Goal: Task Accomplishment & Management: Use online tool/utility

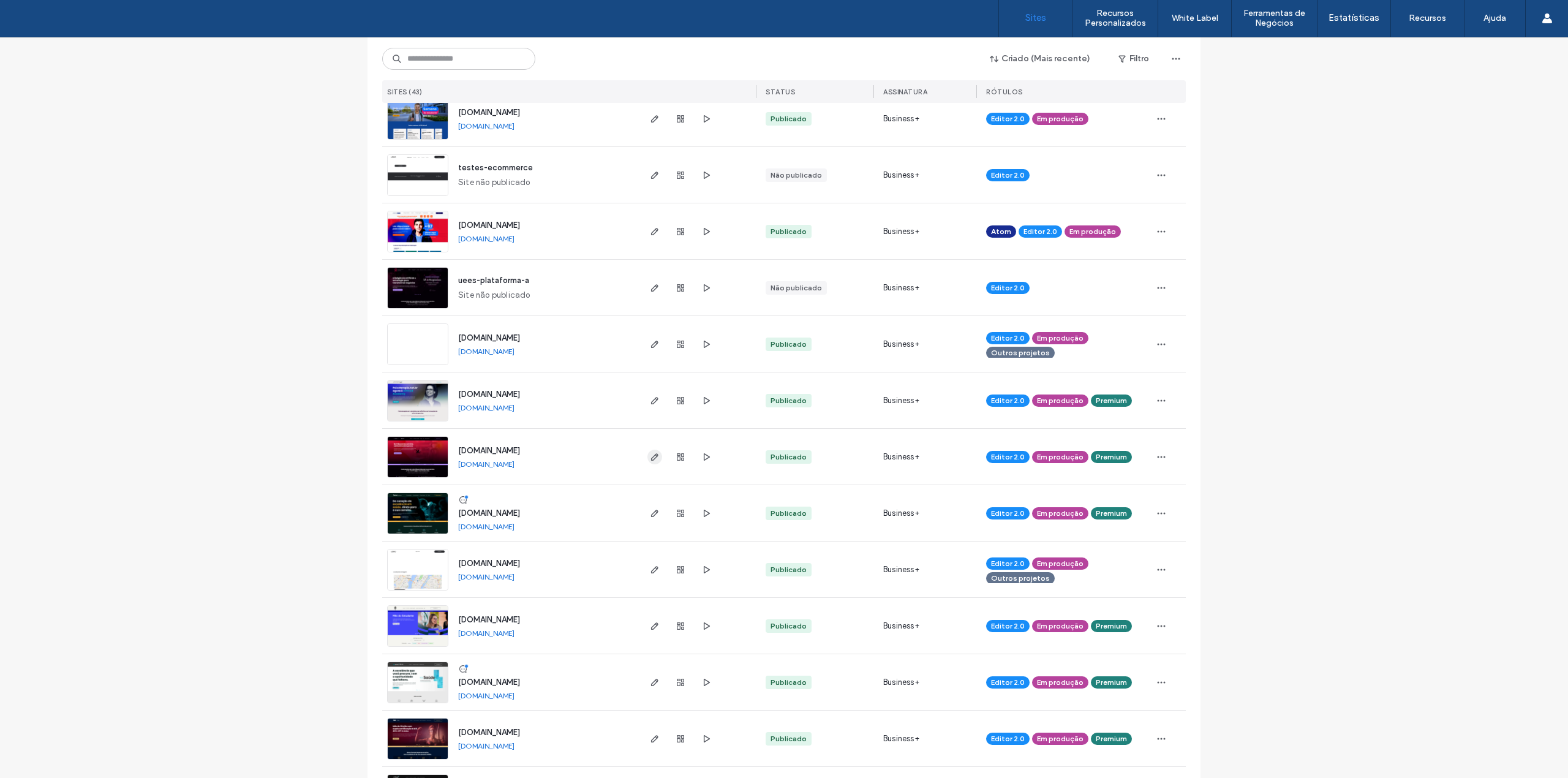
scroll to position [326, 0]
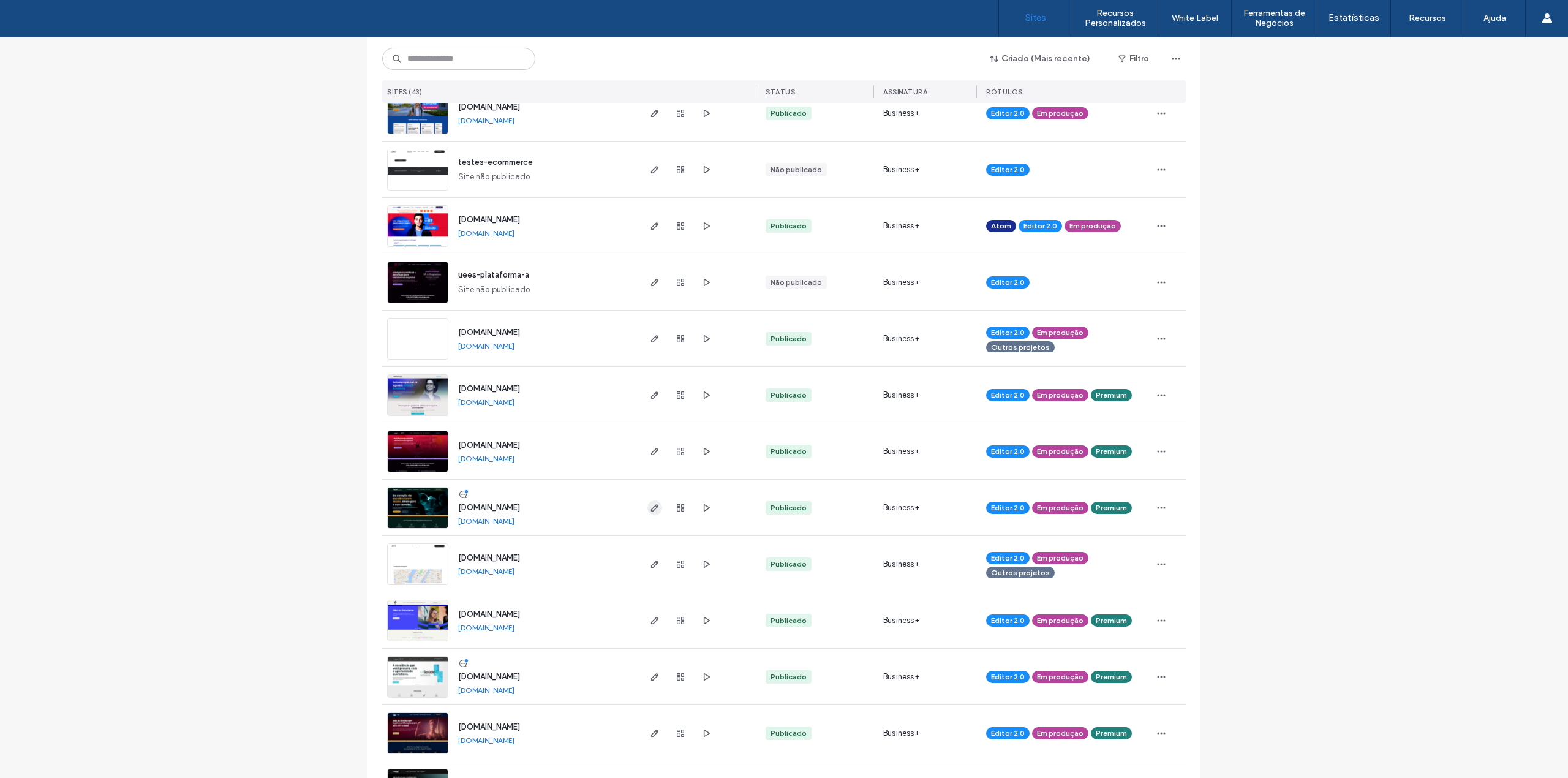
click at [653, 506] on use "button" at bounding box center [655, 507] width 7 height 7
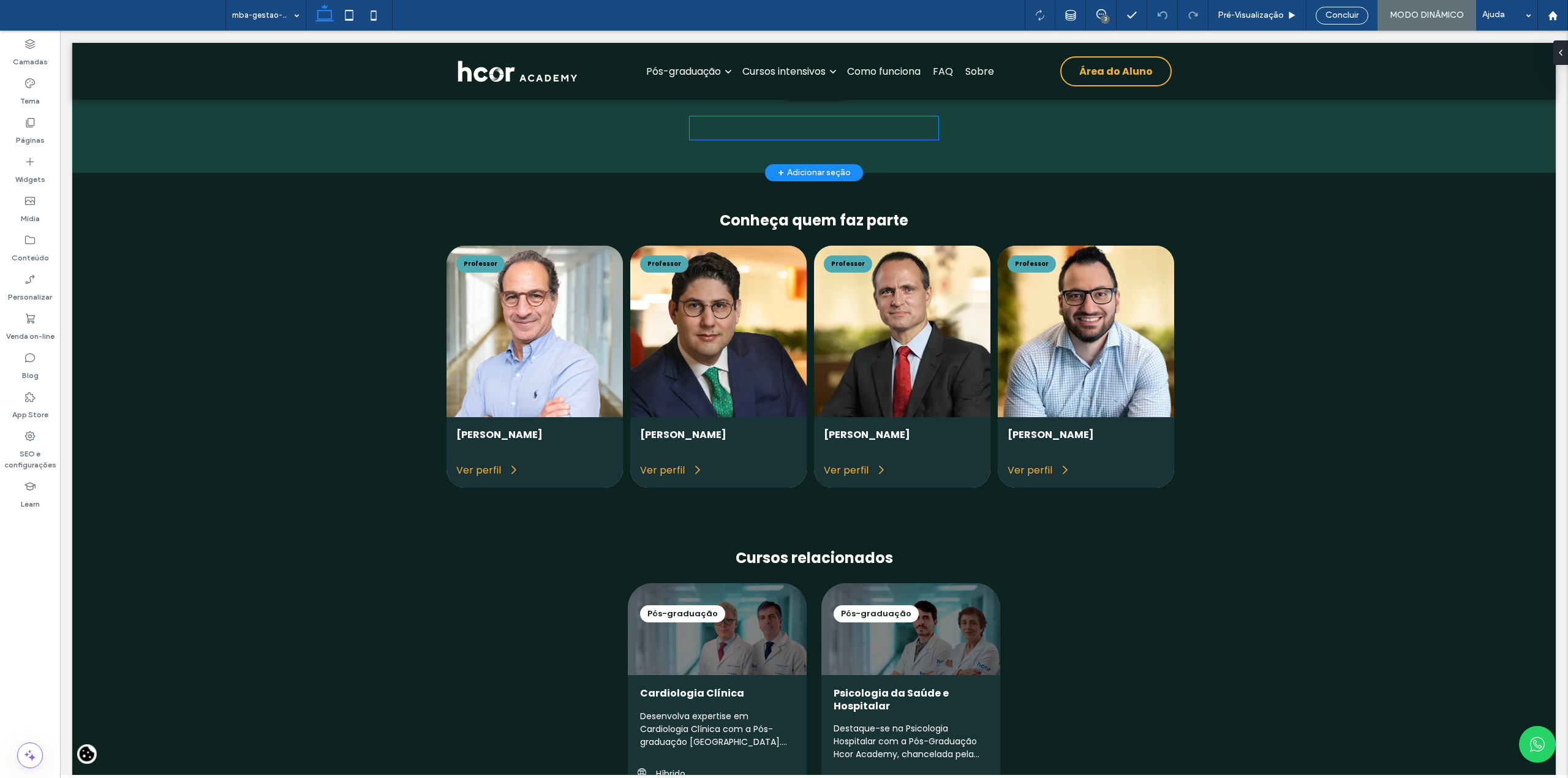
scroll to position [4820, 0]
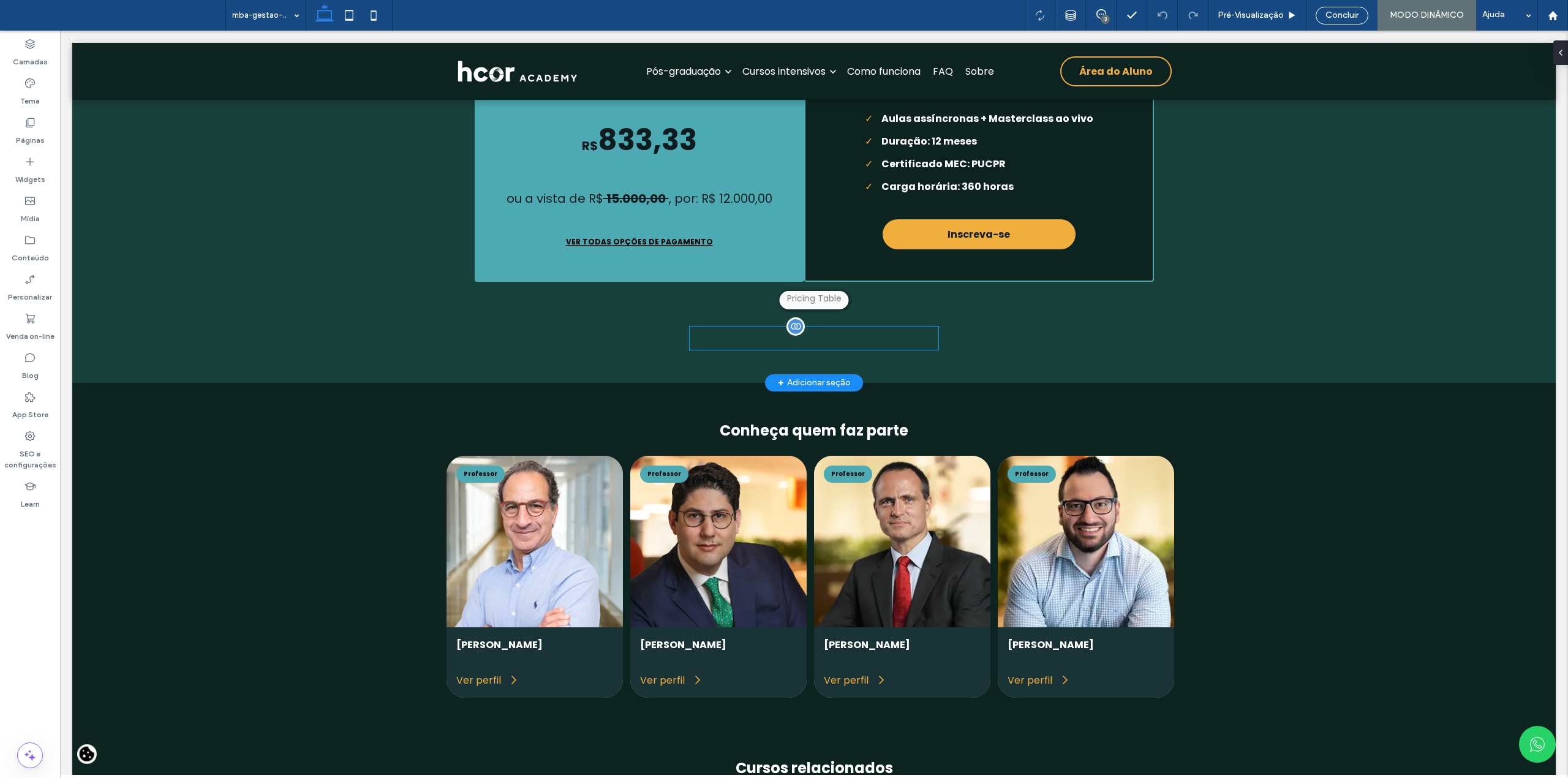
click at [811, 349] on div "**********" at bounding box center [814, 337] width 248 height 23
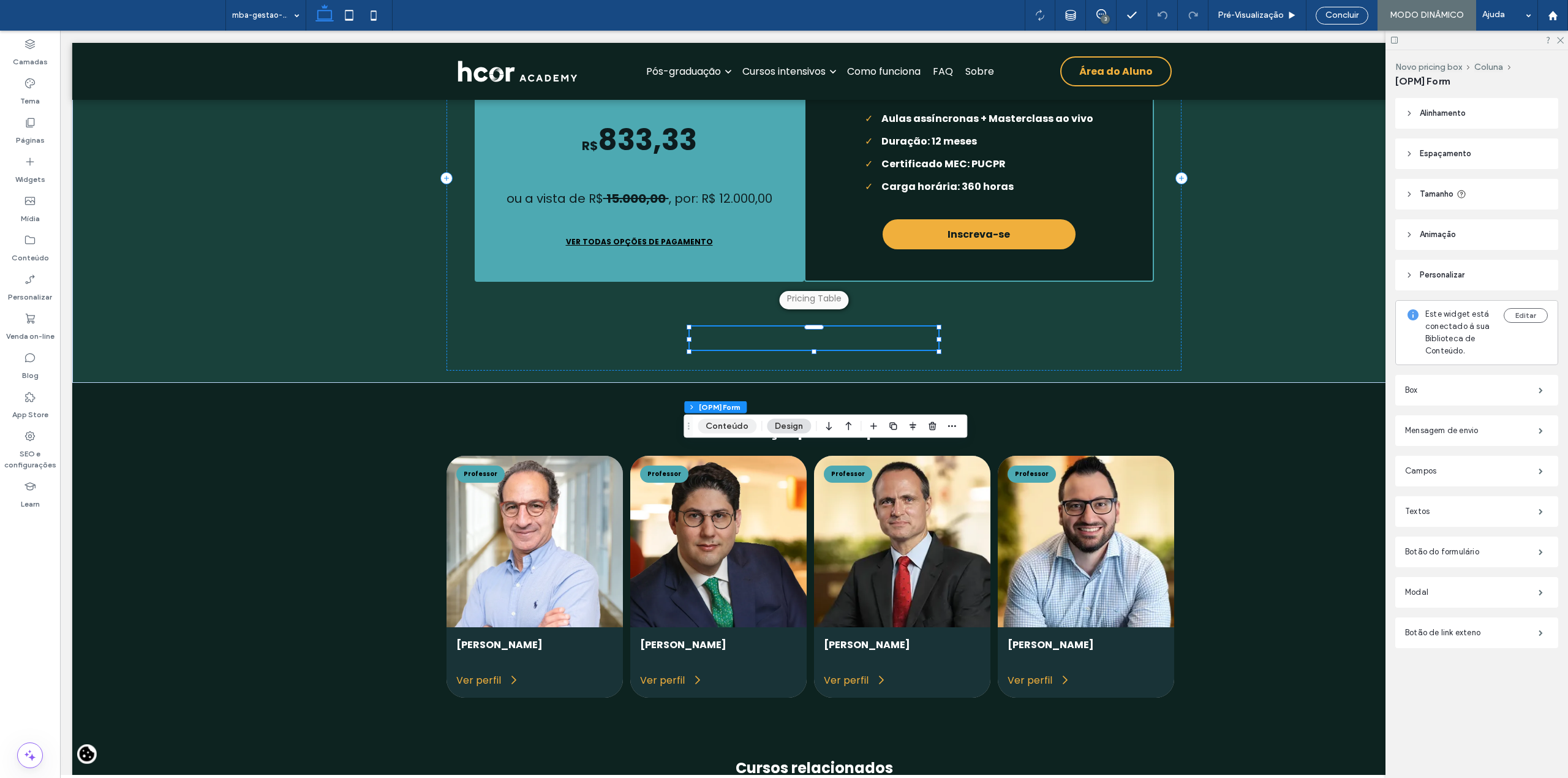
click at [740, 426] on button "Conteúdo" at bounding box center [727, 426] width 59 height 15
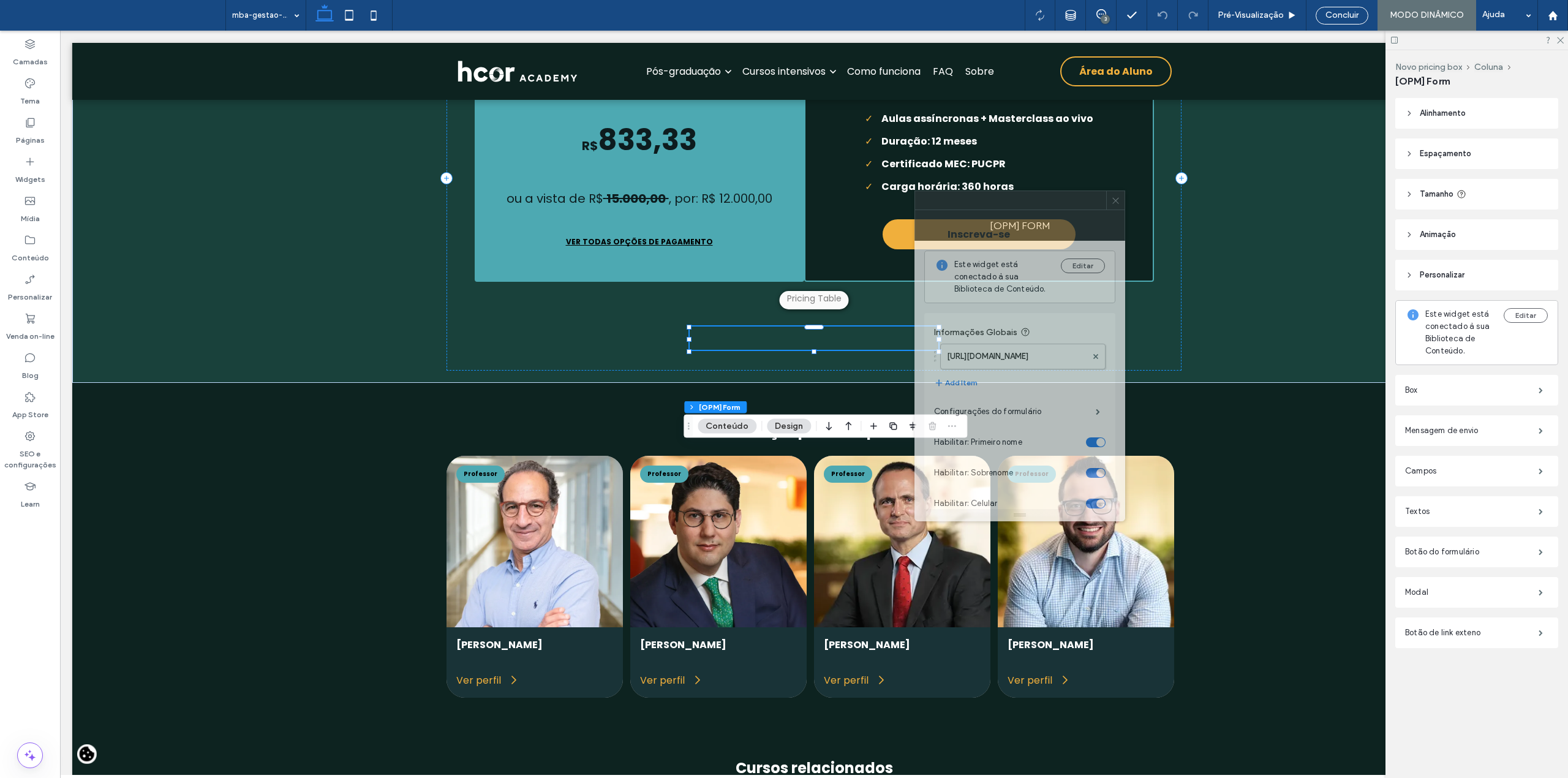
drag, startPoint x: 1445, startPoint y: 242, endPoint x: 1015, endPoint y: 209, distance: 431.3
click at [1015, 209] on div "[OPM] Form Este widget está conectado à sua Biblioteca de Conteúdo. Editar Info…" at bounding box center [1019, 355] width 211 height 331
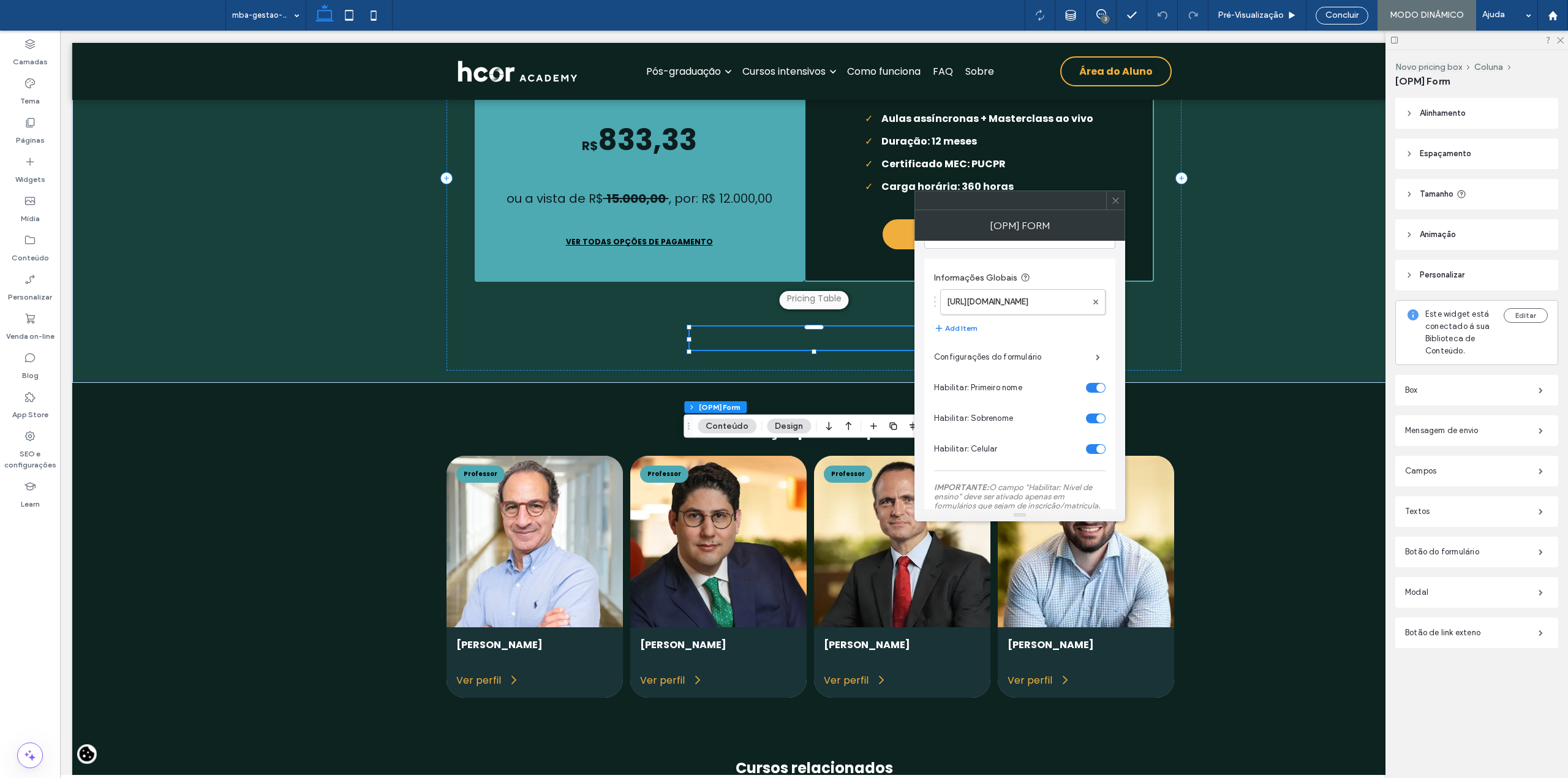
scroll to position [81, 0]
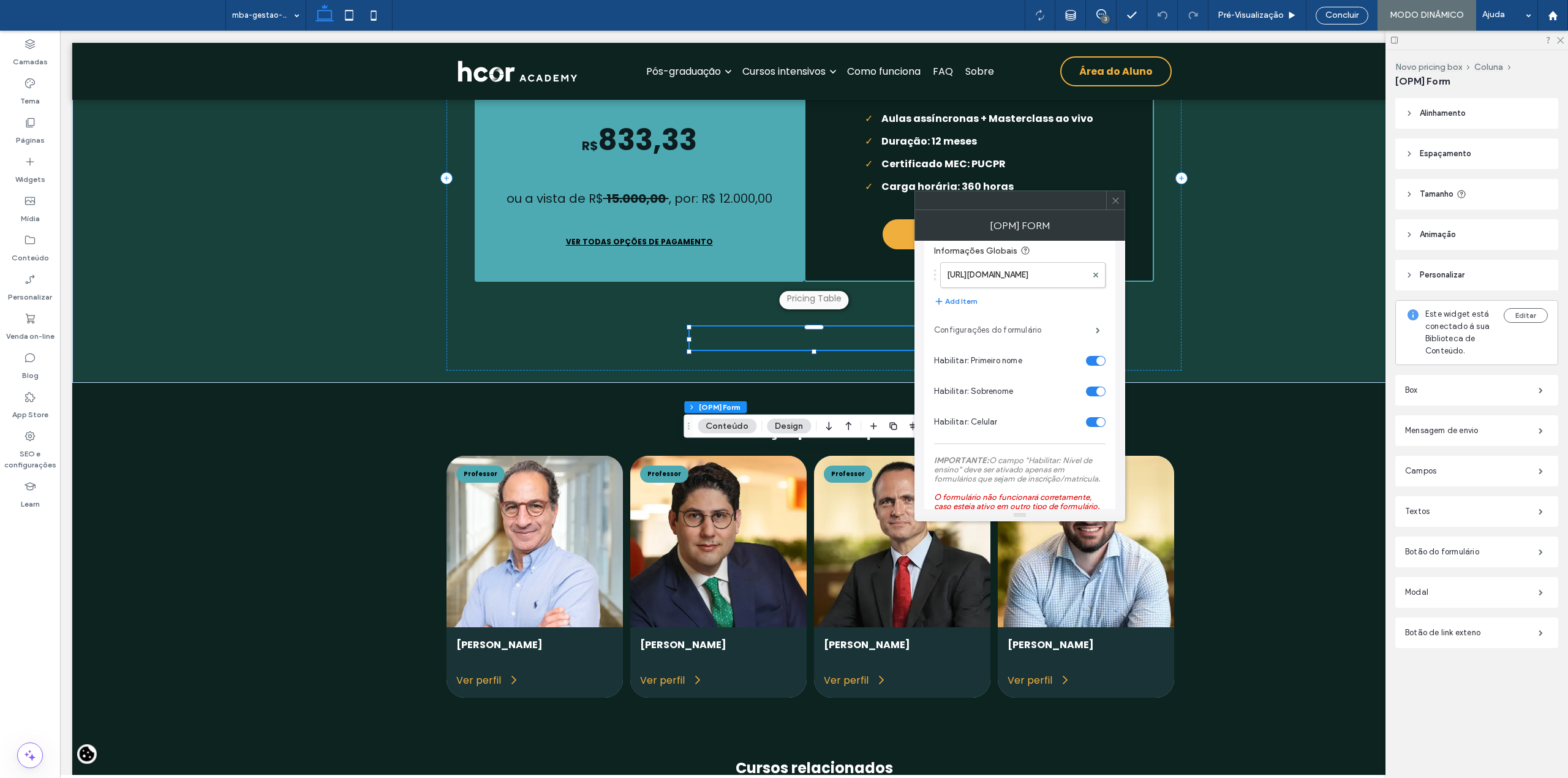
click at [993, 324] on label "Configurações do formulário" at bounding box center [1015, 330] width 162 height 24
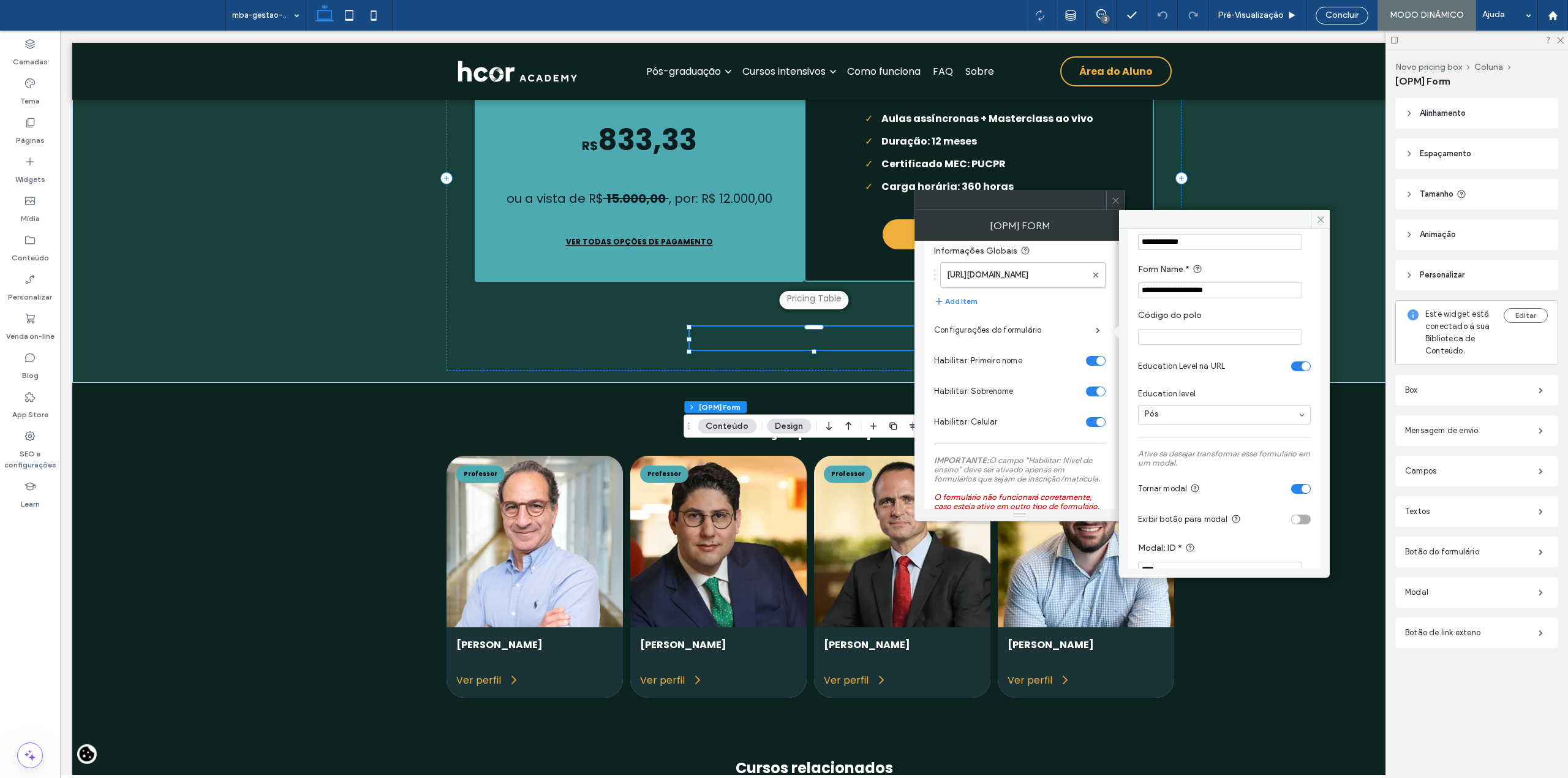
scroll to position [490, 0]
click at [1293, 339] on div "Pós" at bounding box center [1224, 333] width 172 height 20
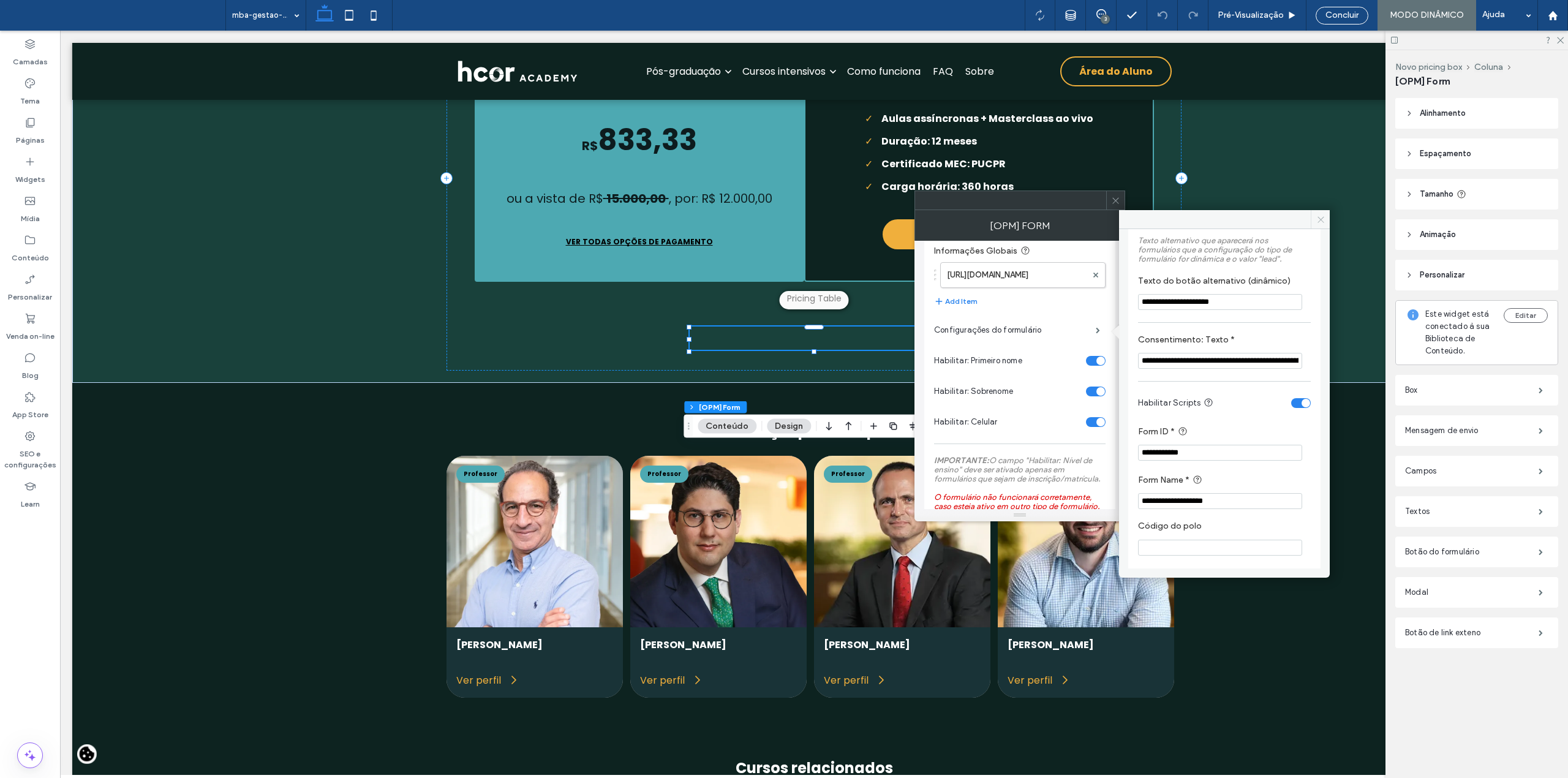
click at [1324, 215] on icon at bounding box center [1321, 219] width 9 height 9
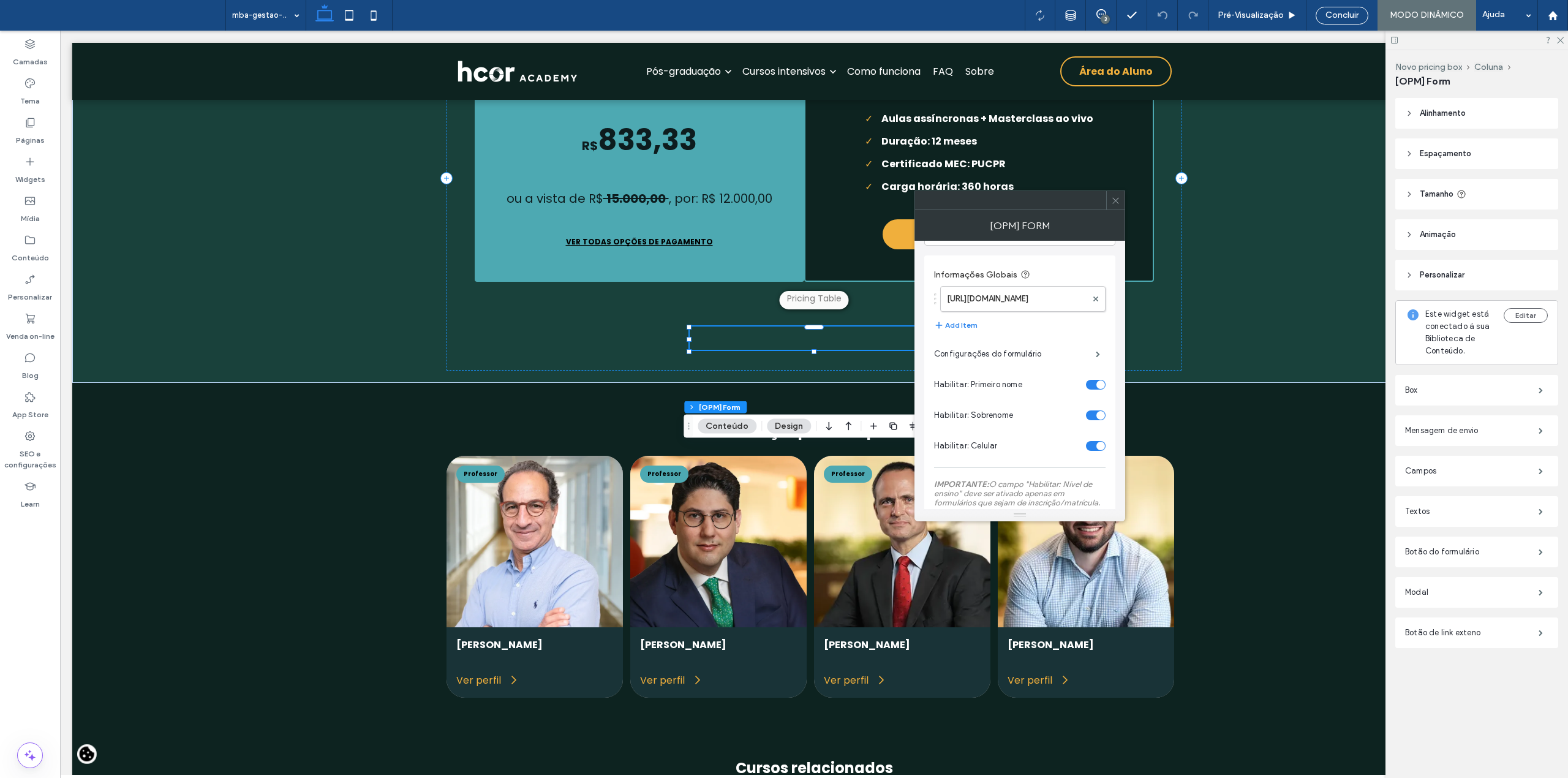
scroll to position [81, 0]
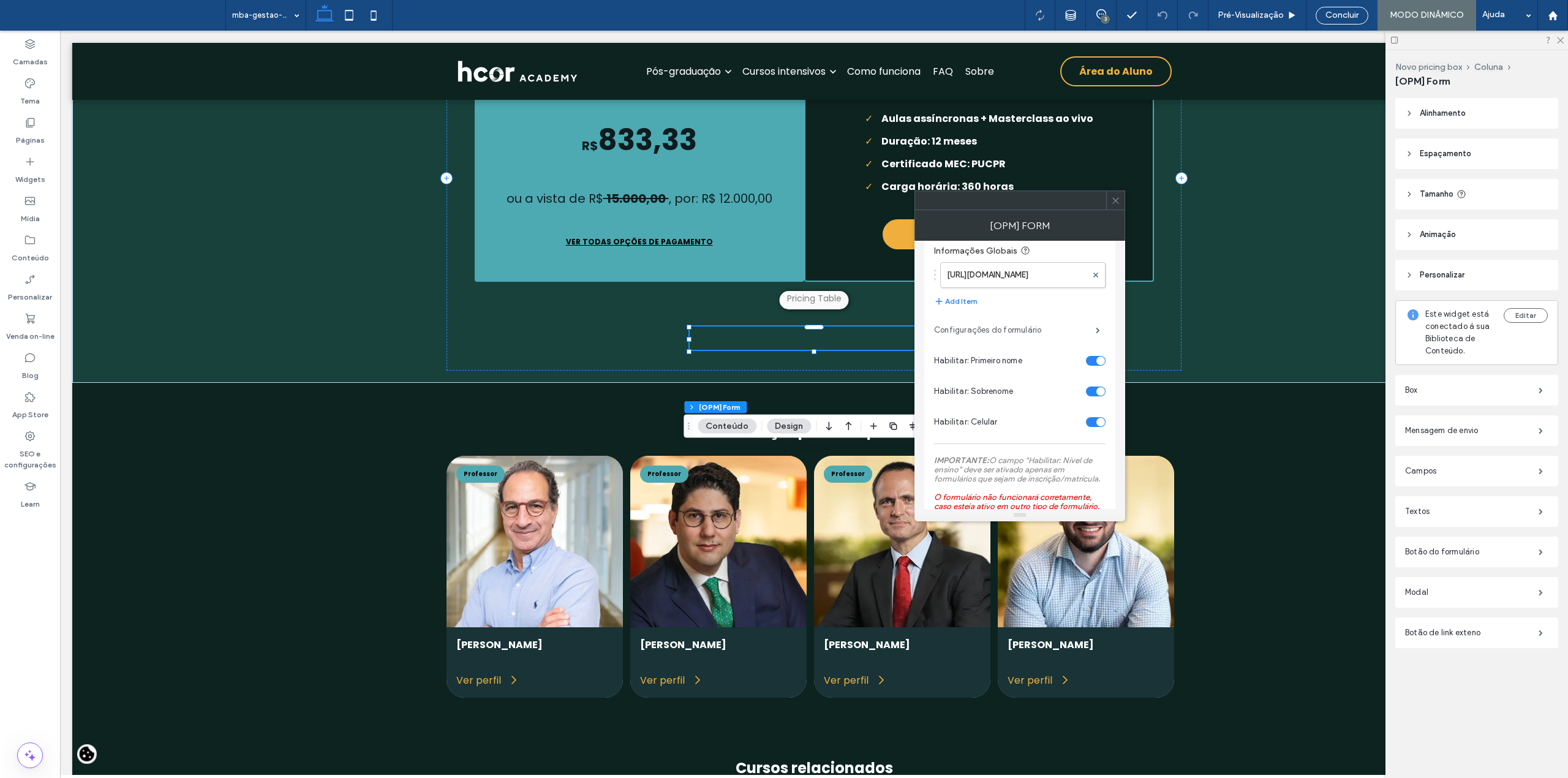
click at [1012, 326] on label "Configurações do formulário" at bounding box center [1015, 330] width 162 height 24
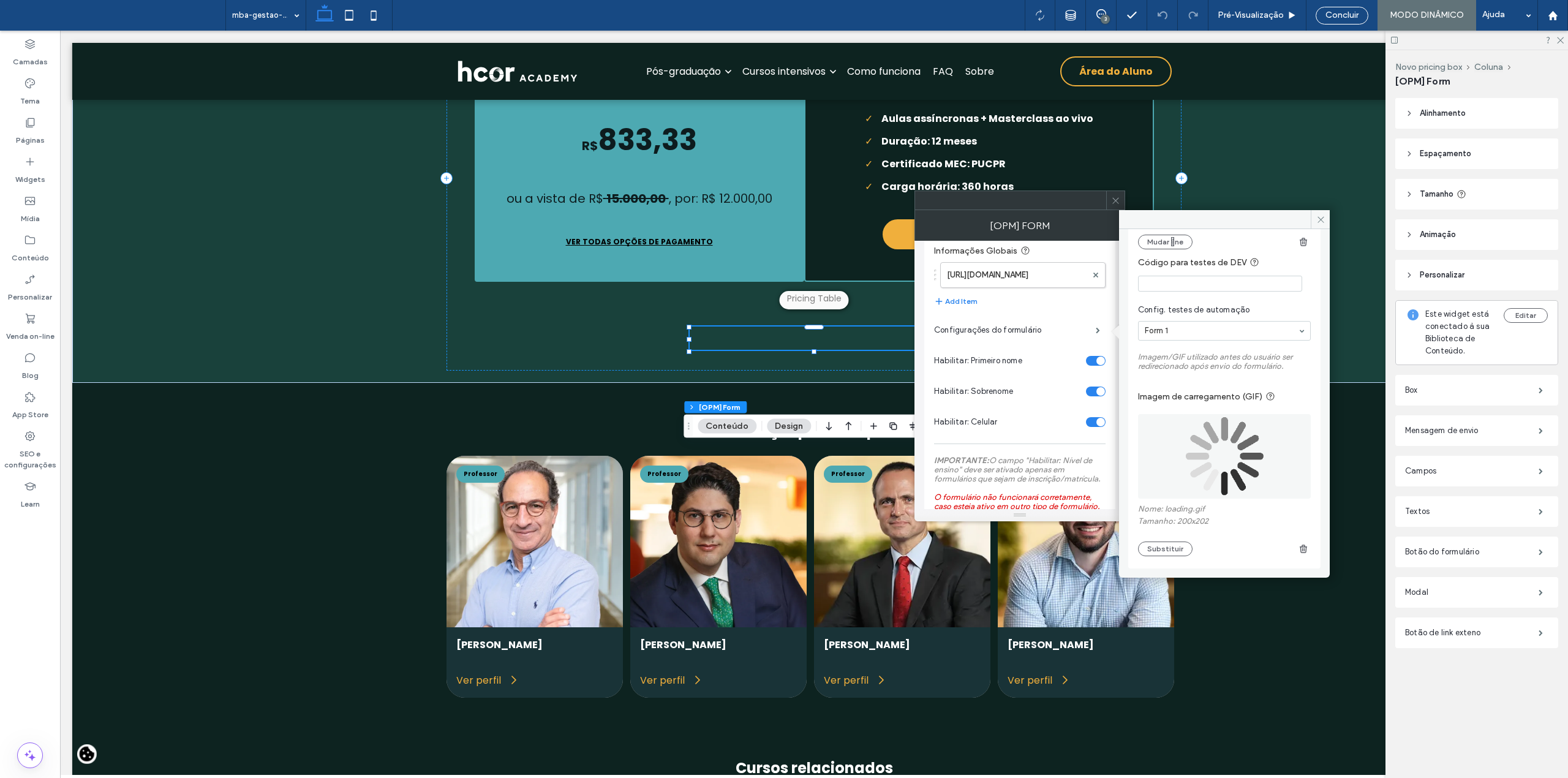
scroll to position [932, 0]
click at [1314, 216] on span at bounding box center [1320, 219] width 19 height 18
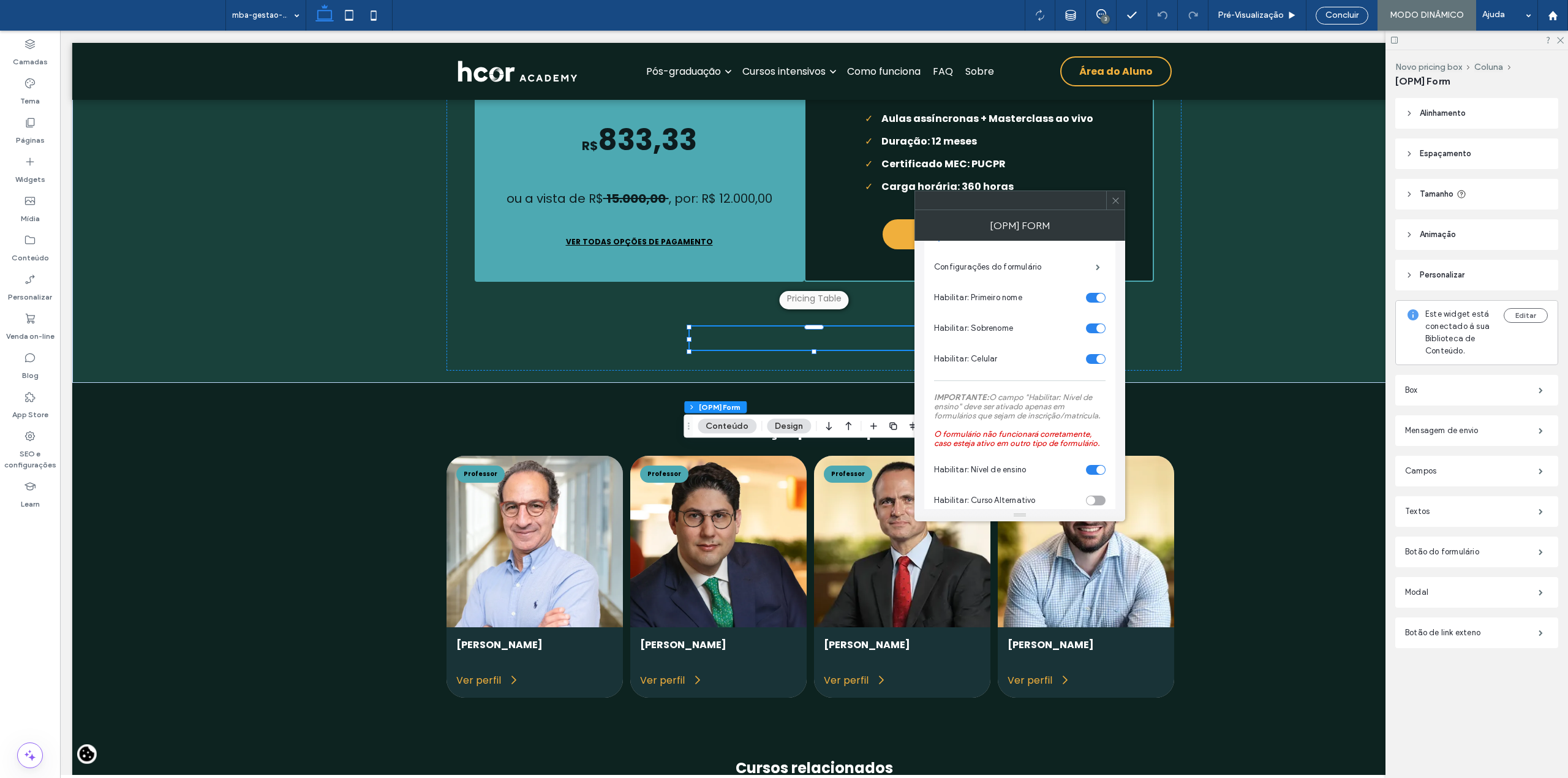
scroll to position [326, 0]
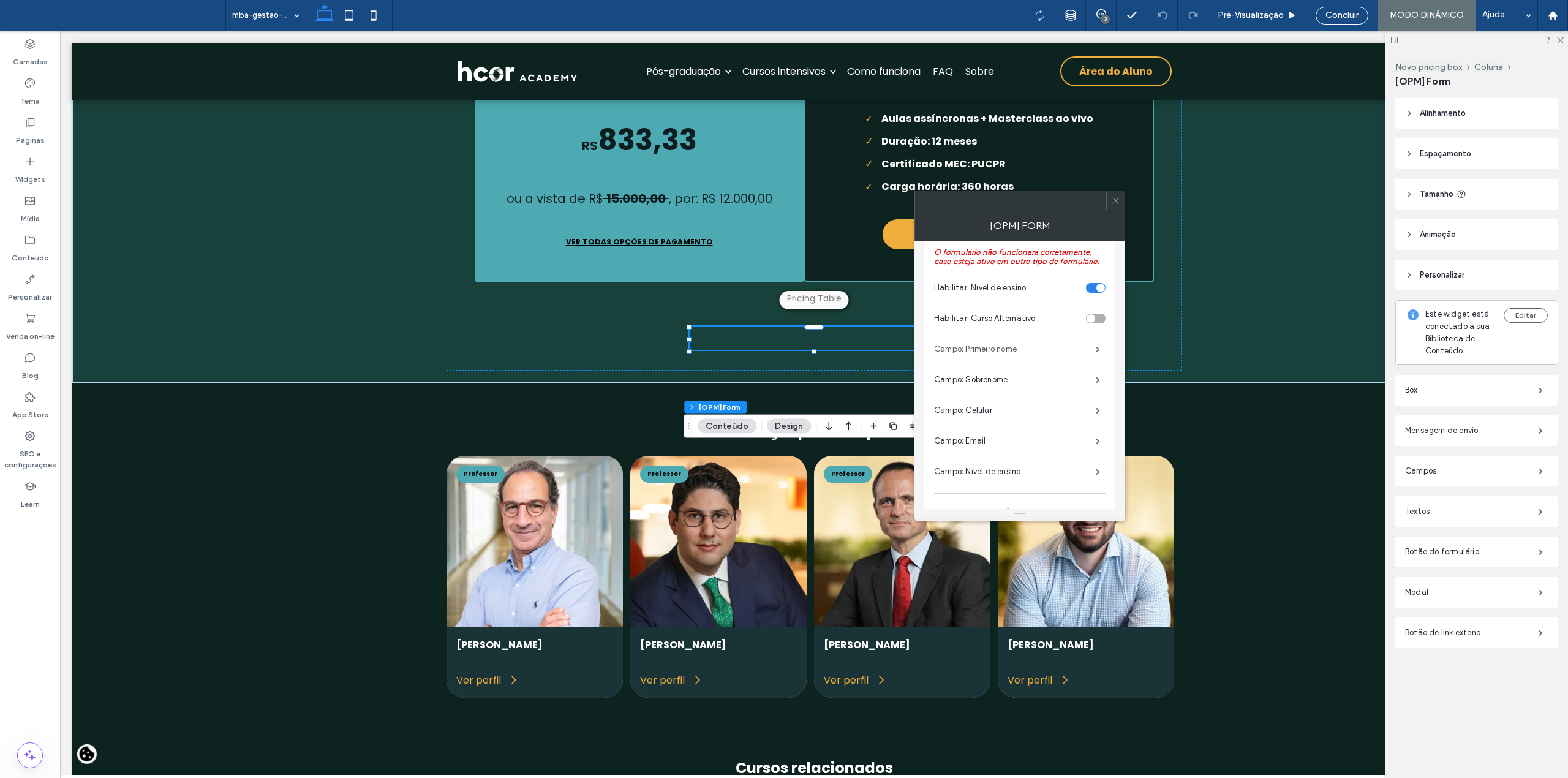
click at [993, 353] on label "Campo: Primeiro nome" at bounding box center [1015, 349] width 162 height 24
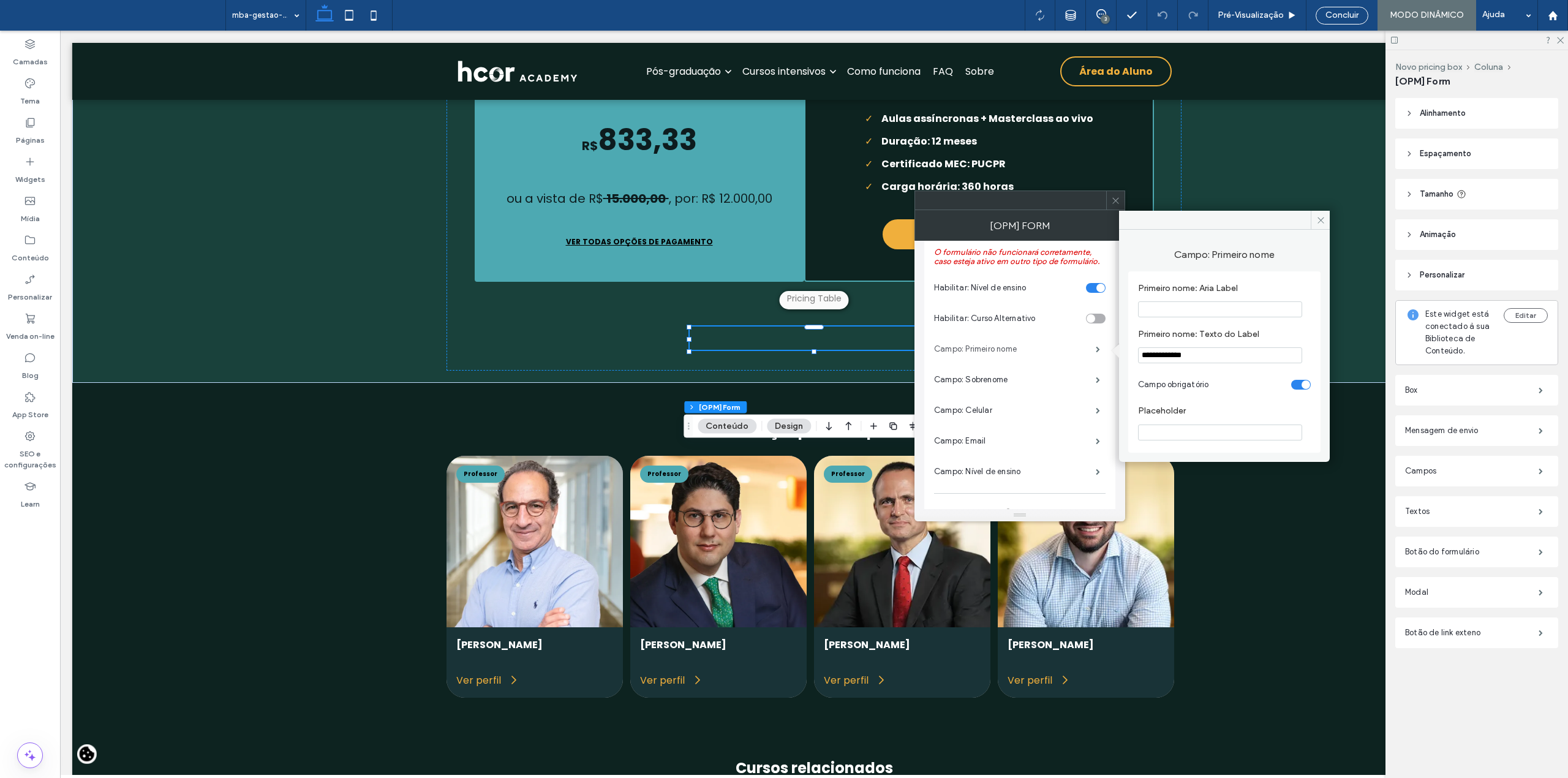
click at [985, 351] on label "Campo: Primeiro nome" at bounding box center [1015, 349] width 162 height 24
click at [987, 382] on label "Campo: Sobrenome" at bounding box center [1015, 379] width 162 height 24
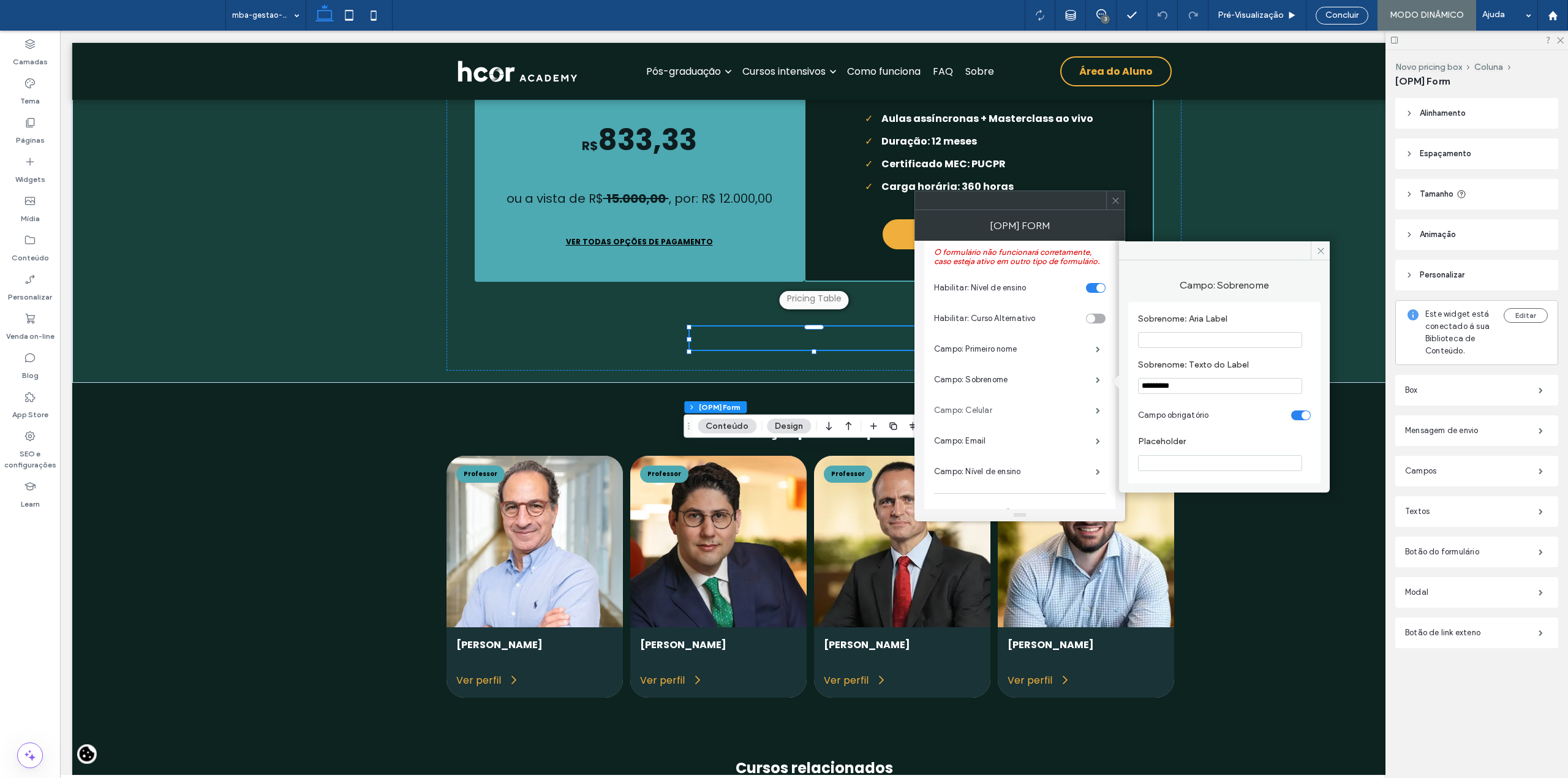
click at [981, 409] on label "Campo: Celular" at bounding box center [1015, 410] width 162 height 24
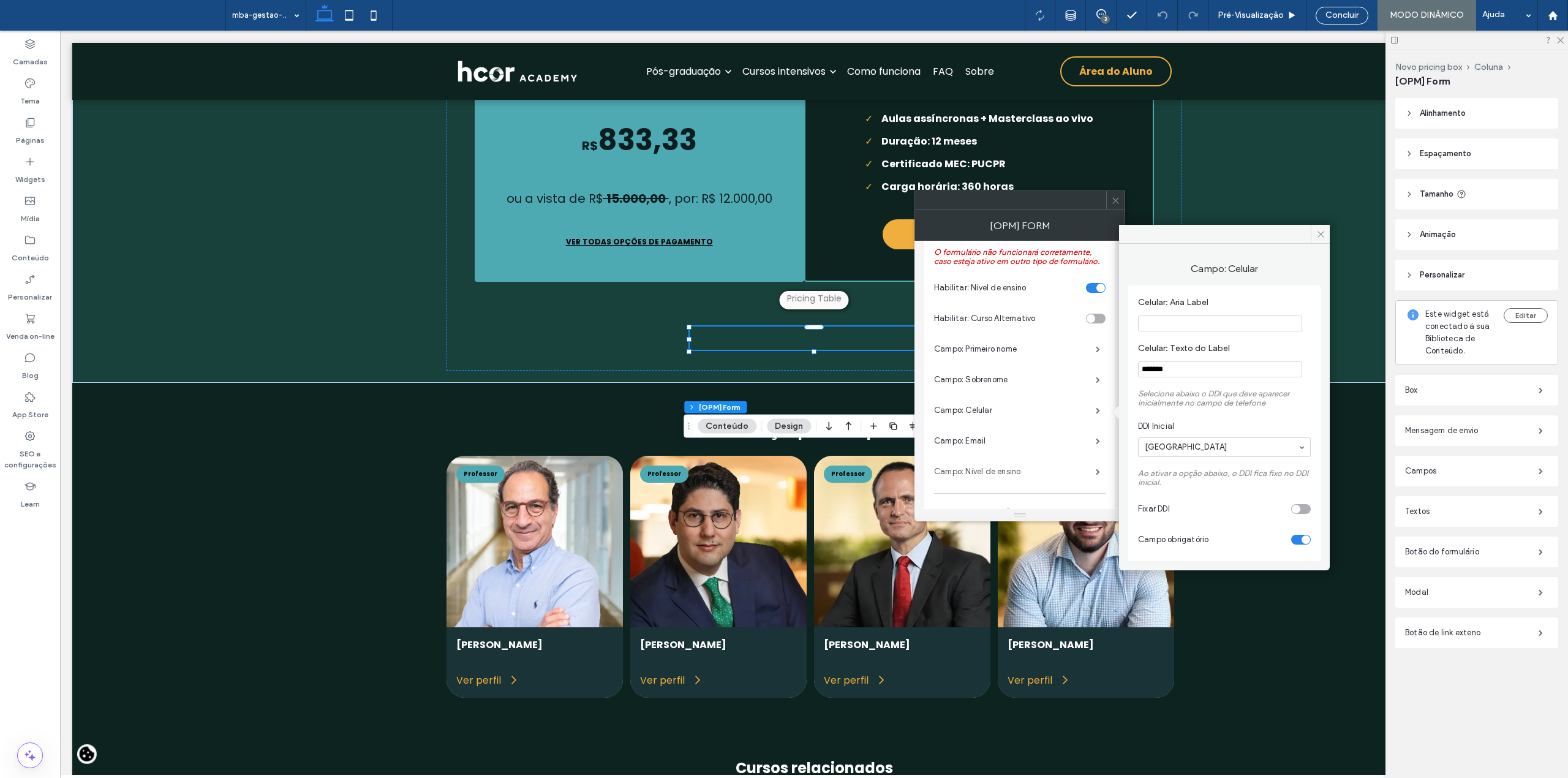
click at [980, 472] on label "Campo: Nível de ensino" at bounding box center [1015, 471] width 162 height 24
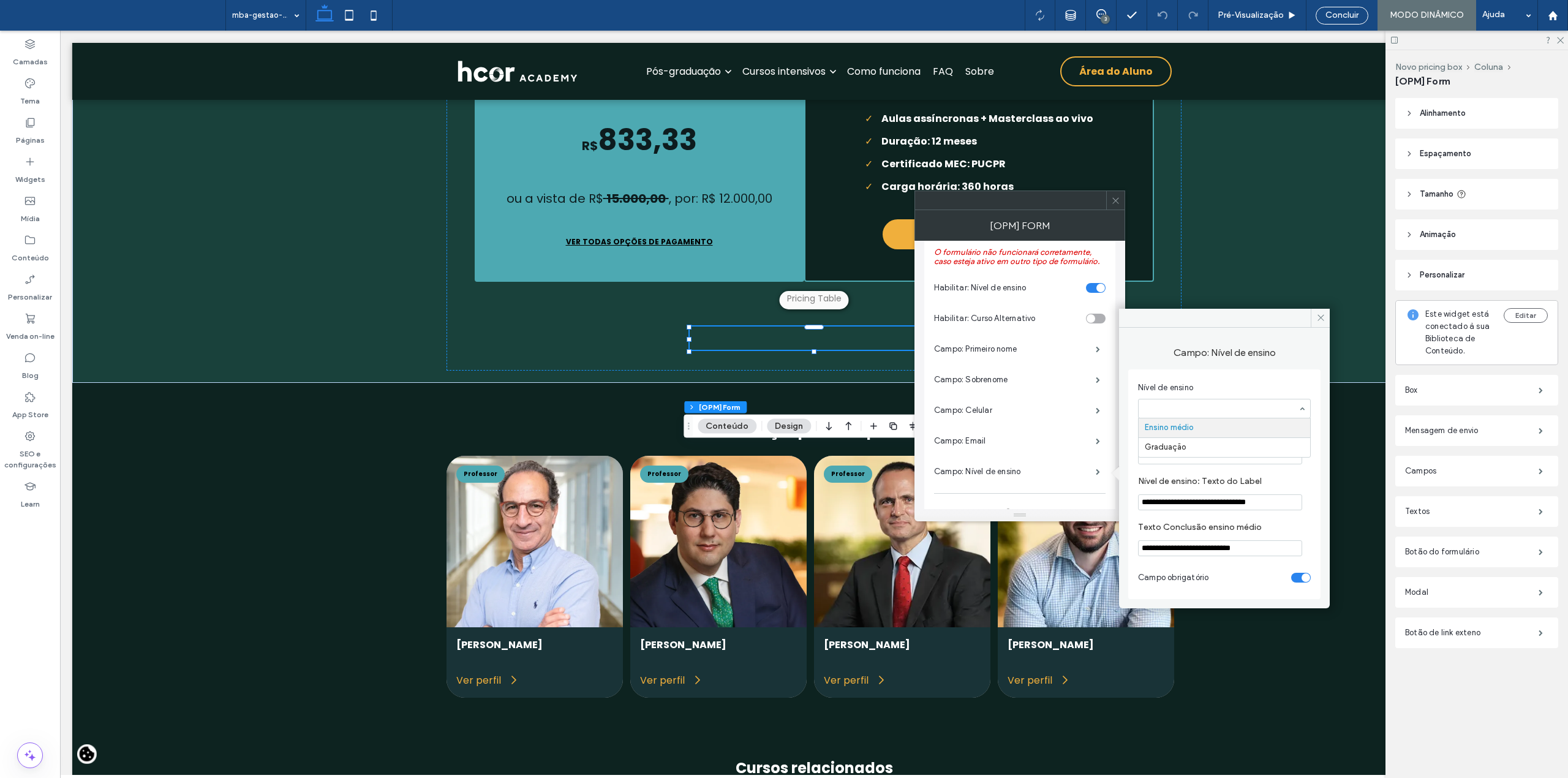
click at [1300, 412] on div "Ensino médio Graduação" at bounding box center [1224, 409] width 172 height 20
click at [1319, 314] on icon at bounding box center [1321, 318] width 9 height 9
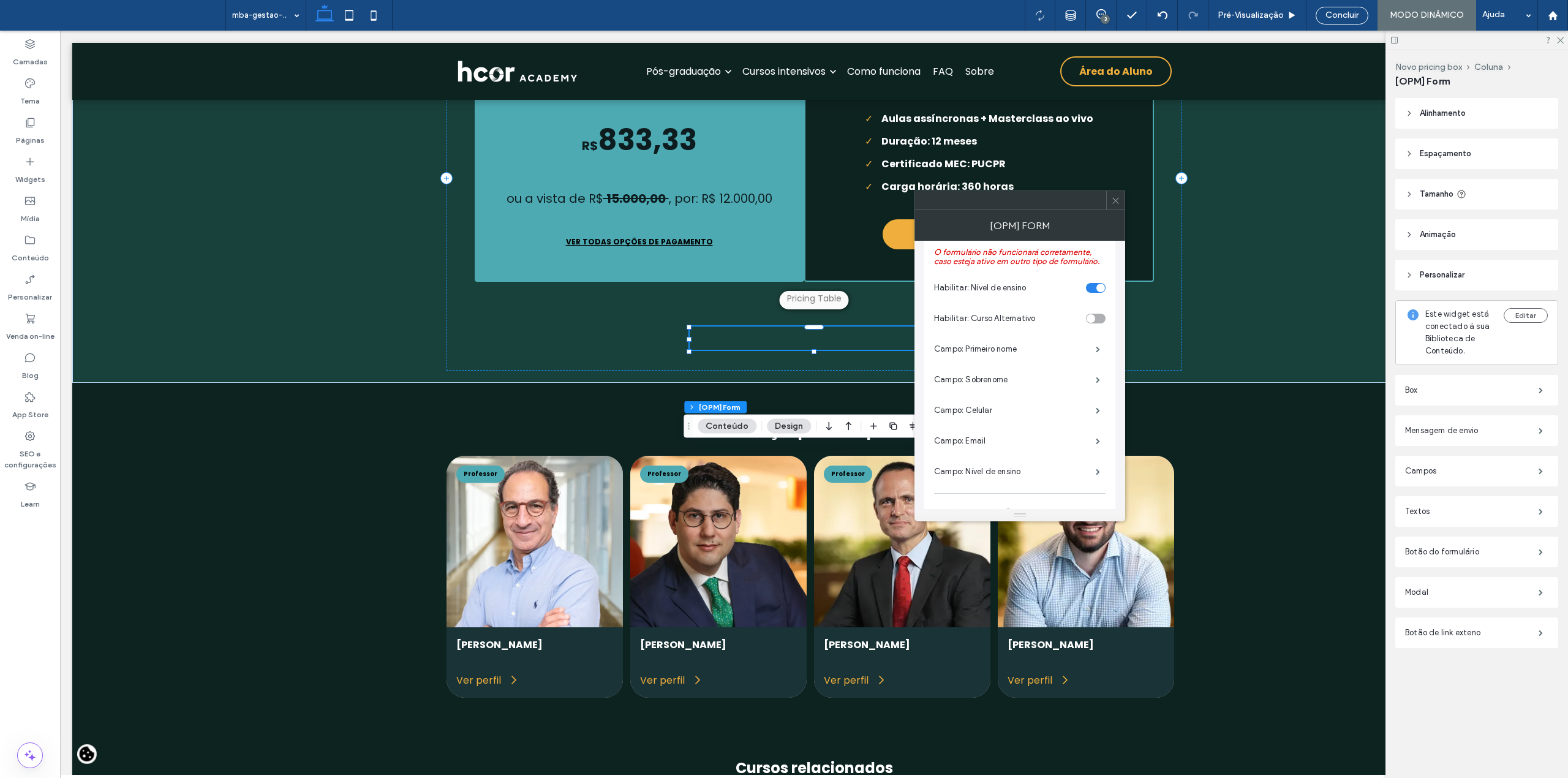
drag, startPoint x: 1118, startPoint y: 202, endPoint x: 1314, endPoint y: 1, distance: 280.7
click at [1118, 202] on icon at bounding box center [1116, 201] width 9 height 9
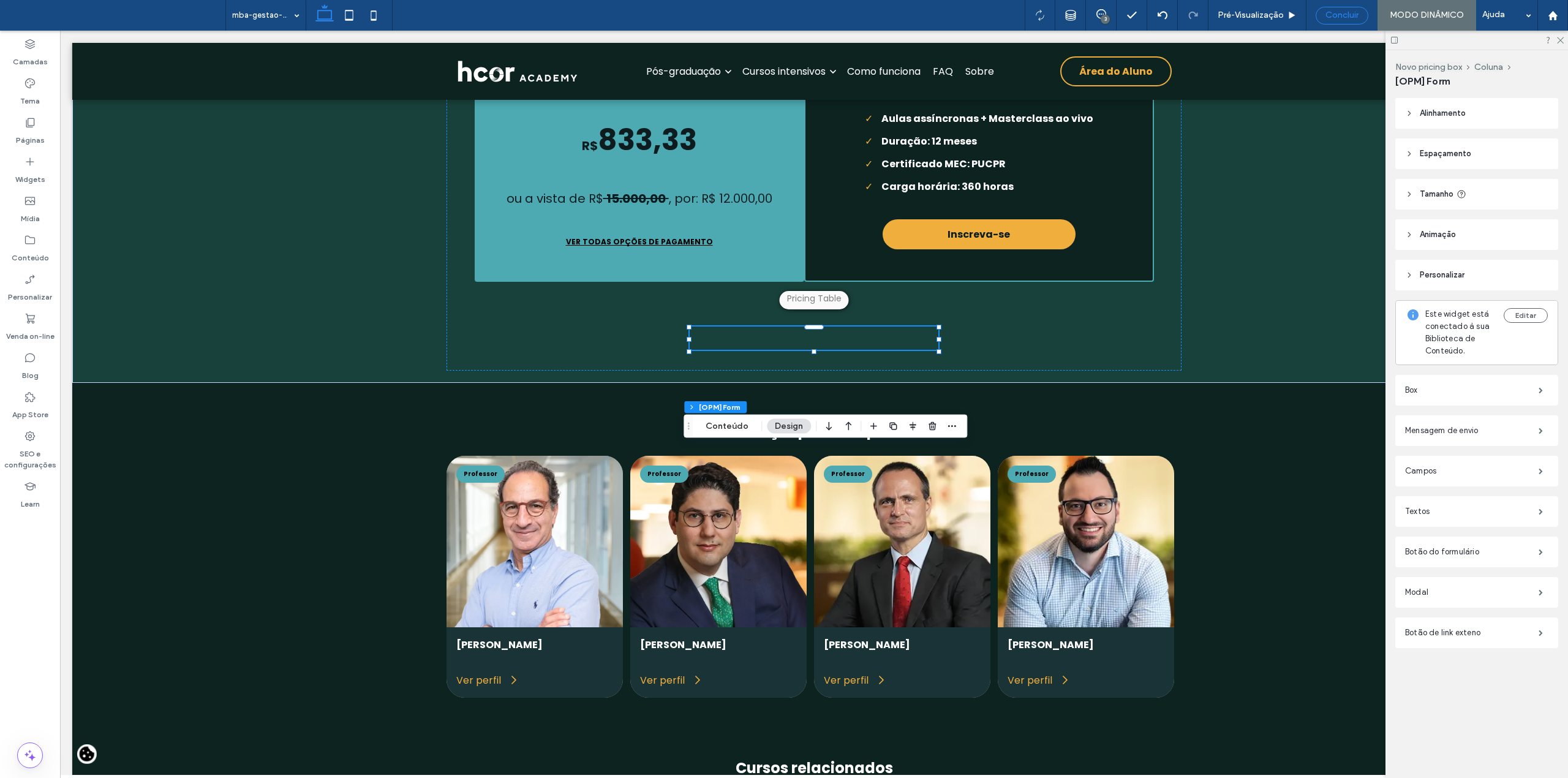
click at [1345, 11] on span "Concluir" at bounding box center [1342, 15] width 33 height 10
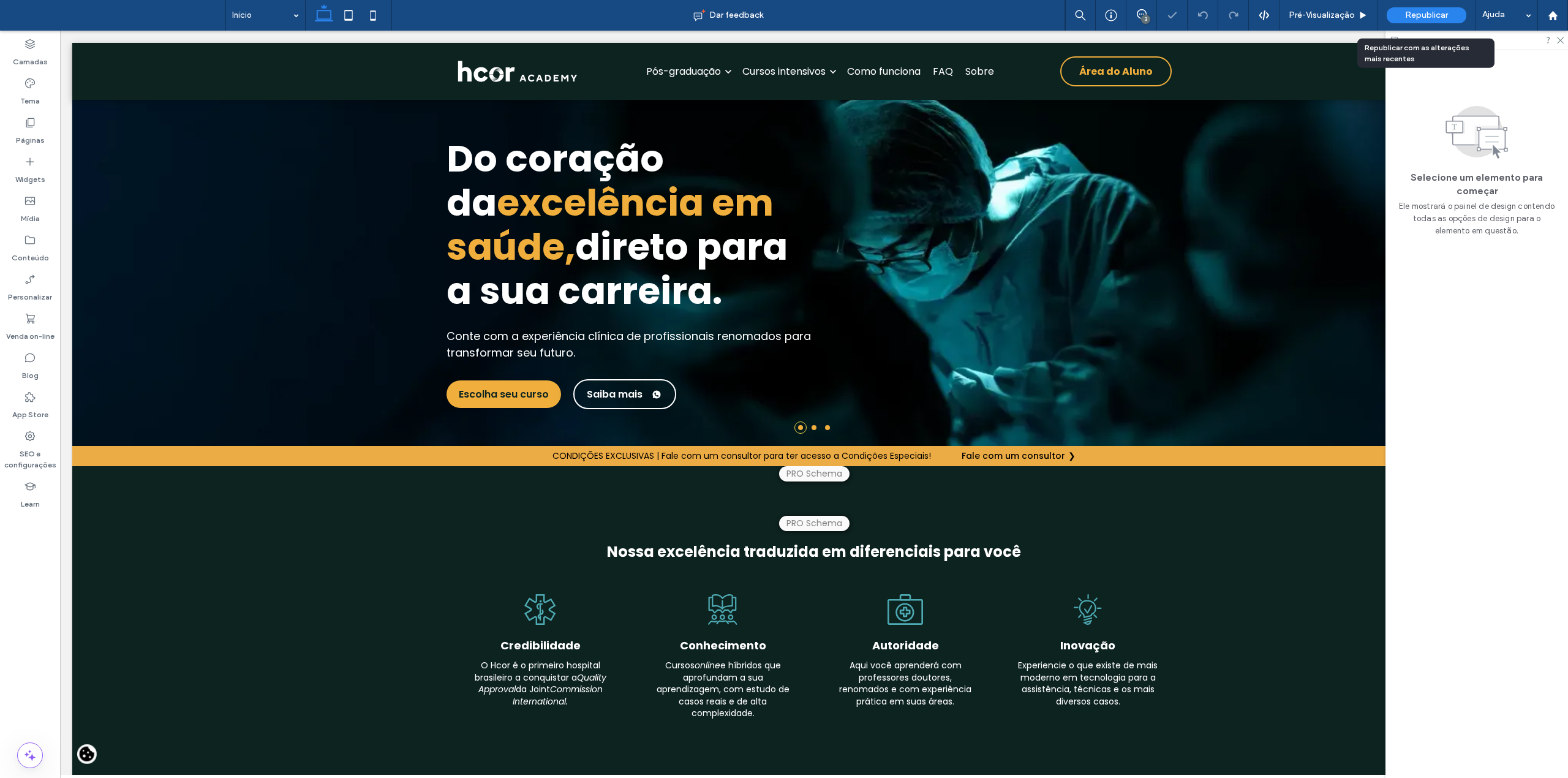
click at [1417, 13] on span "Republicar" at bounding box center [1426, 15] width 43 height 10
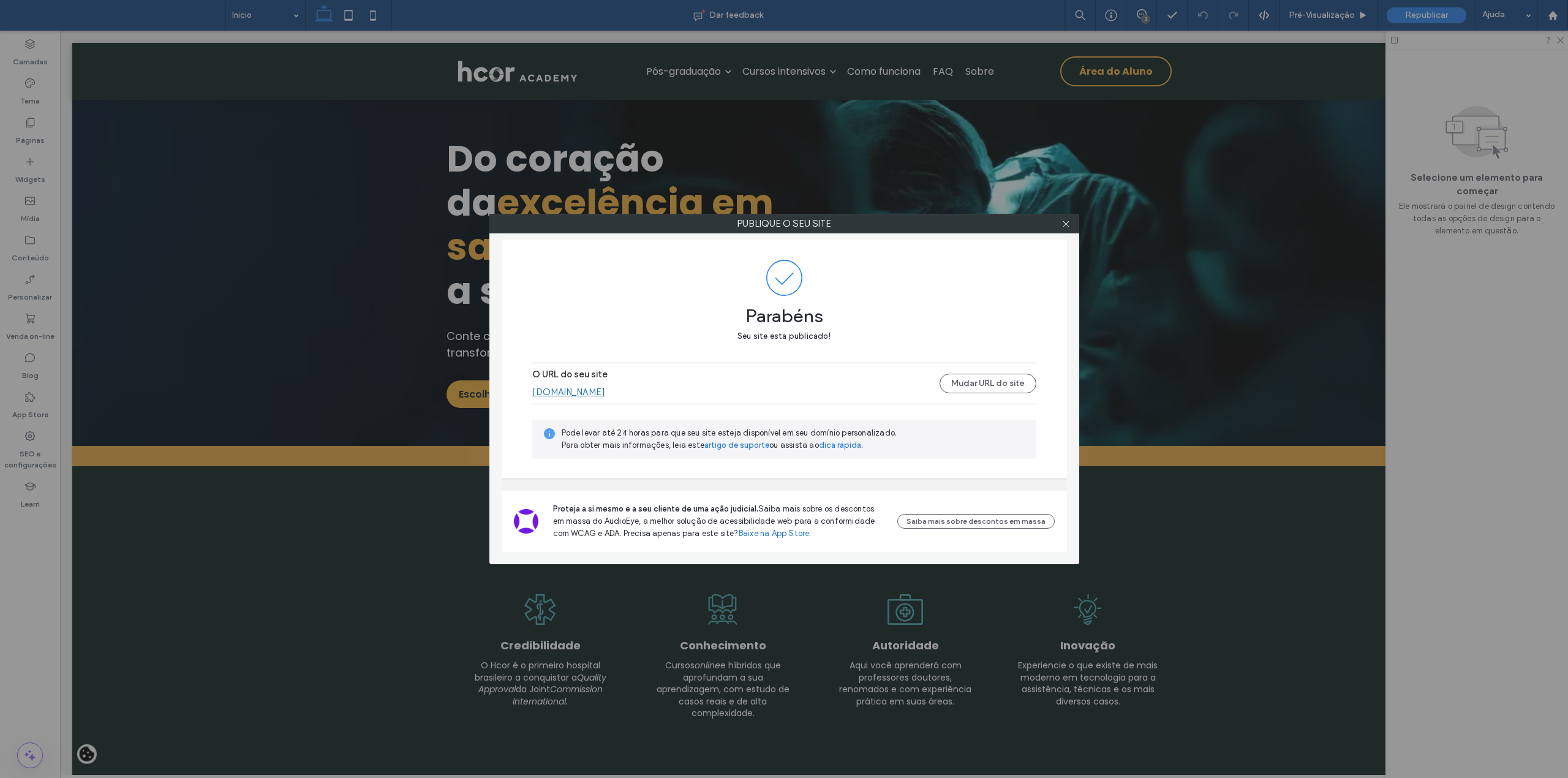
drag, startPoint x: 1065, startPoint y: 221, endPoint x: 1057, endPoint y: 218, distance: 8.5
click at [1065, 221] on icon at bounding box center [1066, 224] width 9 height 9
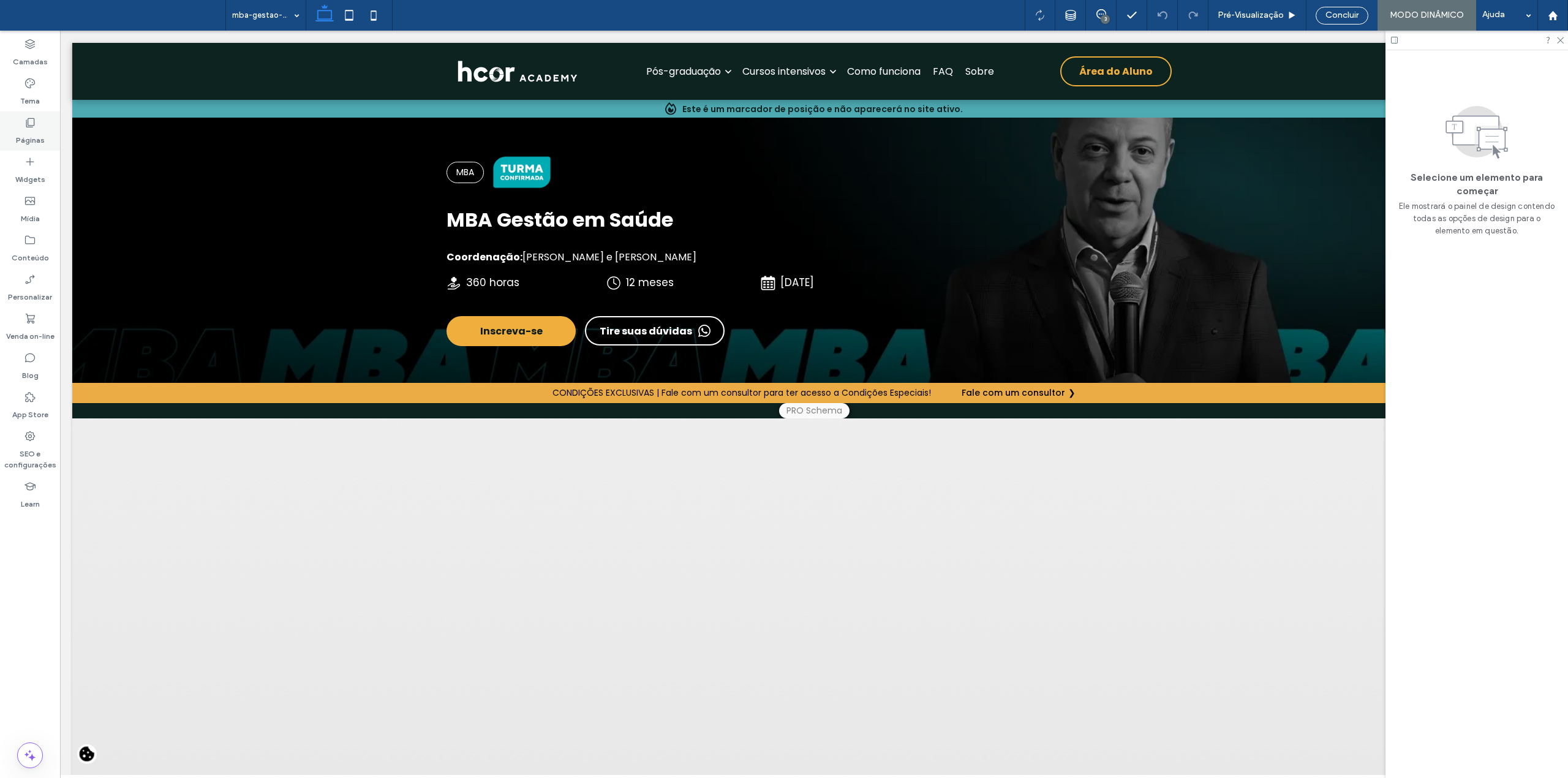
click at [38, 118] on div "Páginas" at bounding box center [30, 131] width 60 height 39
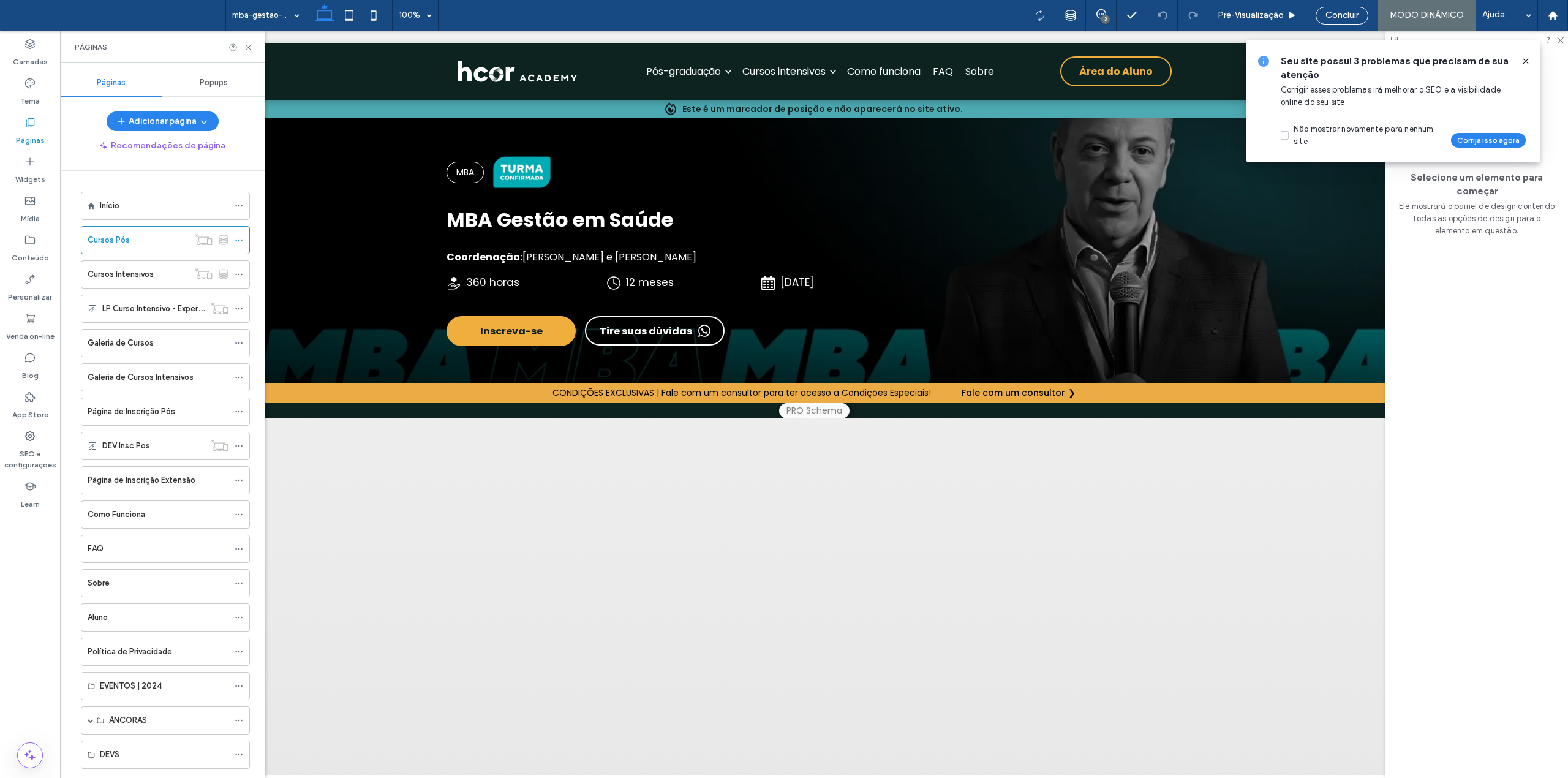
click at [1525, 59] on icon at bounding box center [1525, 61] width 10 height 10
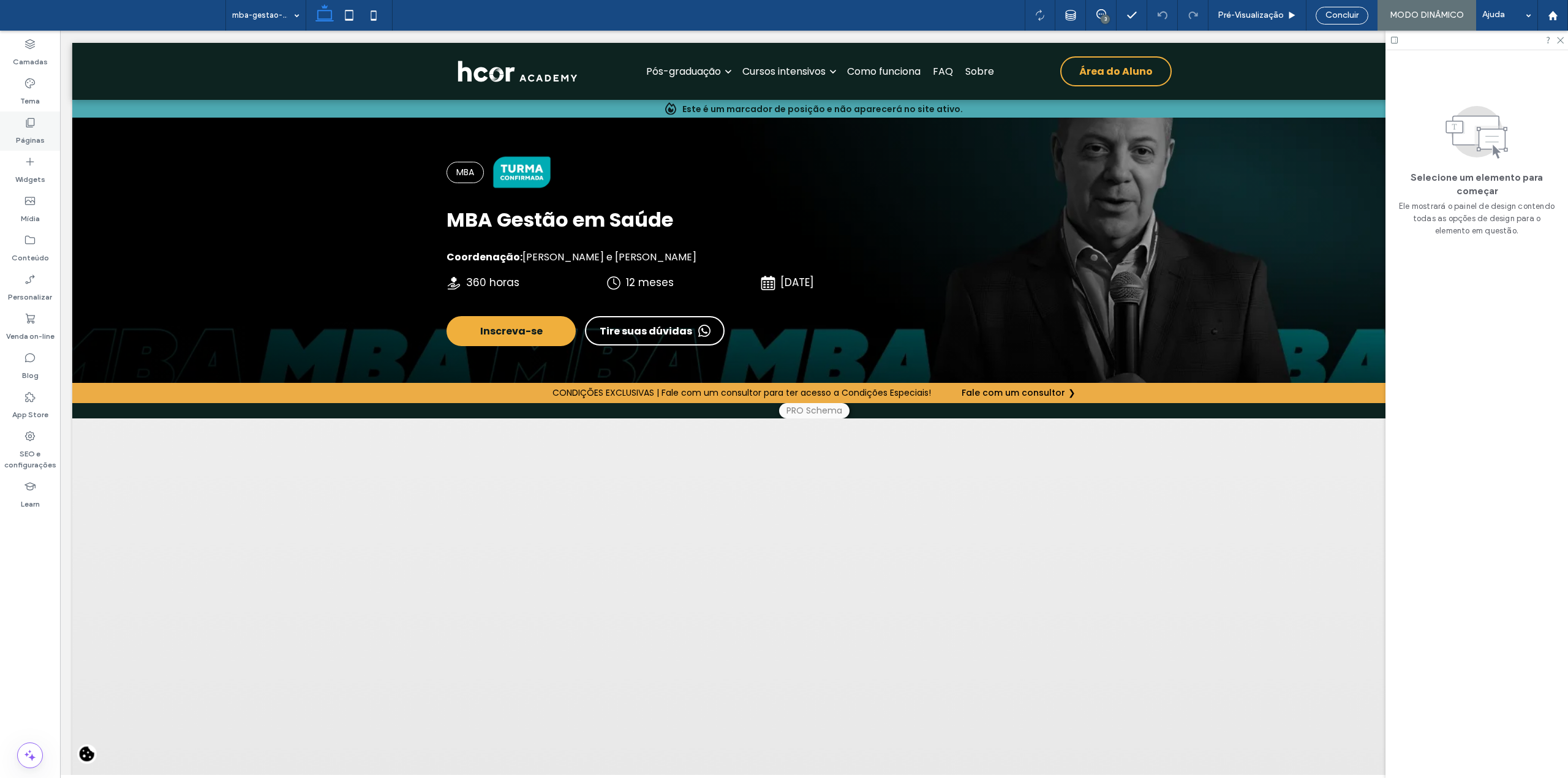
drag, startPoint x: 33, startPoint y: 127, endPoint x: 54, endPoint y: 218, distance: 93.4
click at [33, 127] on icon at bounding box center [30, 122] width 13 height 13
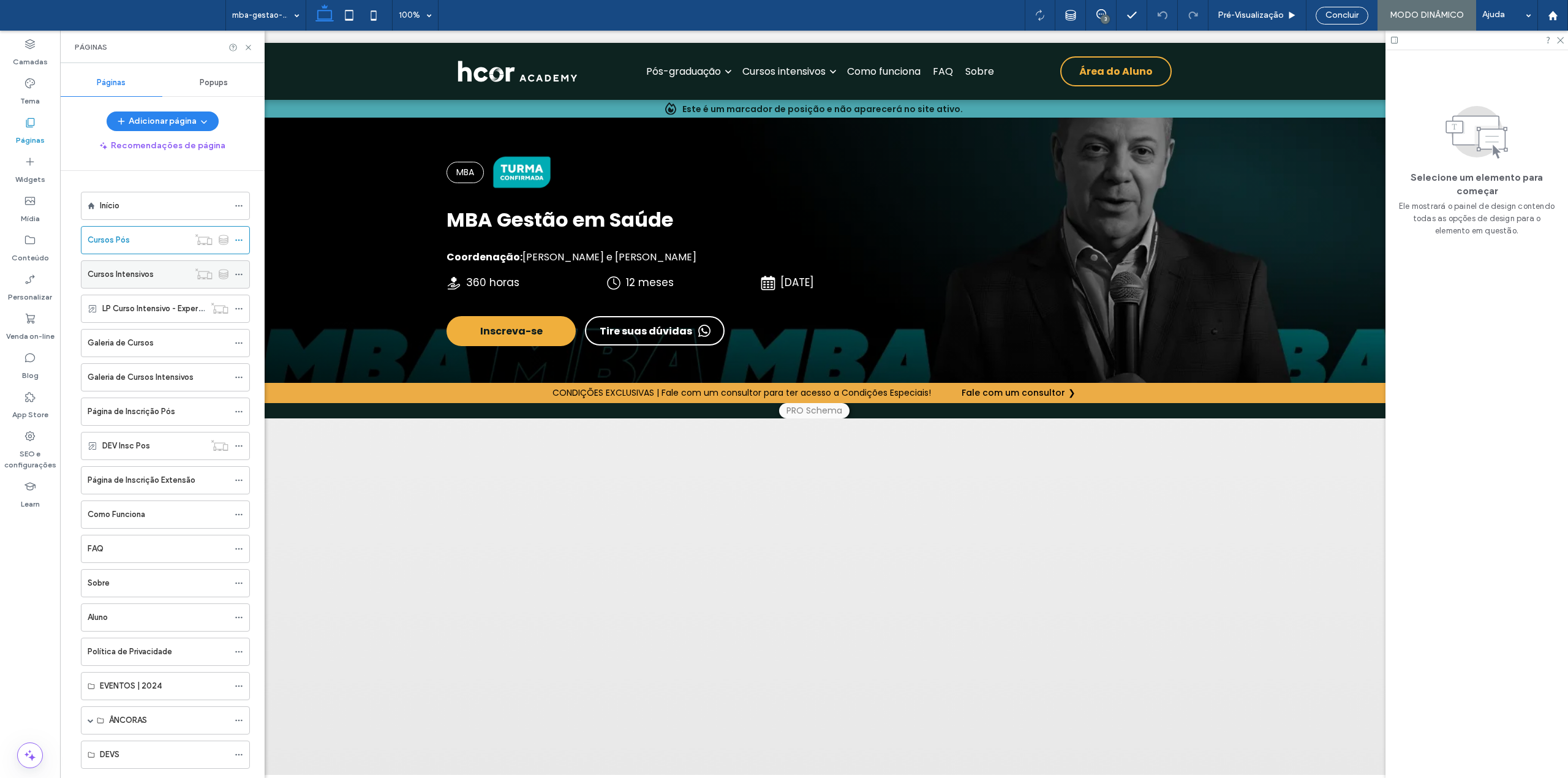
click at [123, 270] on label "Cursos Intensivos" at bounding box center [121, 274] width 66 height 21
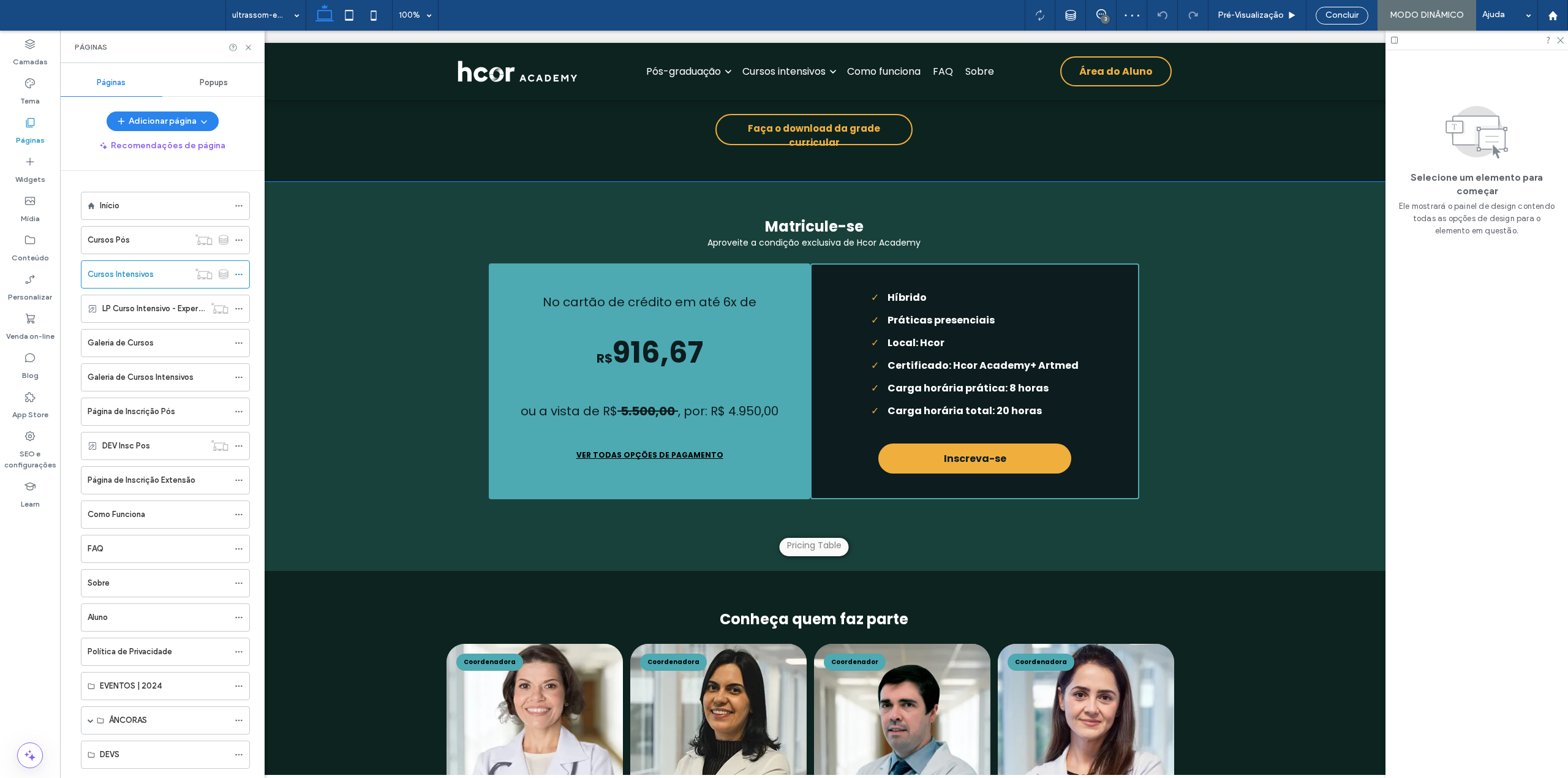
scroll to position [2959, 0]
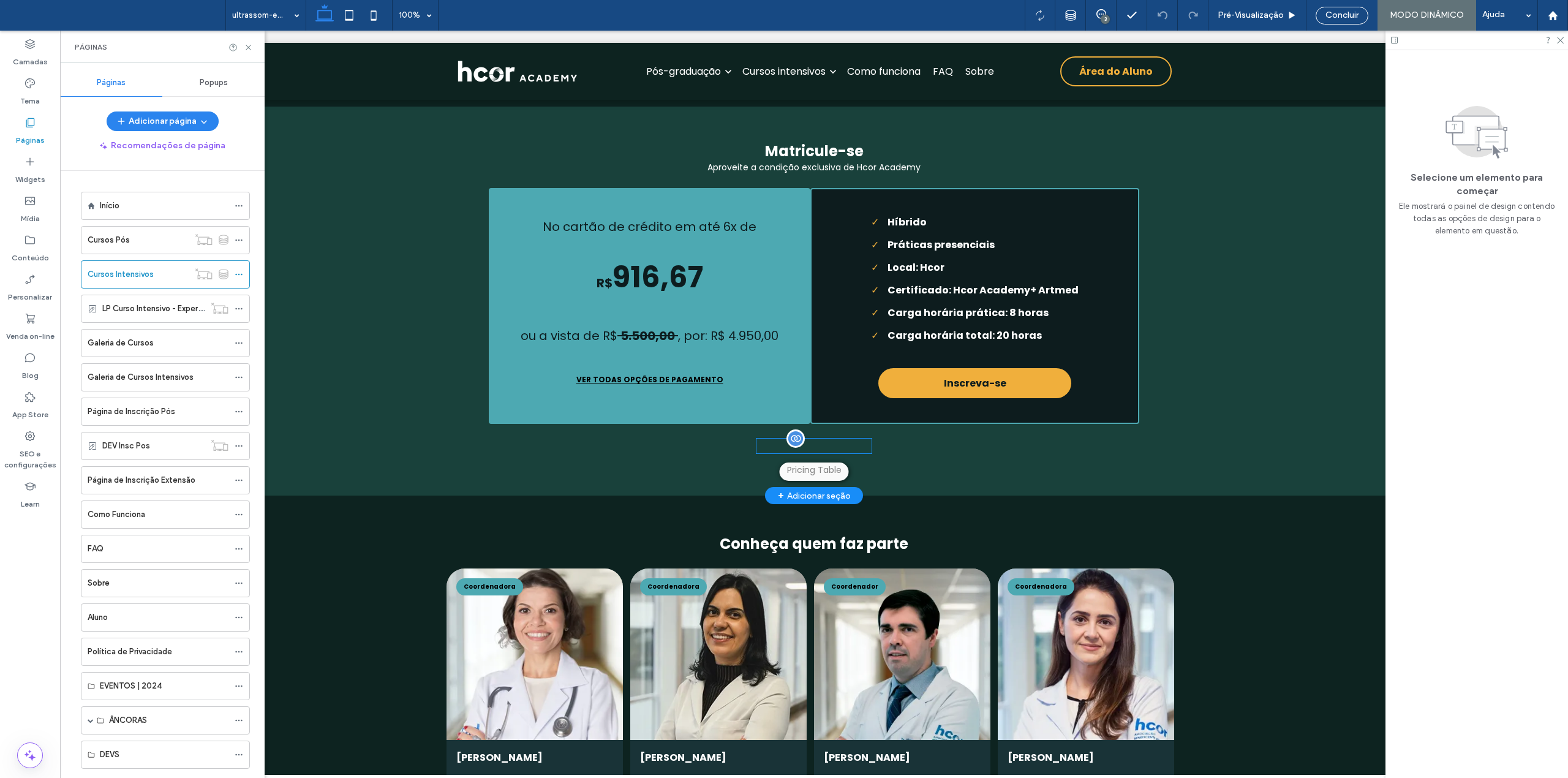
click at [836, 453] on div "**********" at bounding box center [814, 446] width 115 height 15
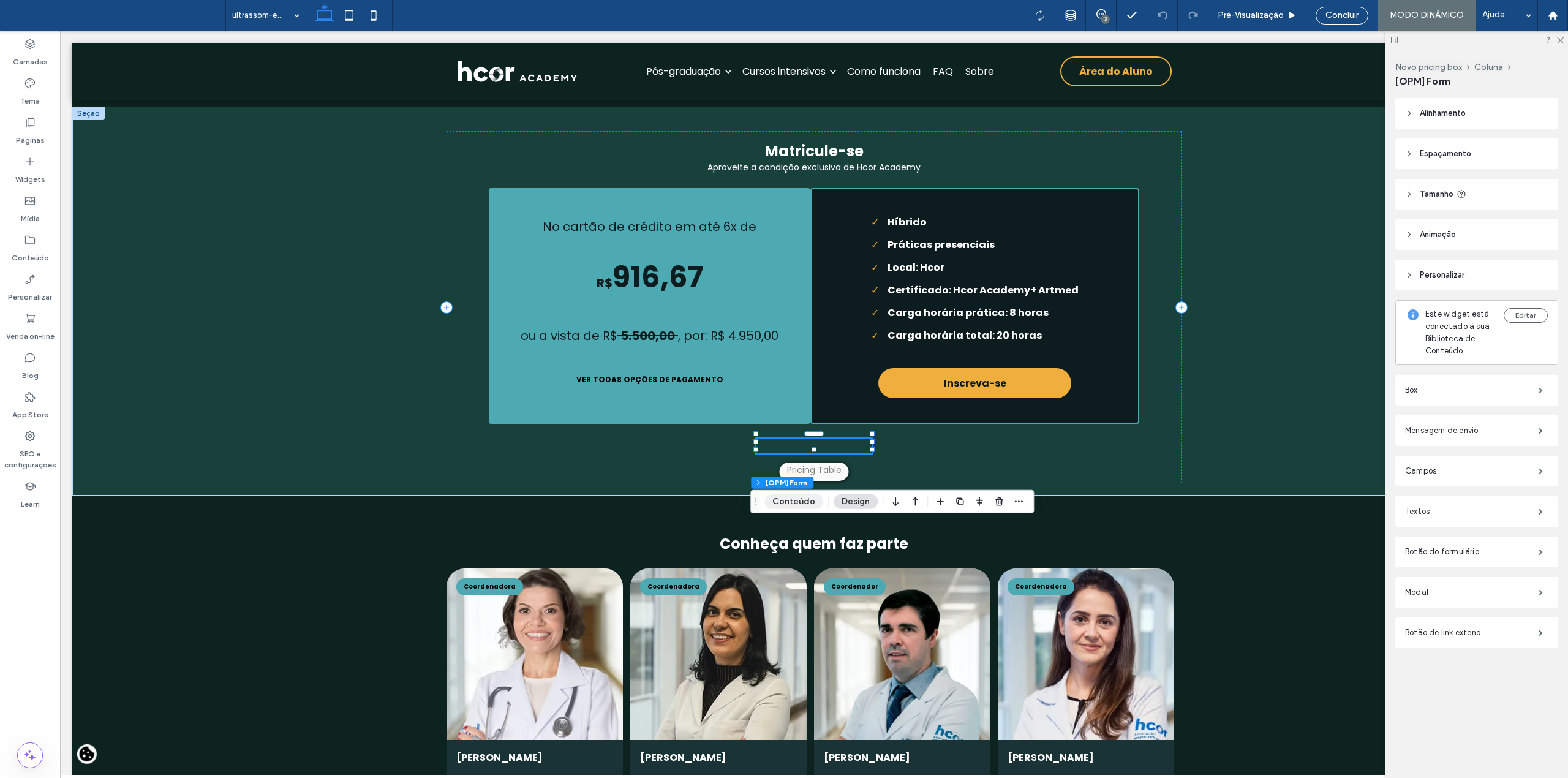
drag, startPoint x: 801, startPoint y: 505, endPoint x: 1132, endPoint y: 355, distance: 363.4
click at [801, 505] on button "Conteúdo" at bounding box center [793, 501] width 59 height 15
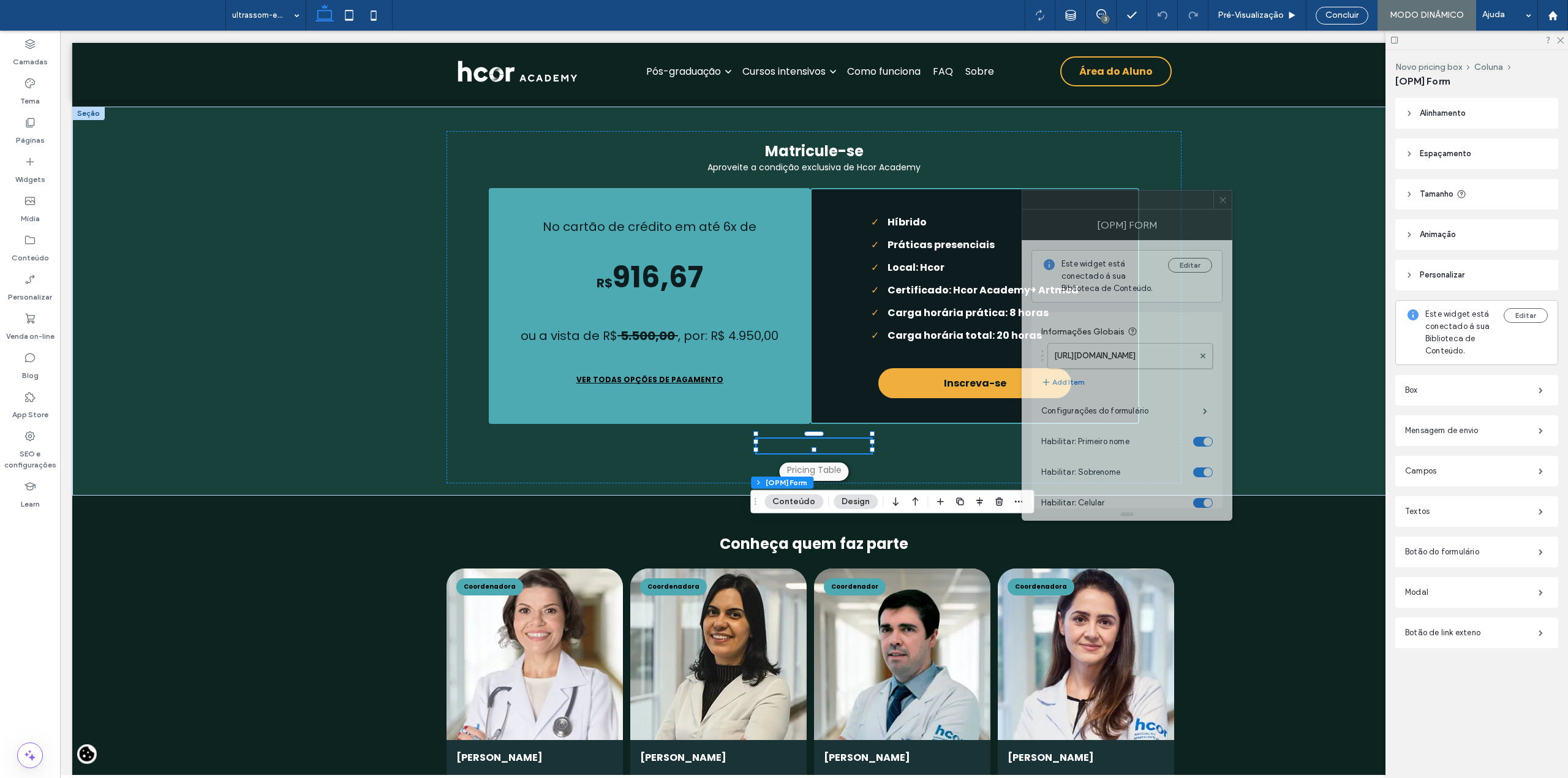
drag, startPoint x: 1436, startPoint y: 242, endPoint x: 1103, endPoint y: 209, distance: 334.6
click at [1103, 209] on div at bounding box center [1127, 199] width 211 height 20
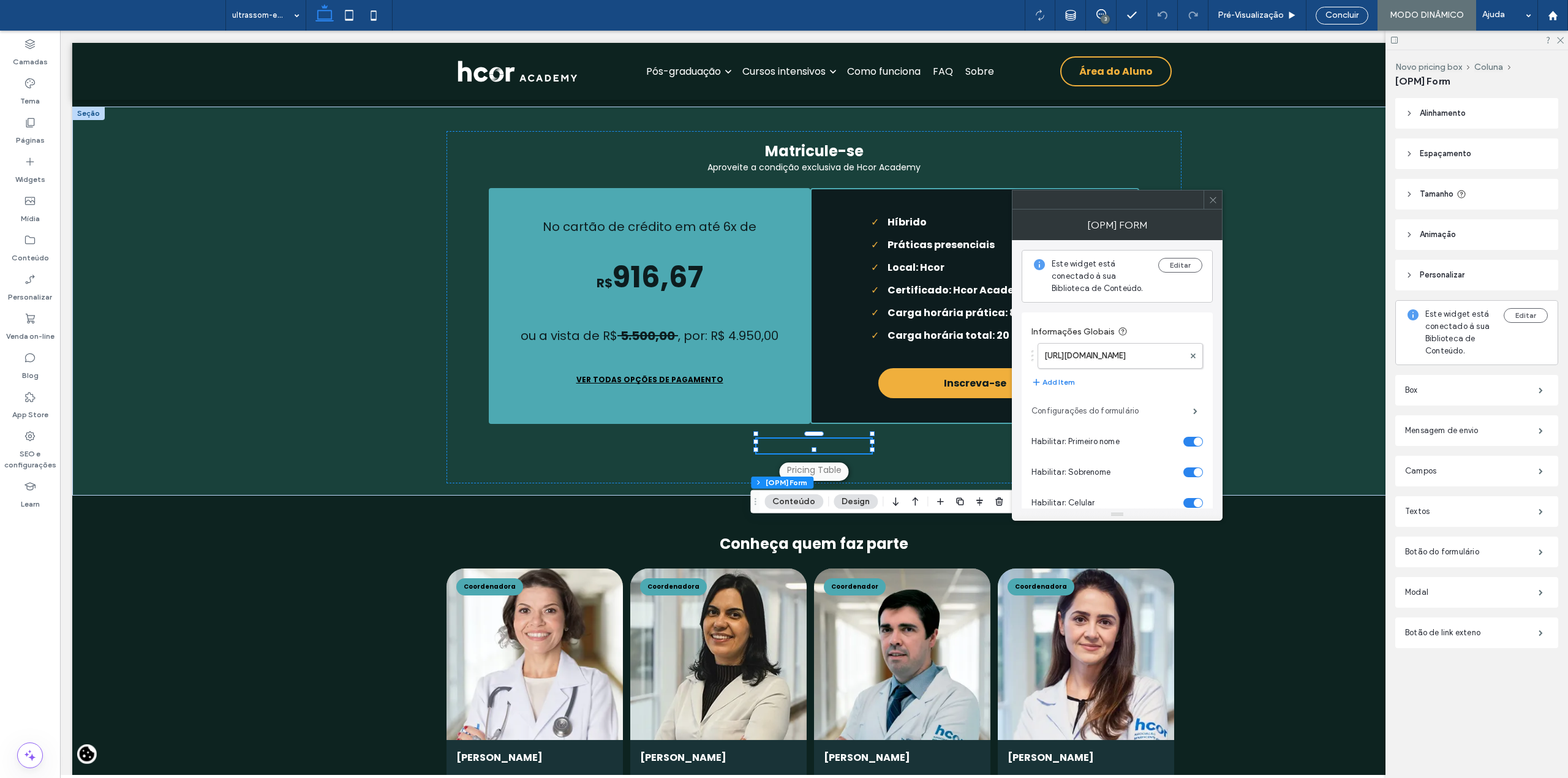
click at [1084, 410] on label "Configurações do formulário" at bounding box center [1112, 411] width 162 height 24
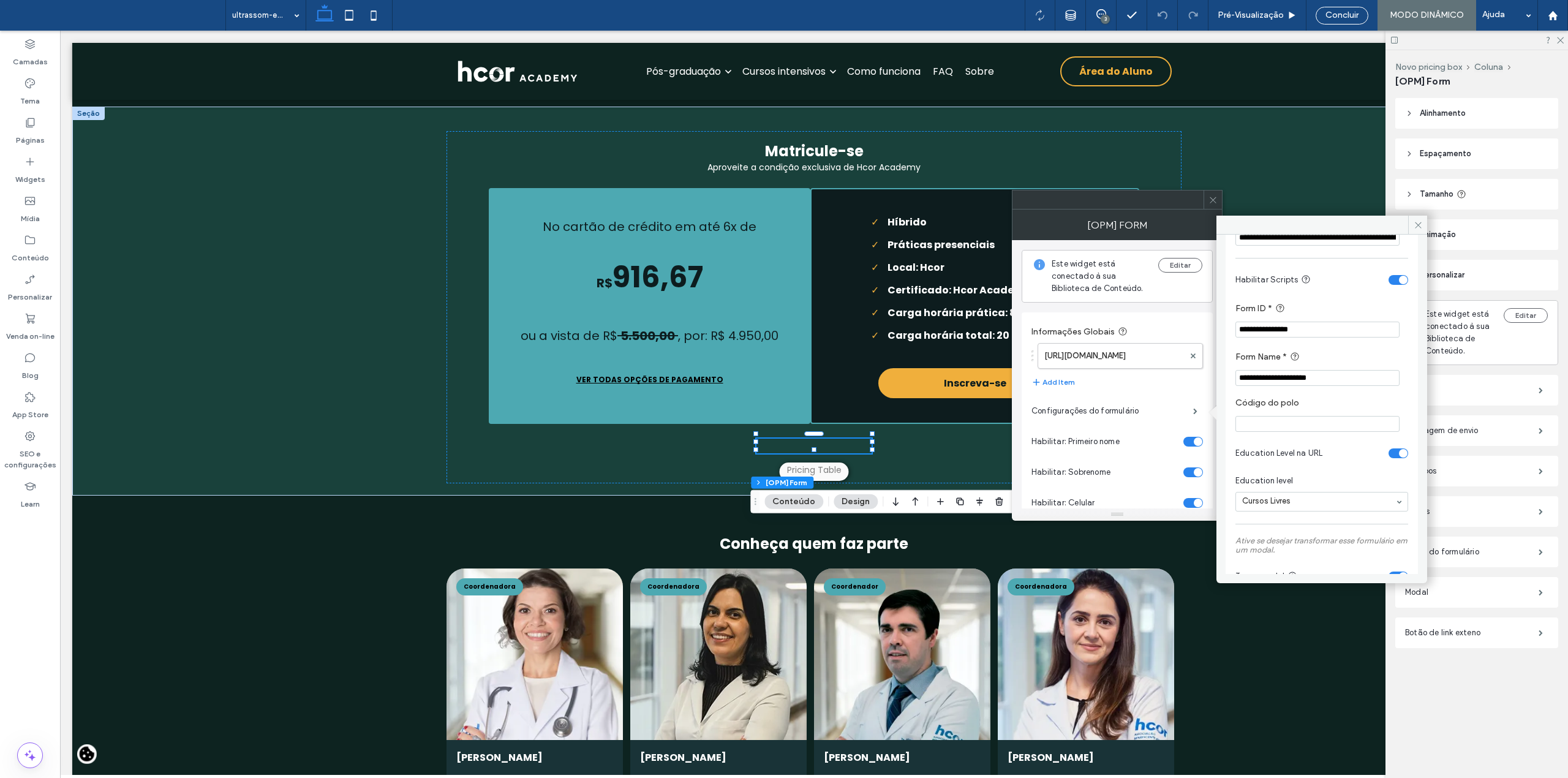
scroll to position [408, 0]
click at [1417, 224] on use at bounding box center [1417, 225] width 6 height 6
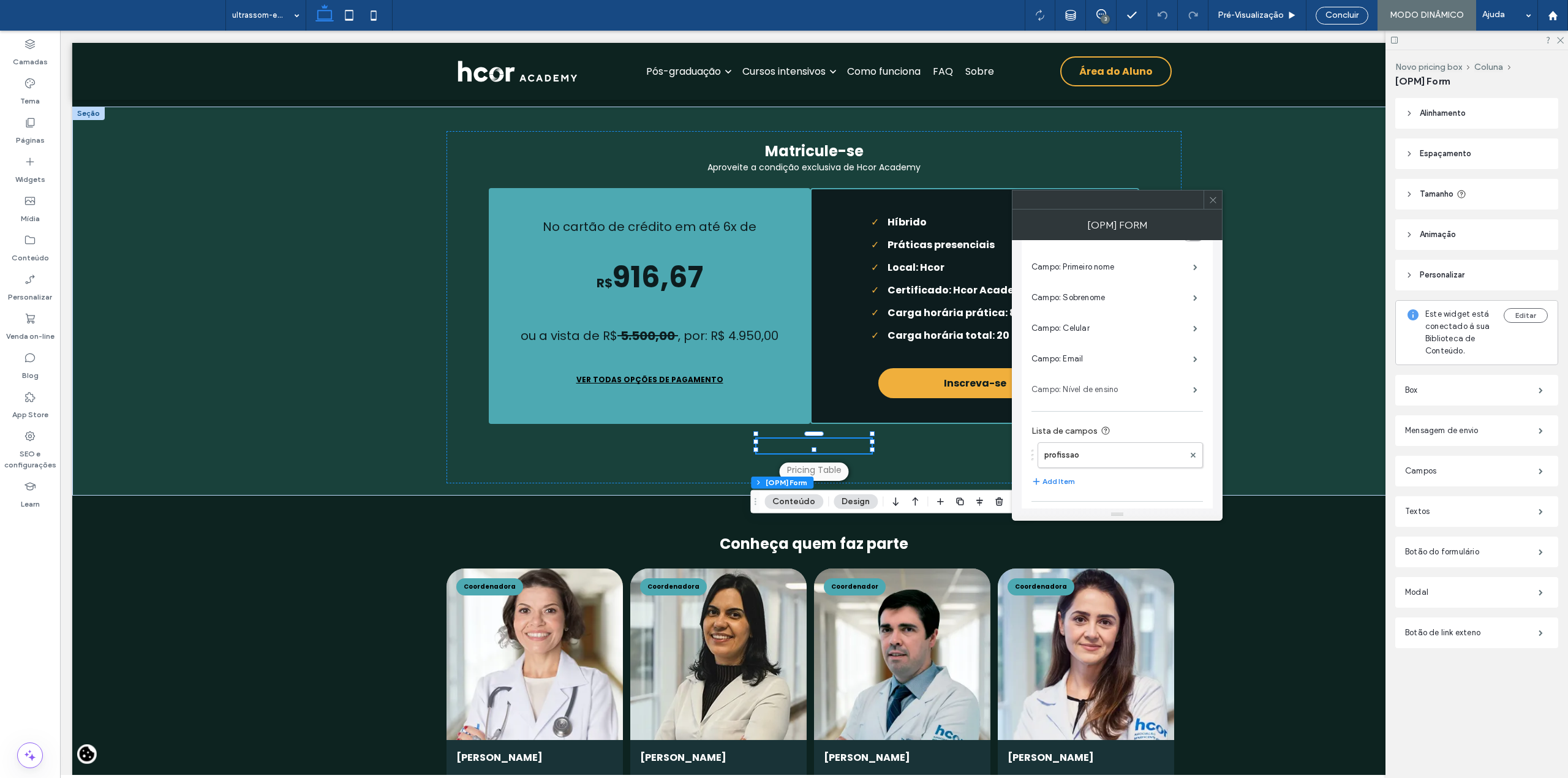
click at [1087, 390] on label "Campo: Nível de ensino" at bounding box center [1112, 389] width 162 height 24
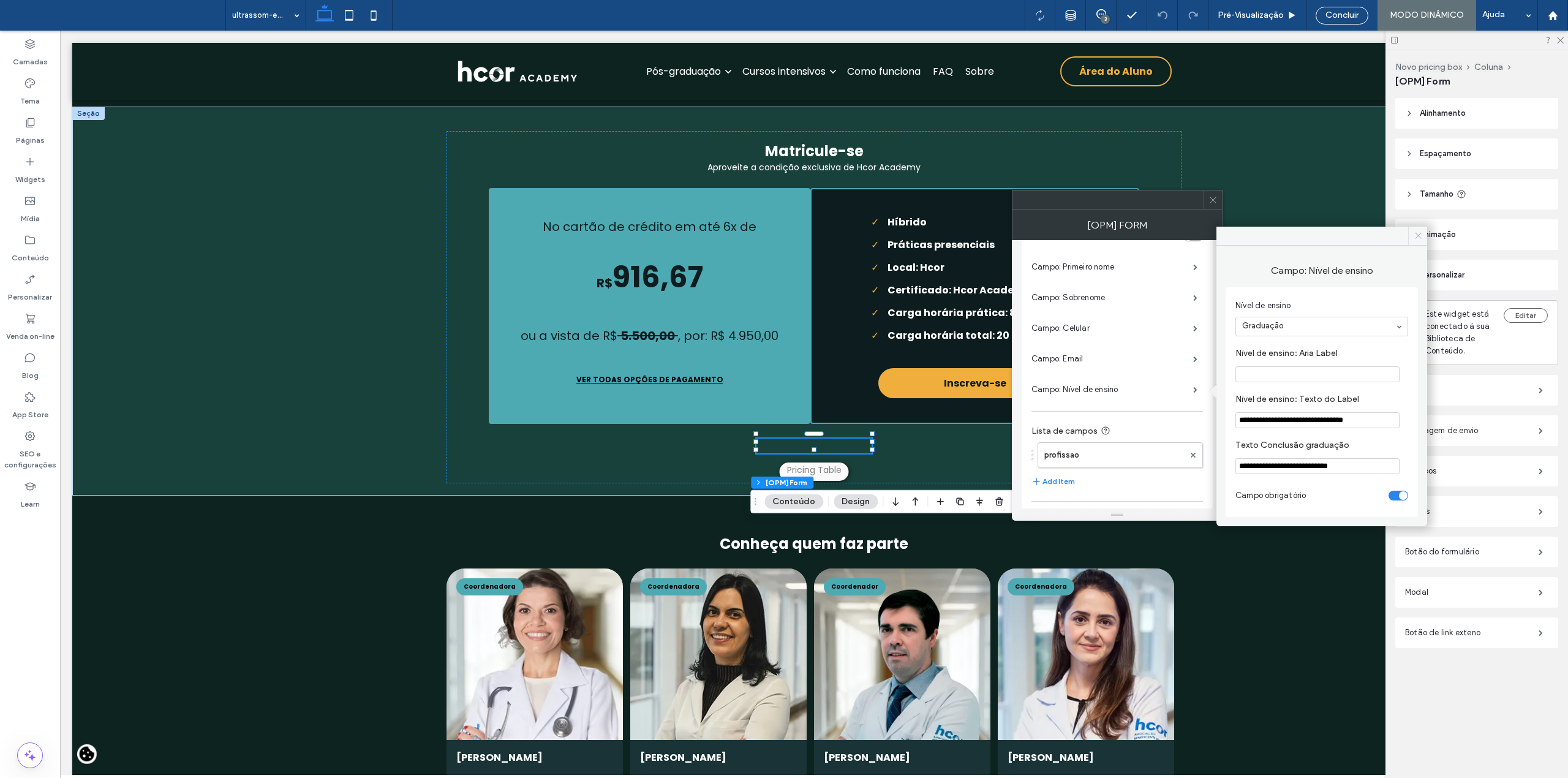
click at [1417, 236] on icon at bounding box center [1418, 236] width 9 height 9
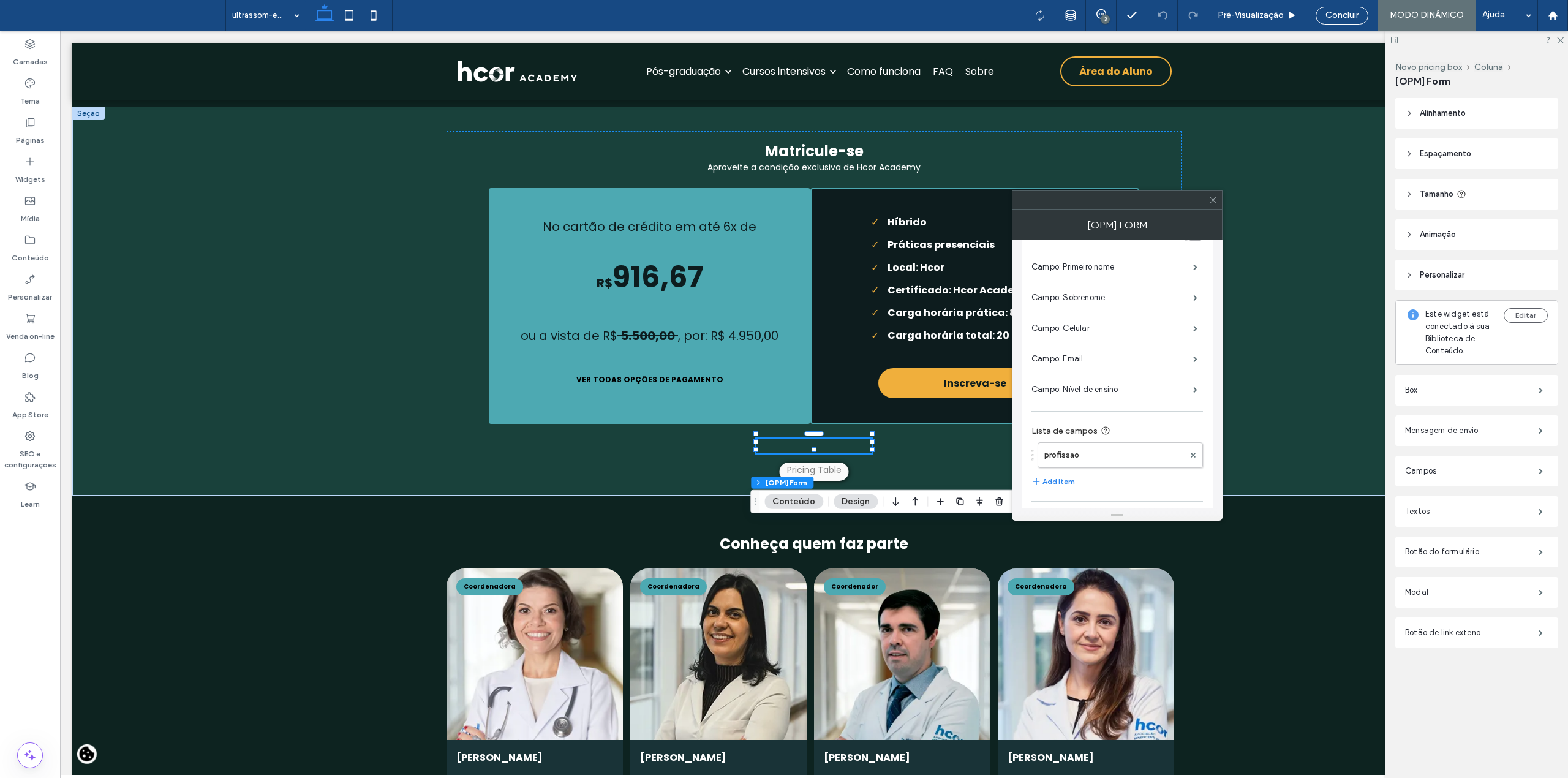
click at [1214, 195] on icon at bounding box center [1213, 200] width 9 height 9
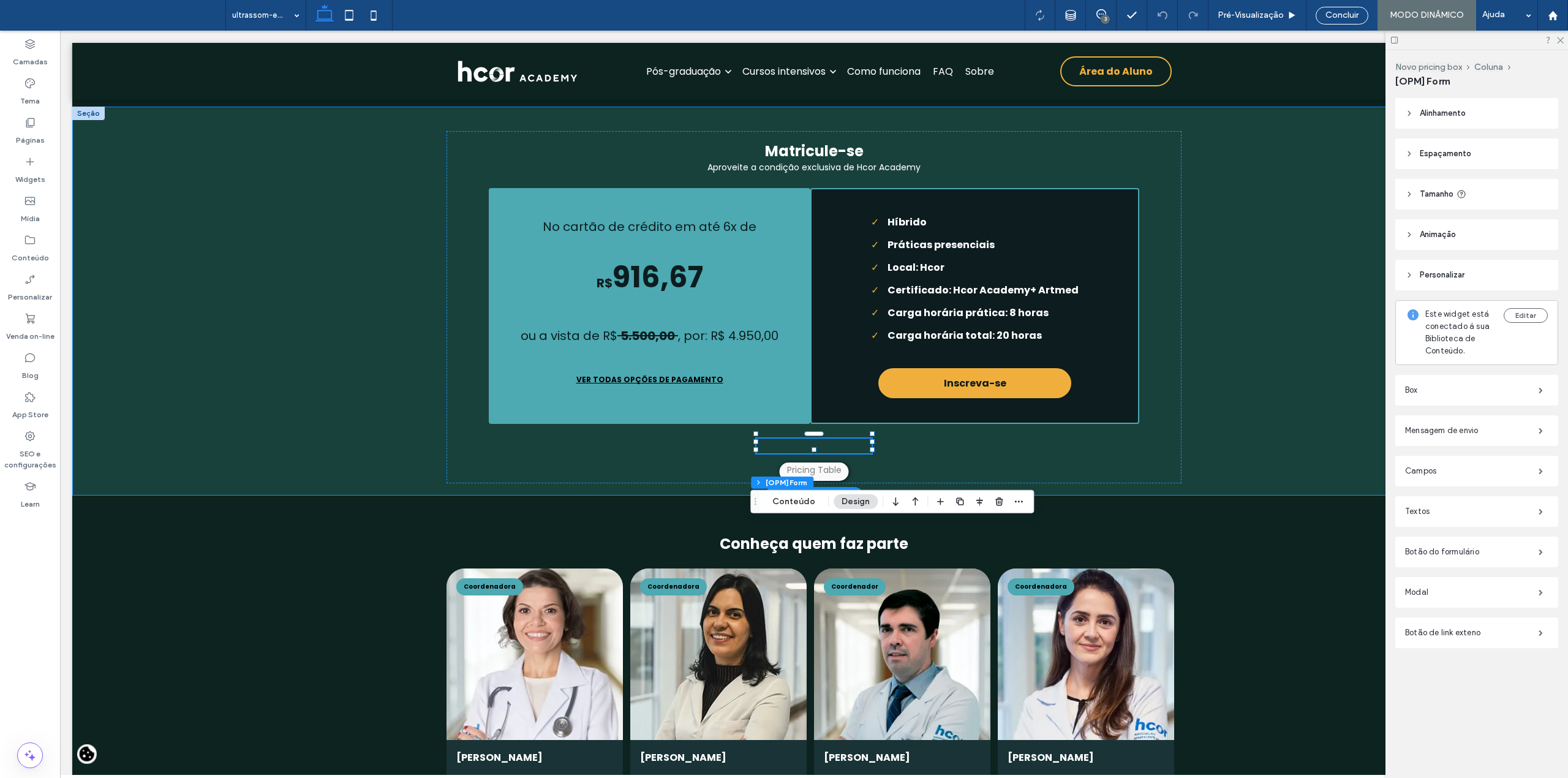
click at [1250, 332] on div "**********" at bounding box center [814, 301] width 1483 height 389
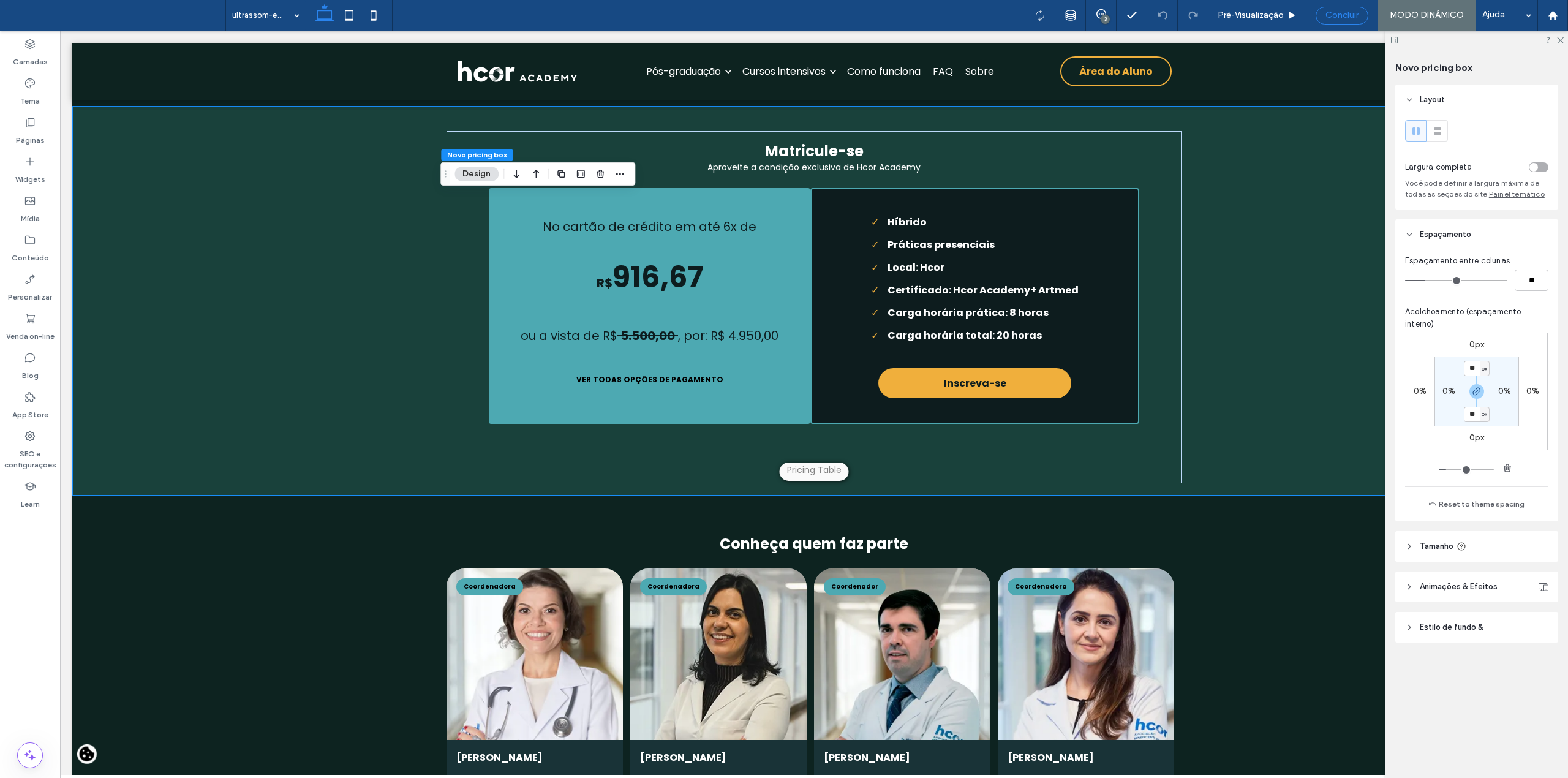
click at [1343, 15] on span "Concluir" at bounding box center [1342, 15] width 33 height 10
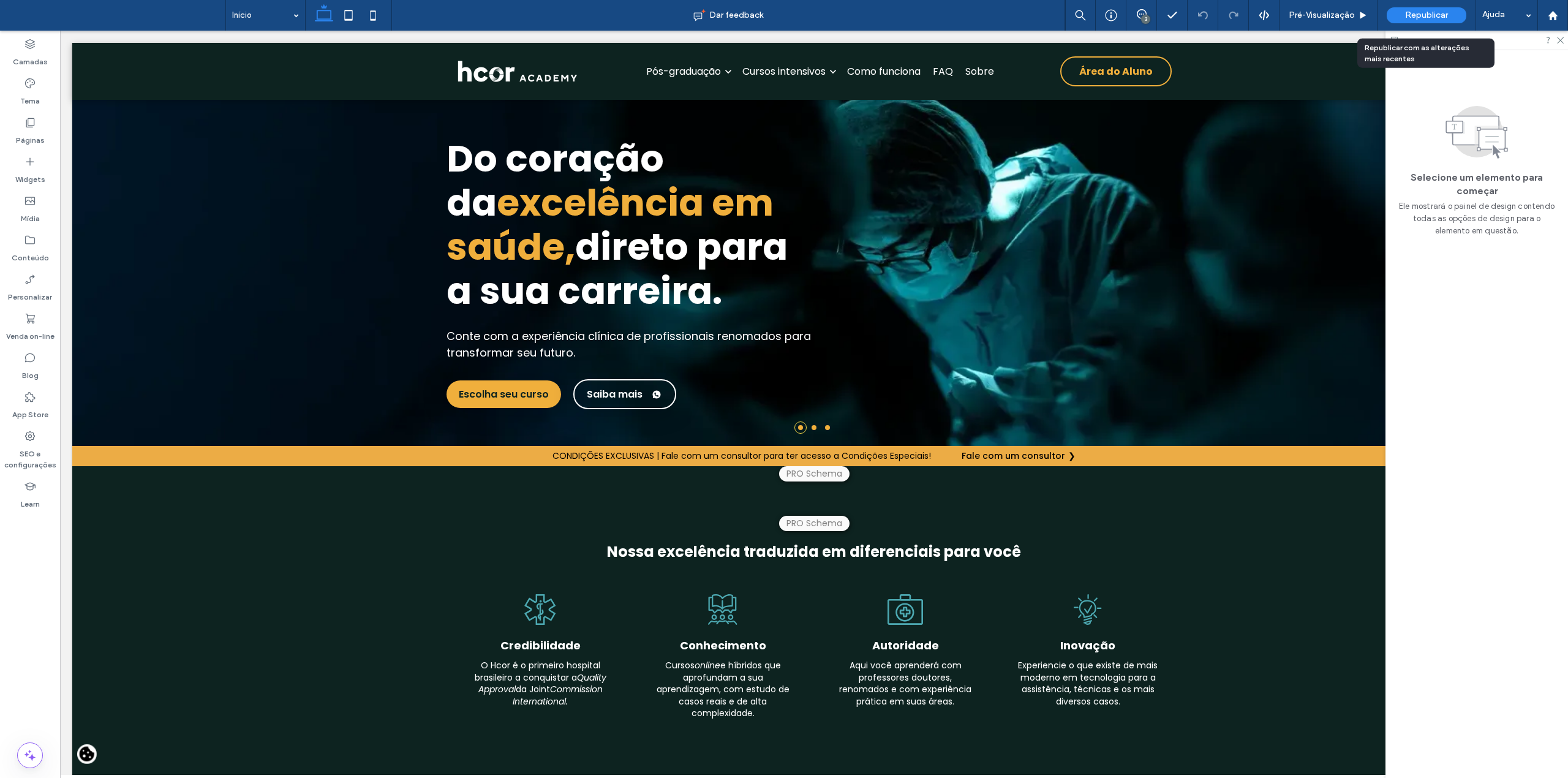
click at [1423, 15] on span "Republicar" at bounding box center [1426, 15] width 43 height 10
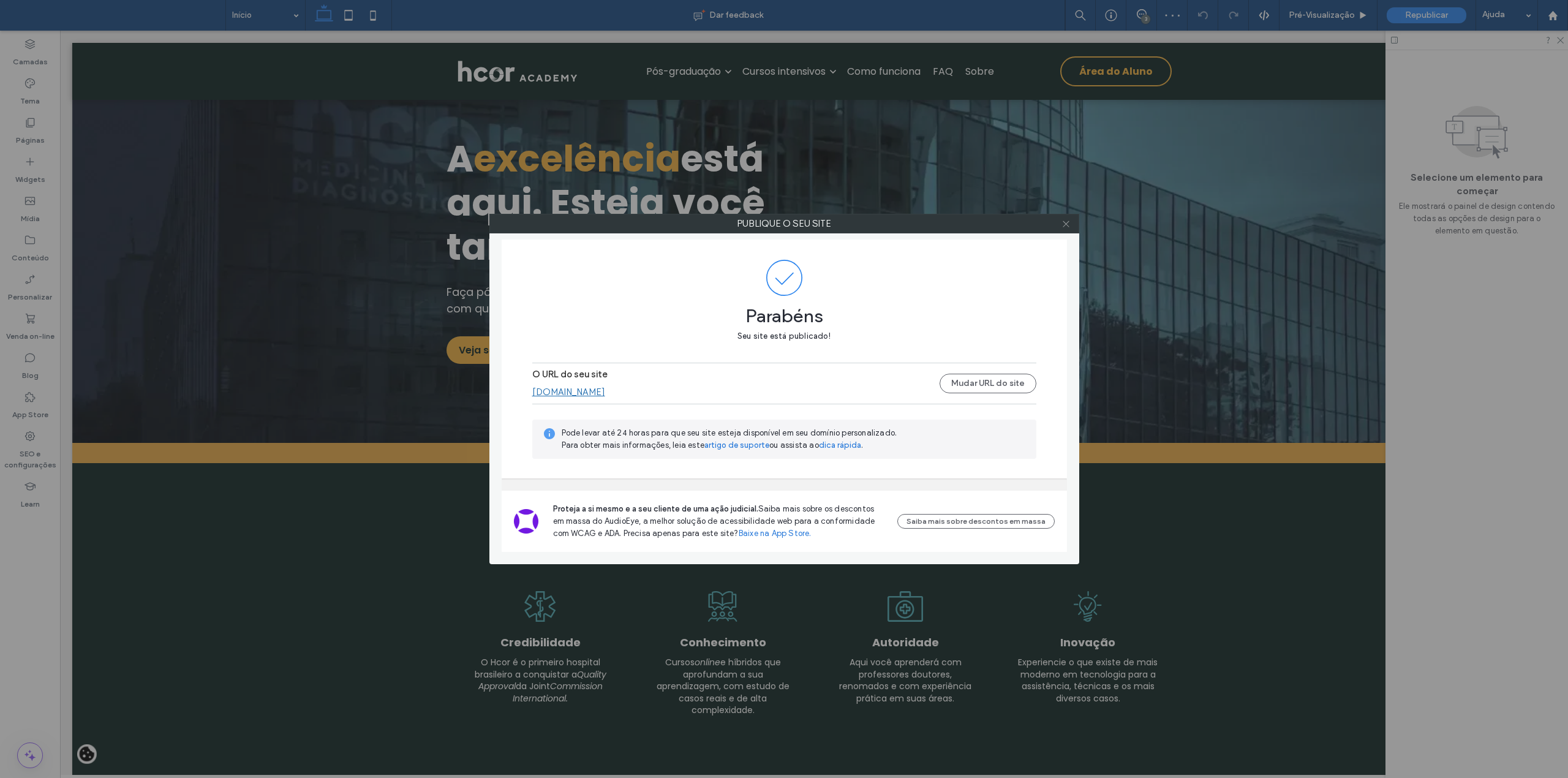
click at [1066, 223] on icon at bounding box center [1066, 224] width 9 height 9
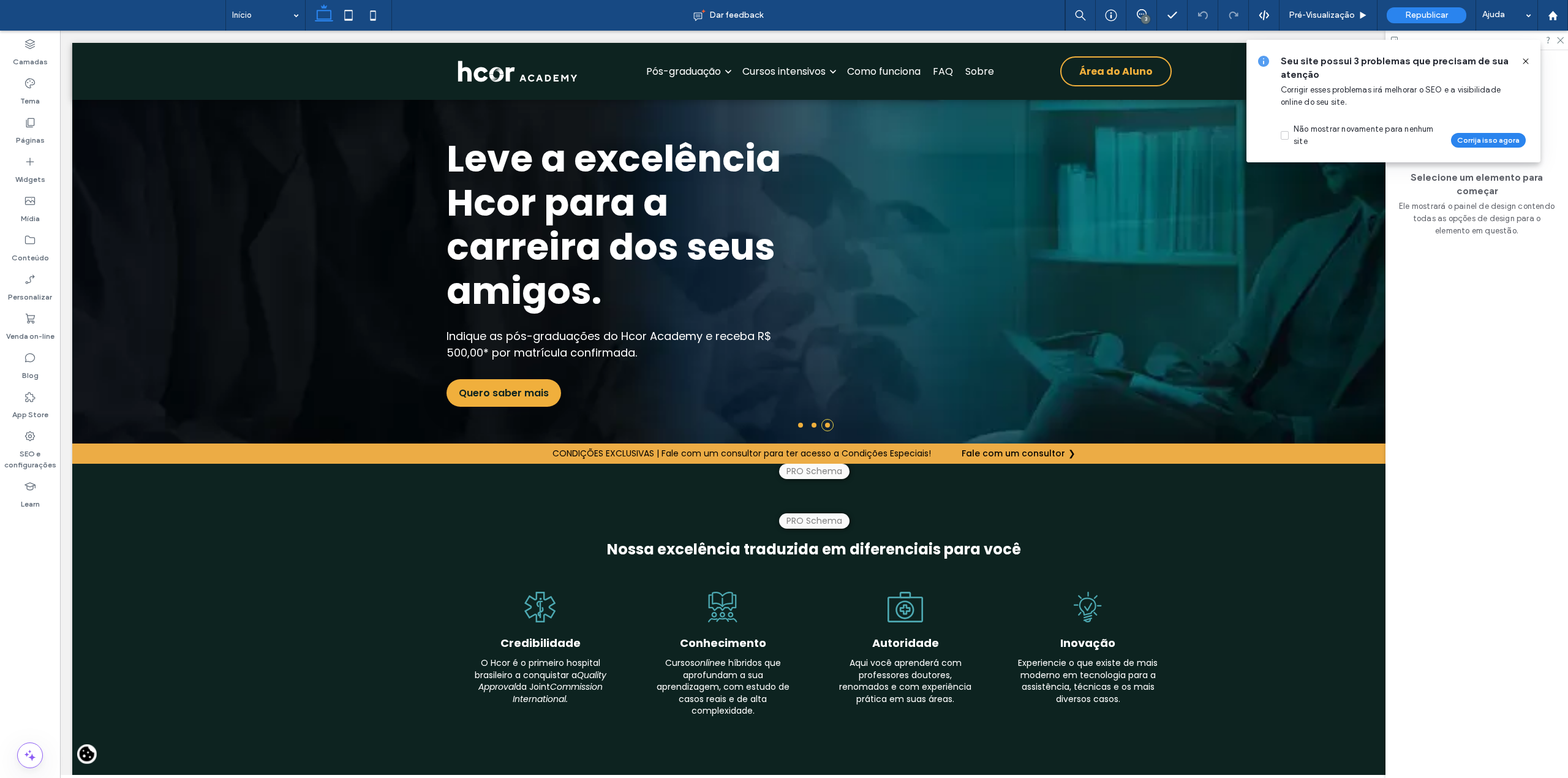
drag, startPoint x: 1522, startPoint y: 62, endPoint x: 1478, endPoint y: 32, distance: 53.3
click at [1522, 62] on icon at bounding box center [1525, 61] width 10 height 10
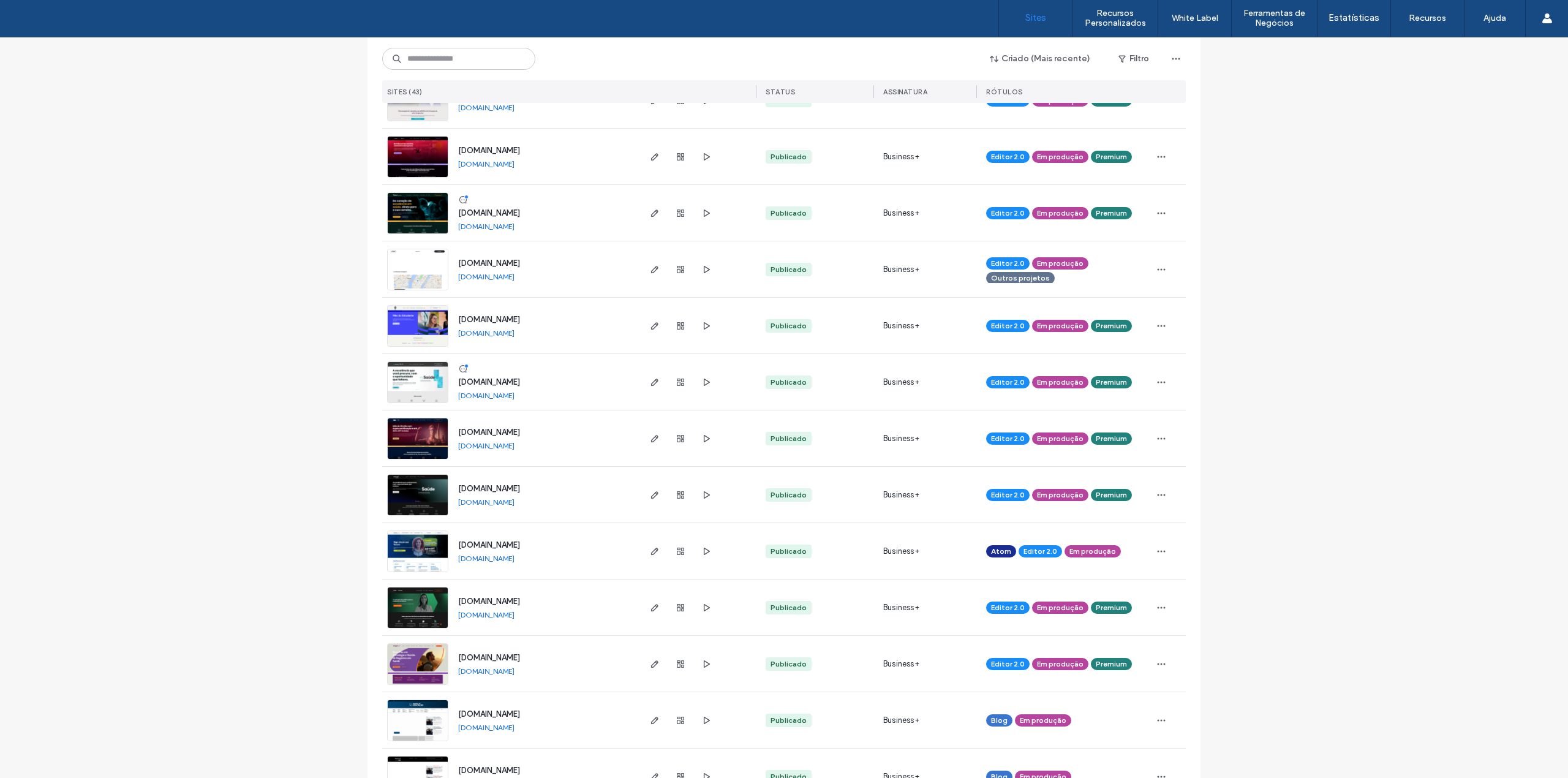
scroll to position [490, 0]
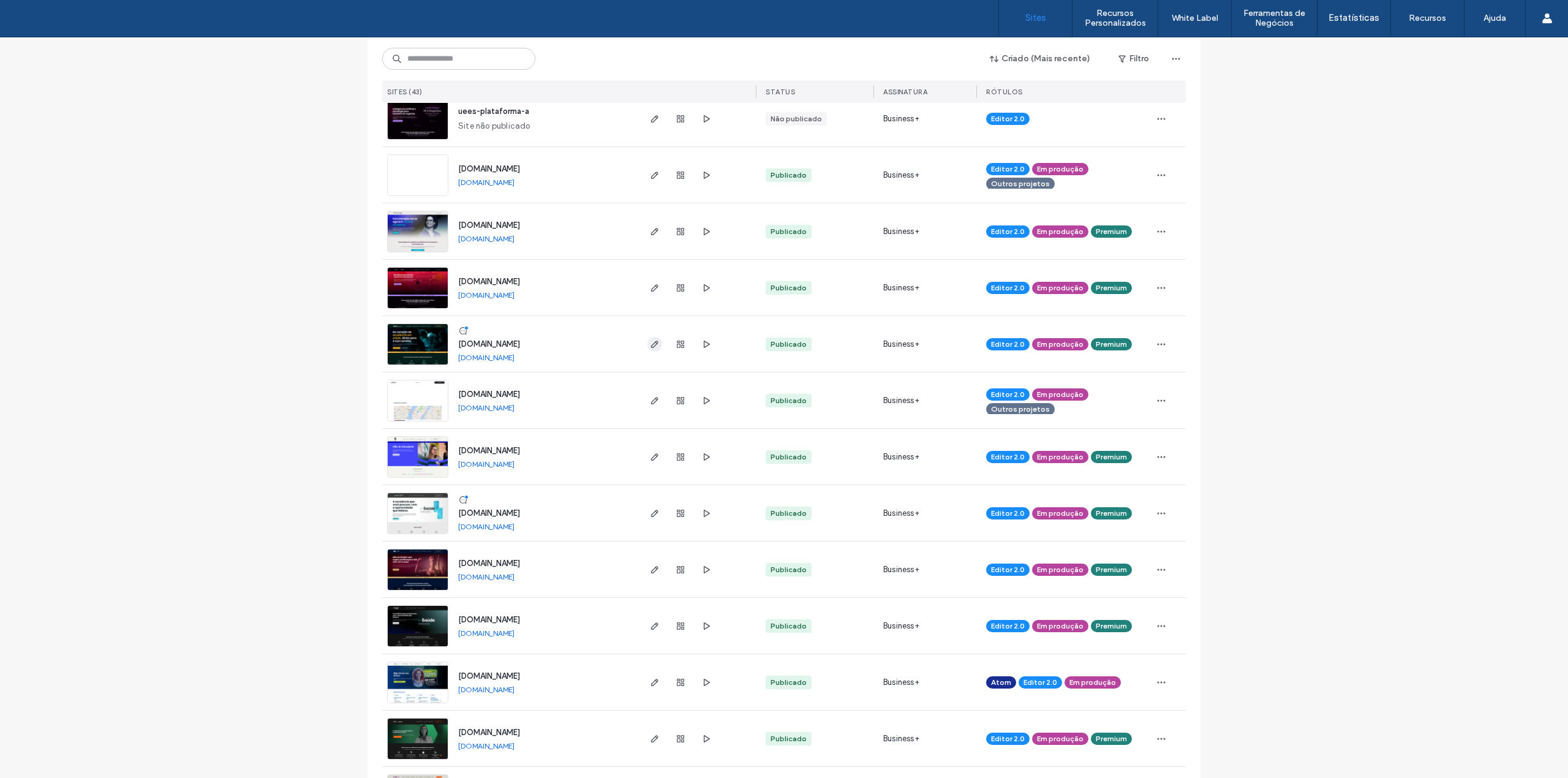
click at [655, 341] on span "button" at bounding box center [655, 344] width 15 height 15
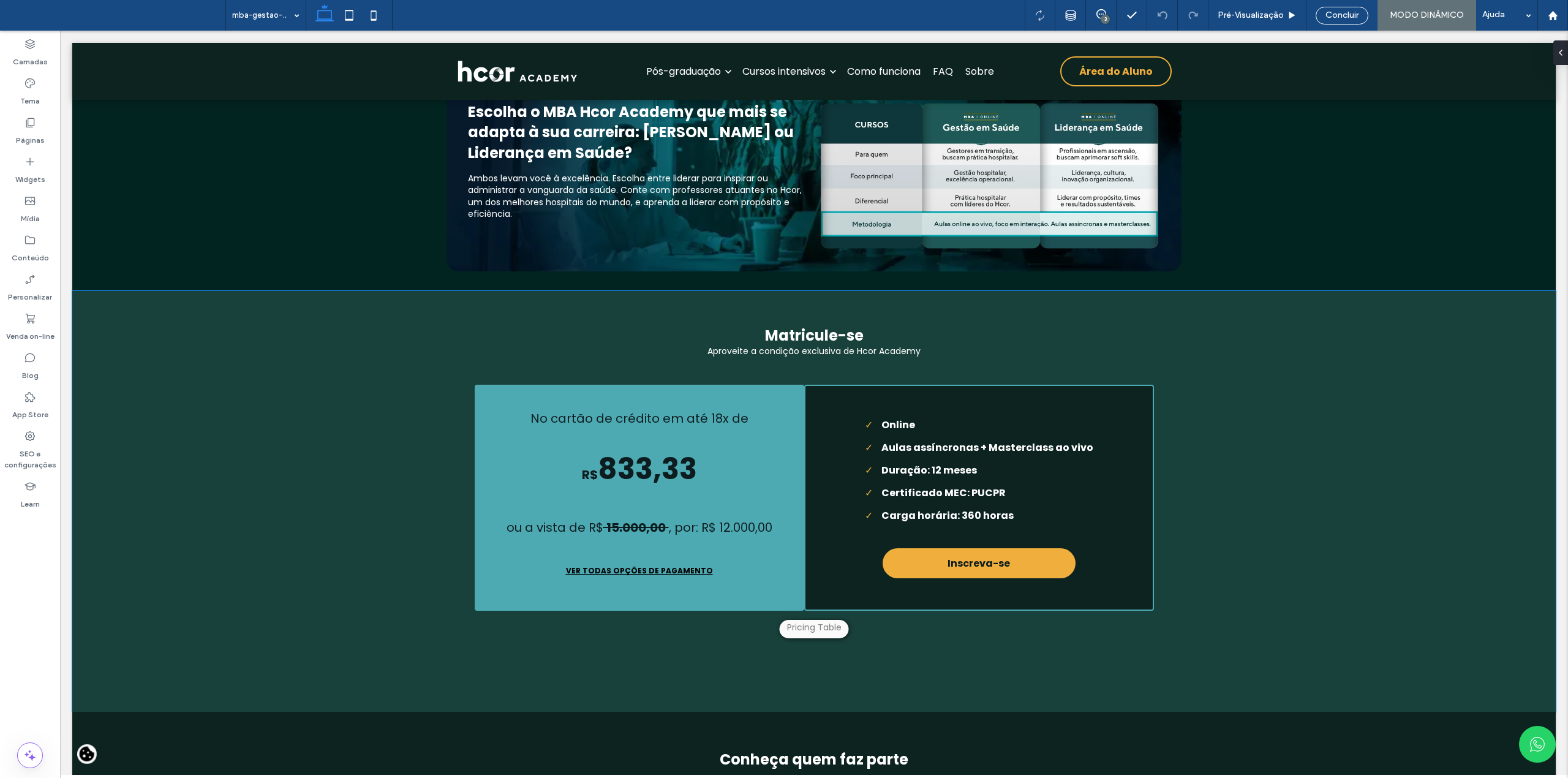
scroll to position [4658, 0]
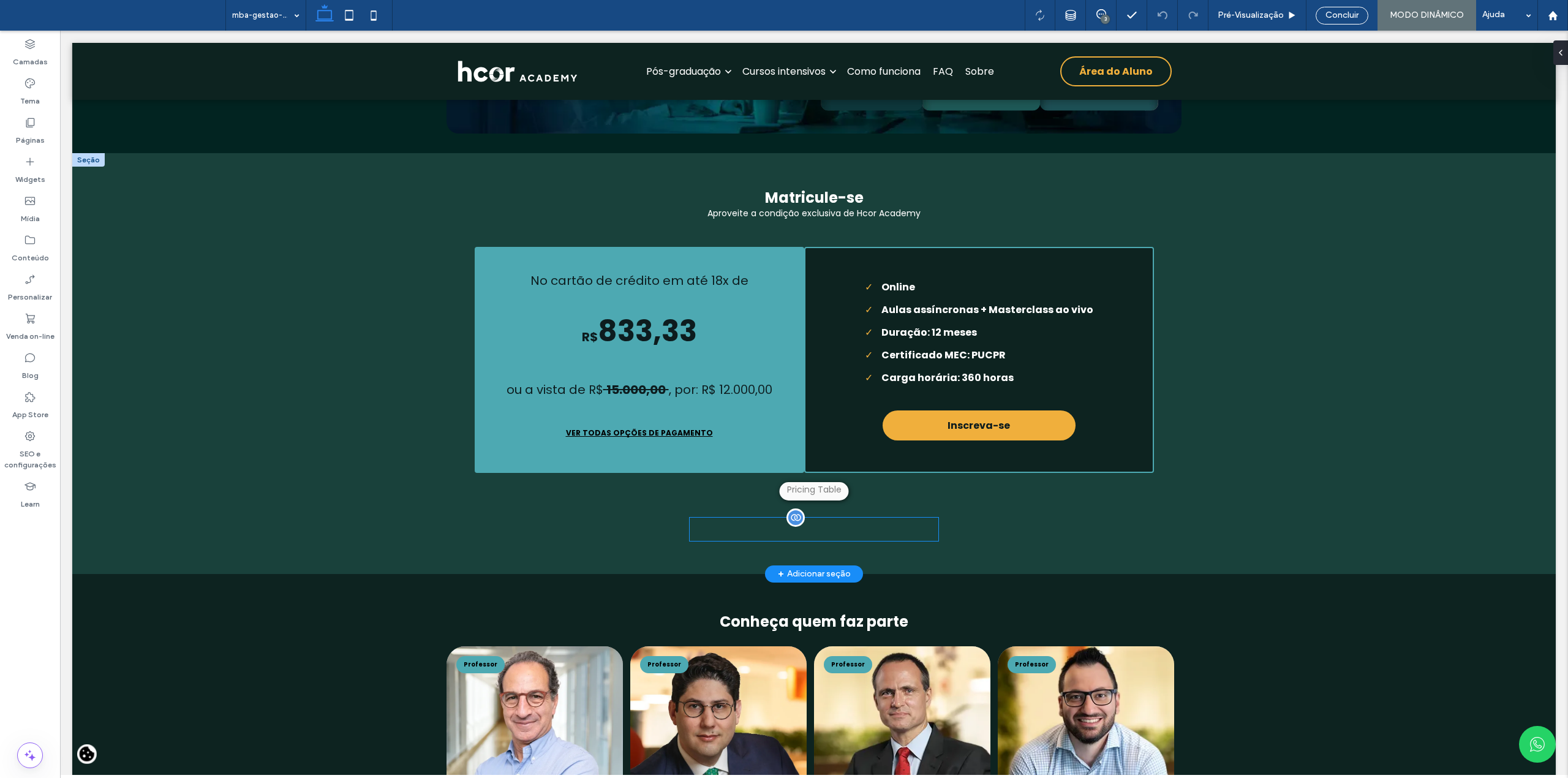
click at [812, 541] on div "**********" at bounding box center [814, 529] width 248 height 23
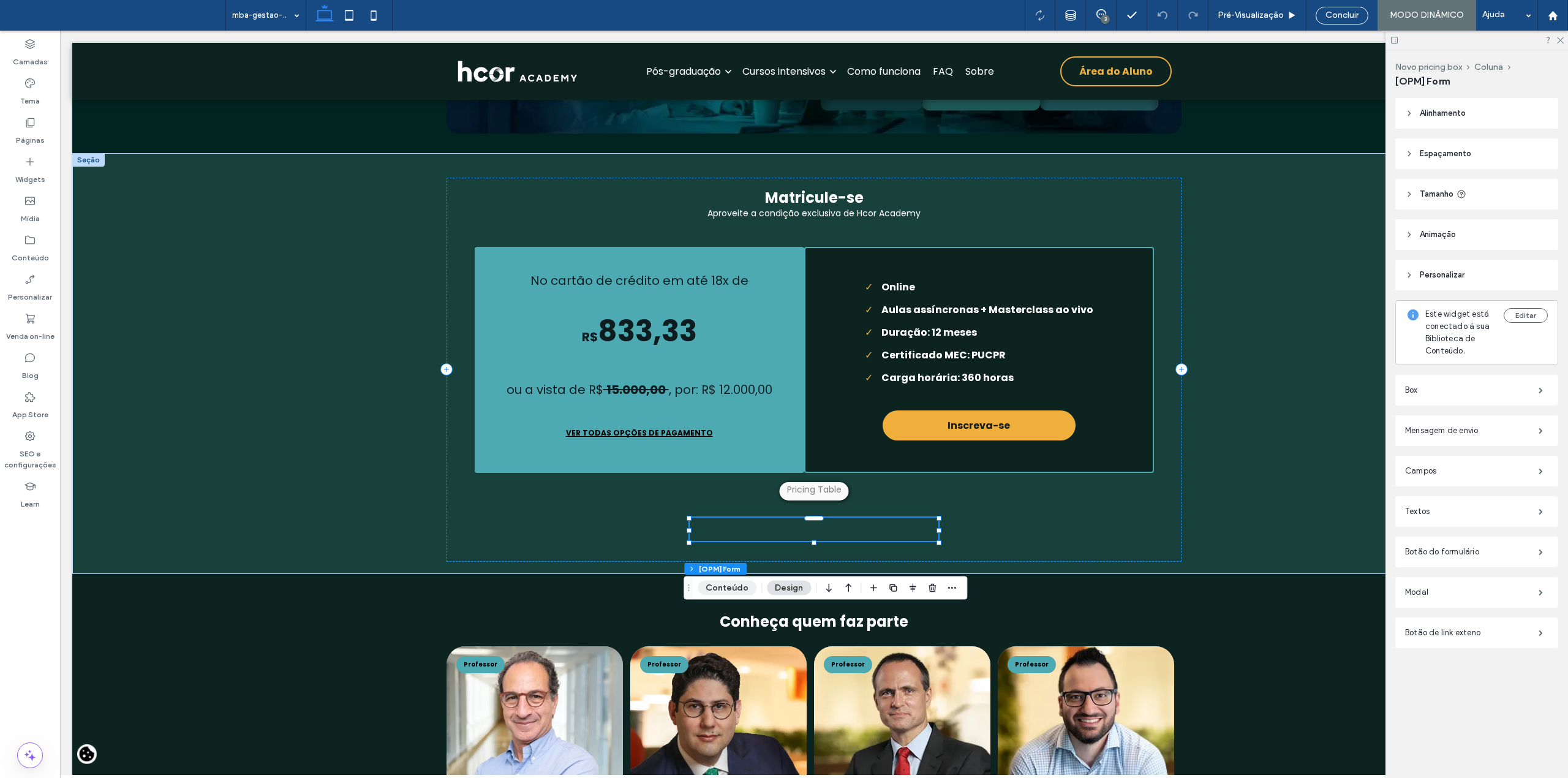
click at [730, 583] on button "Conteúdo" at bounding box center [727, 588] width 59 height 15
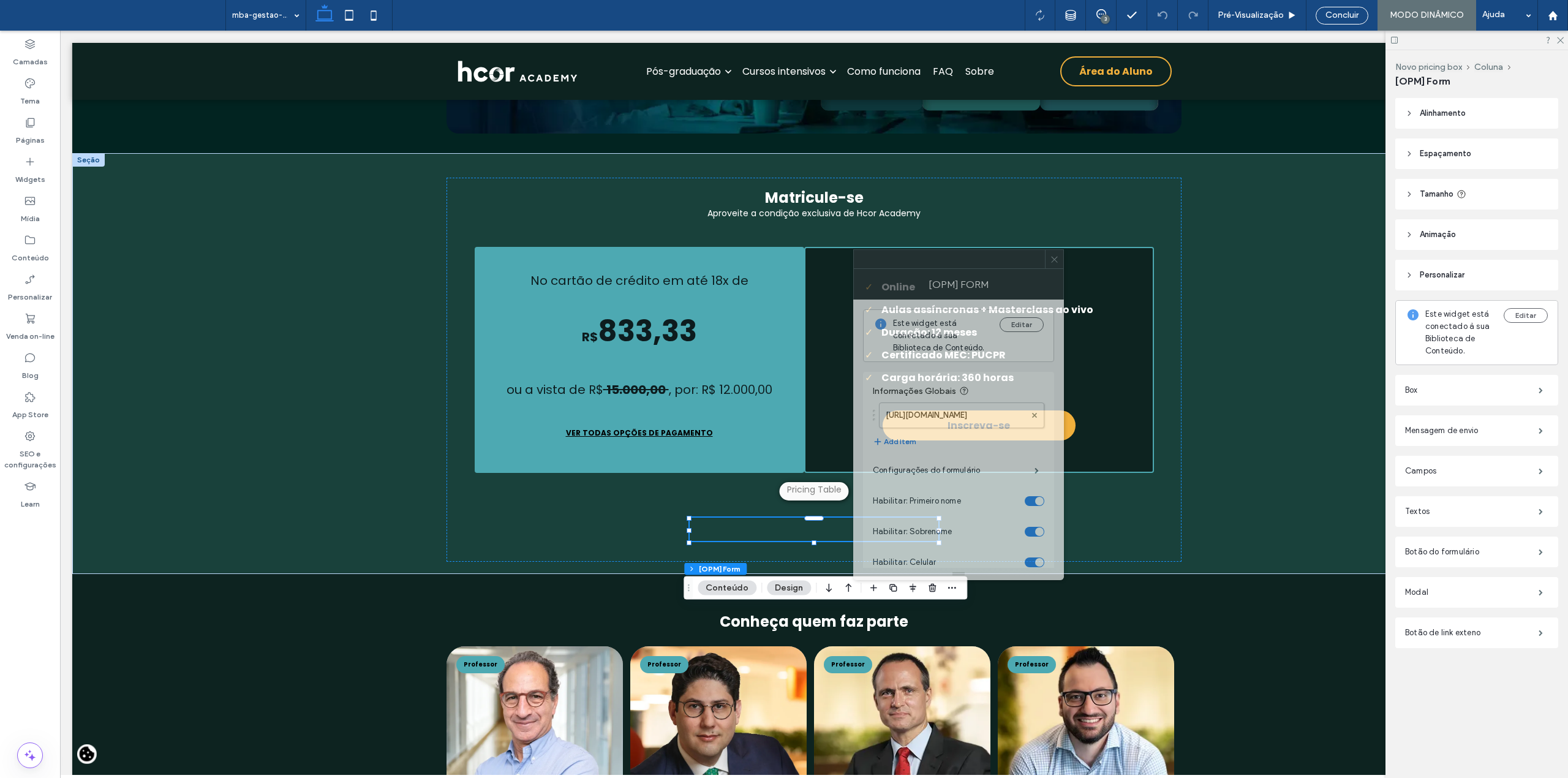
drag, startPoint x: 1421, startPoint y: 244, endPoint x: 930, endPoint y: 270, distance: 491.7
click at [930, 270] on div "[OPM] Form" at bounding box center [958, 284] width 211 height 30
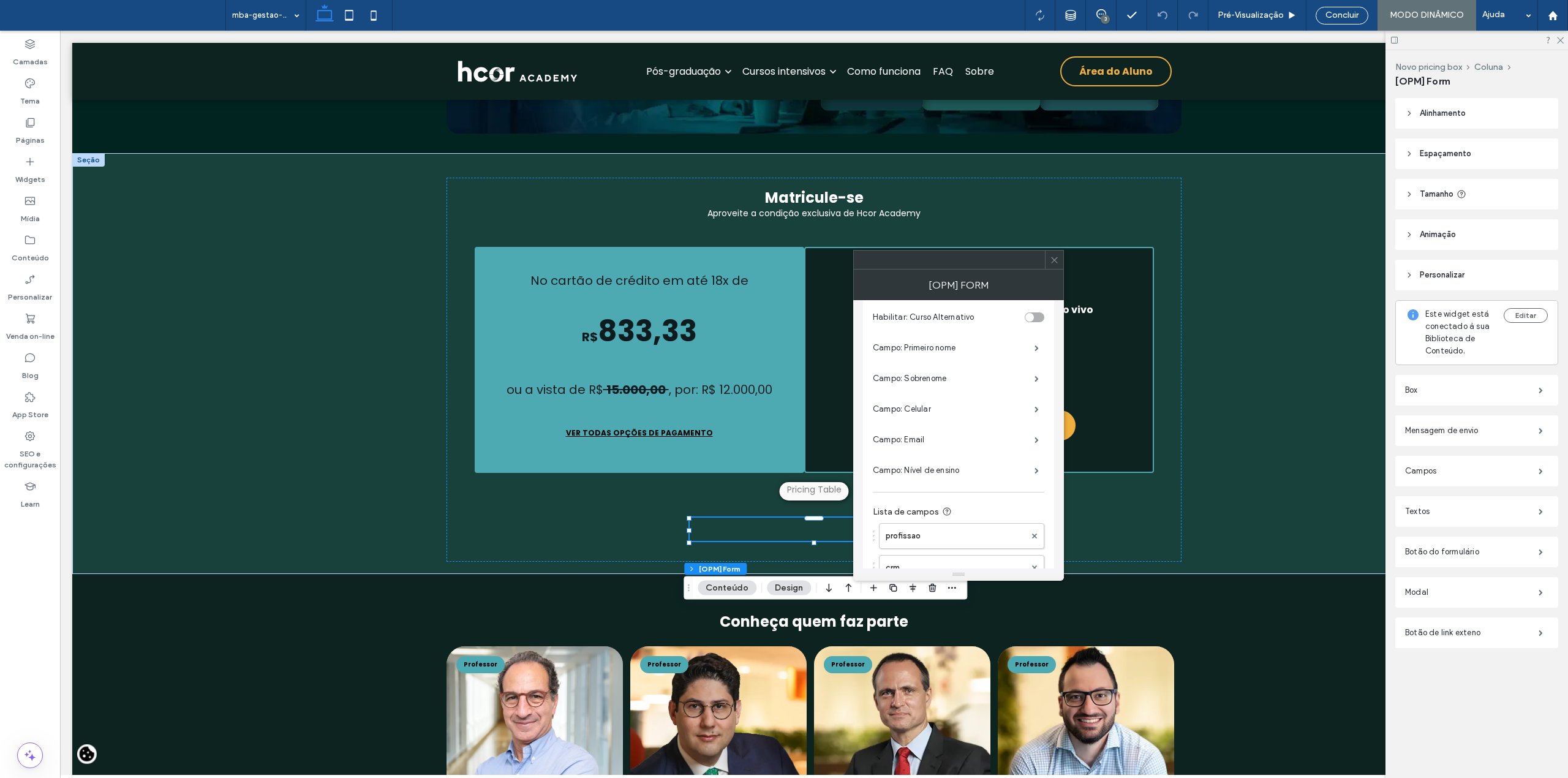
scroll to position [408, 0]
click at [951, 446] on label "Campo: Nível de ensino" at bounding box center [953, 449] width 162 height 24
click at [934, 535] on label "Dicas de validações" at bounding box center [953, 534] width 162 height 24
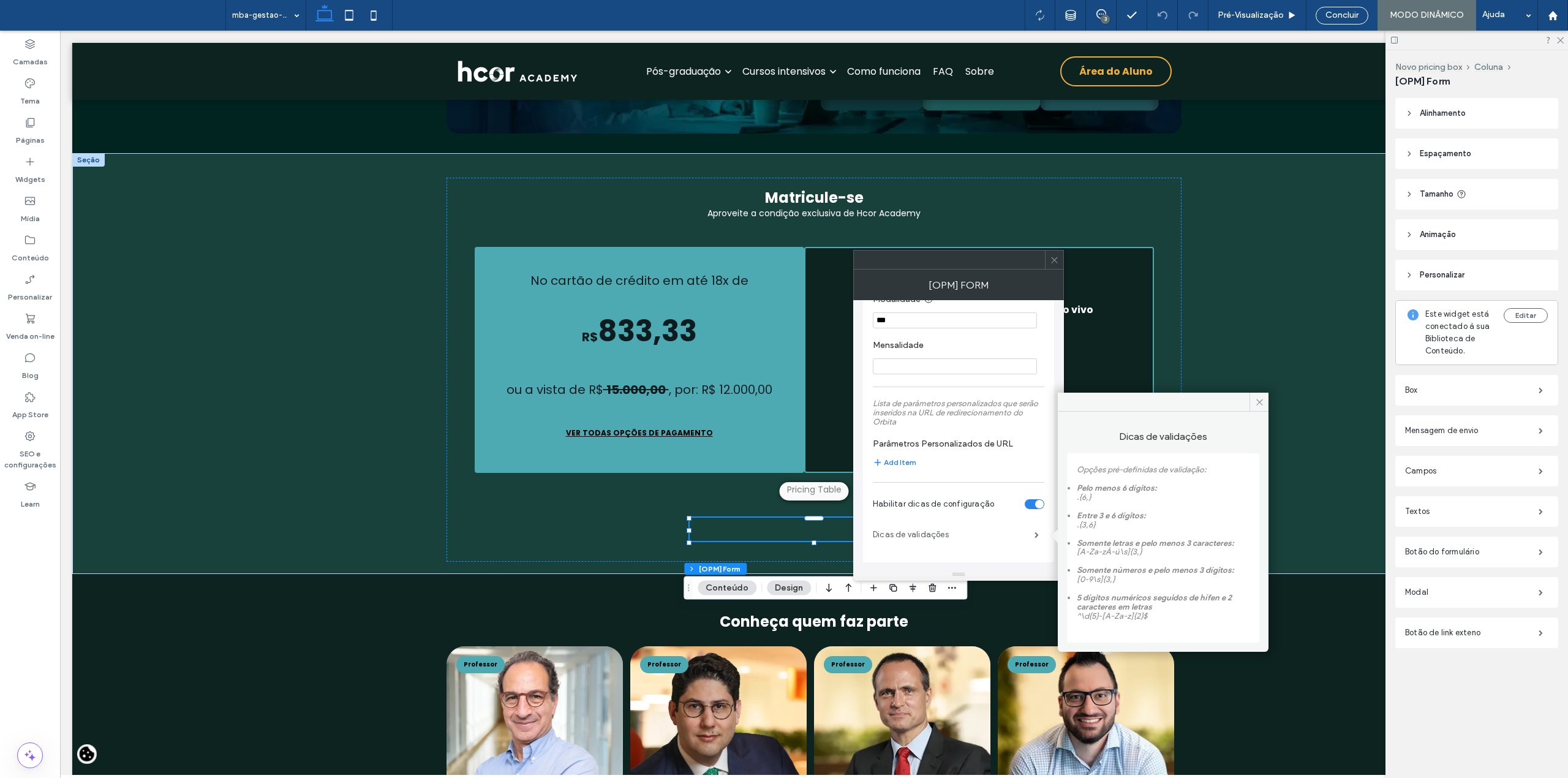
click at [932, 533] on label "Dicas de validações" at bounding box center [953, 534] width 162 height 24
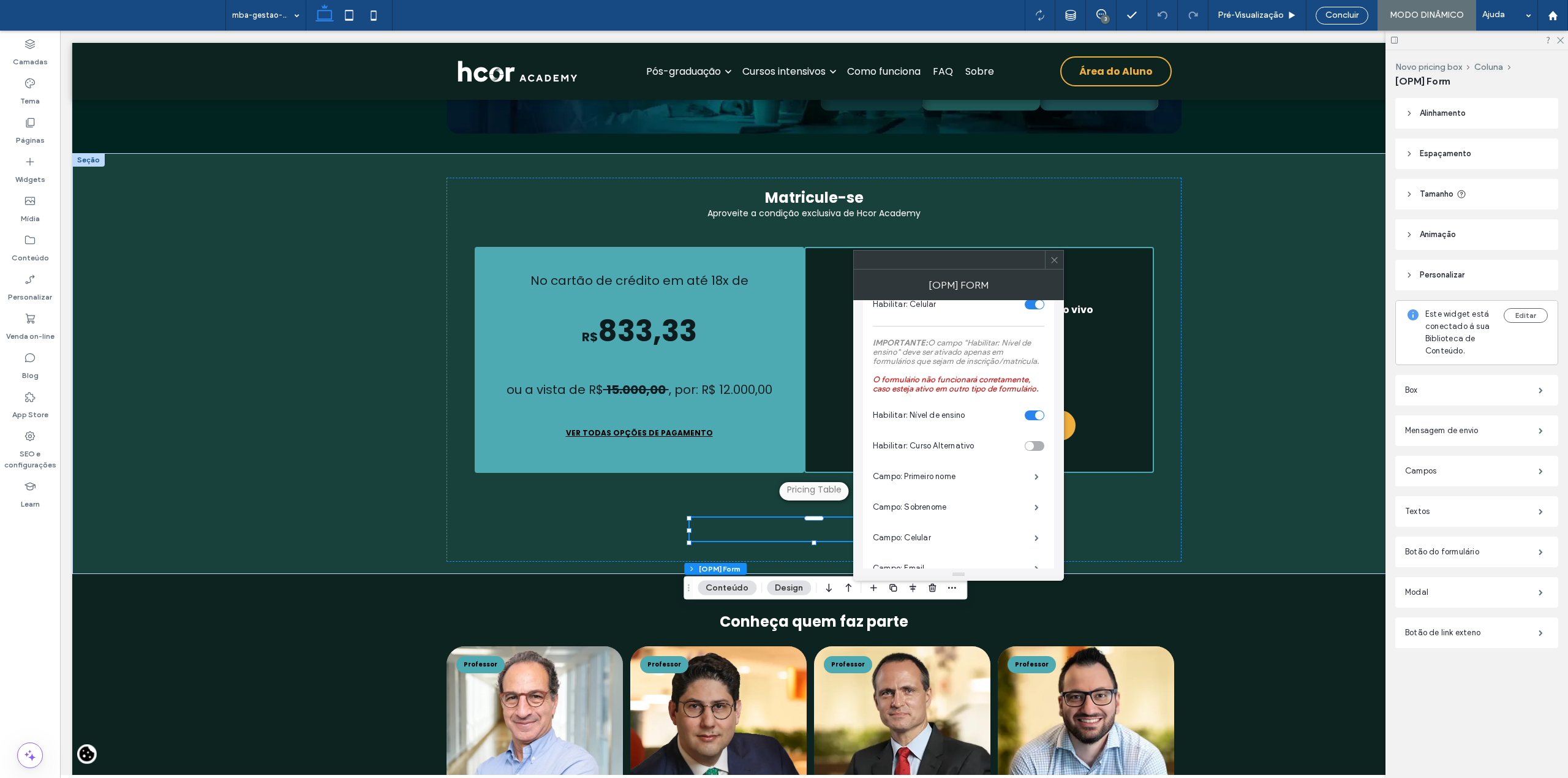
scroll to position [0, 0]
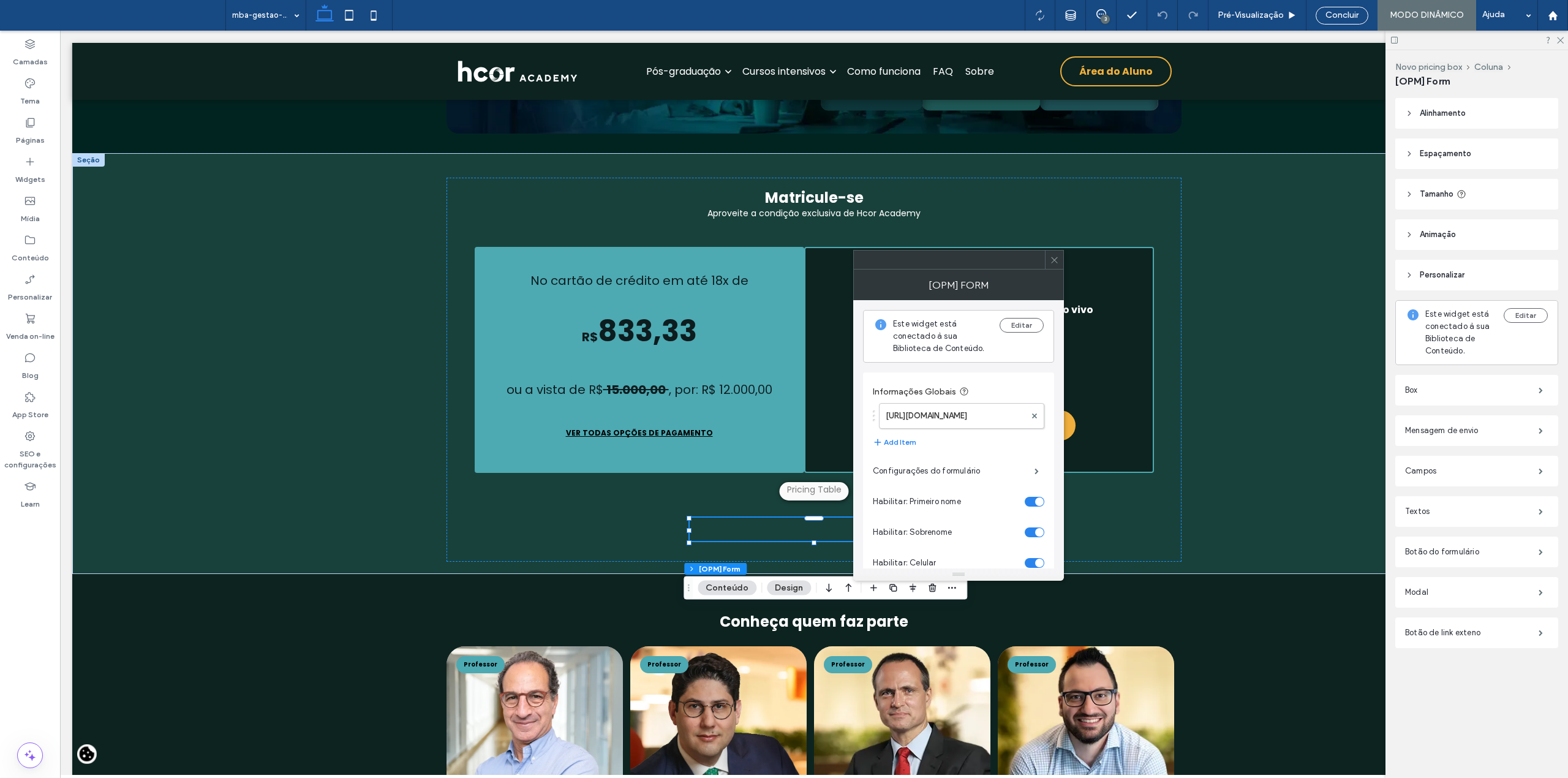
click at [1050, 260] on icon at bounding box center [1054, 260] width 9 height 9
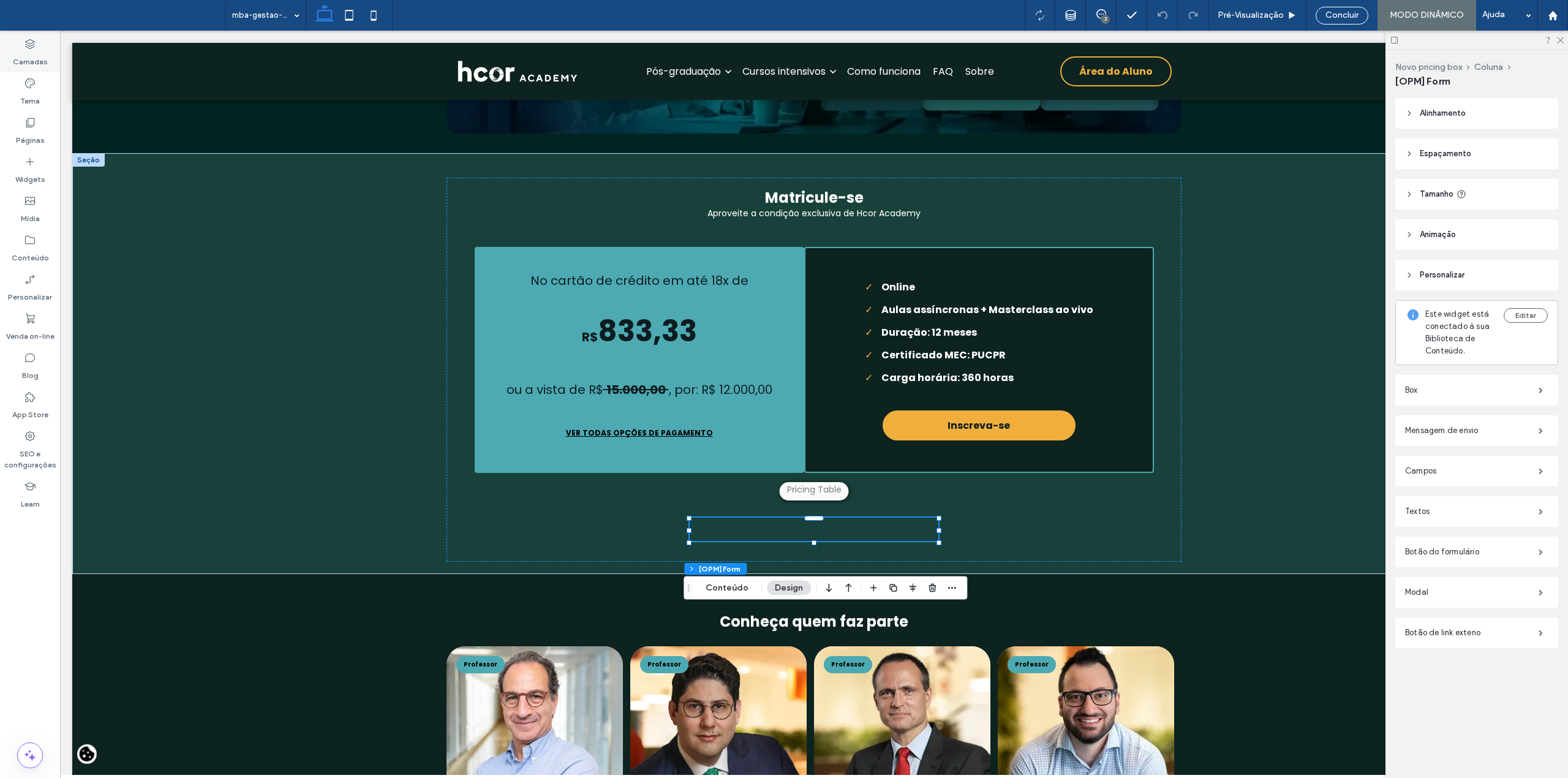
click at [33, 54] on label "Camadas" at bounding box center [30, 59] width 35 height 17
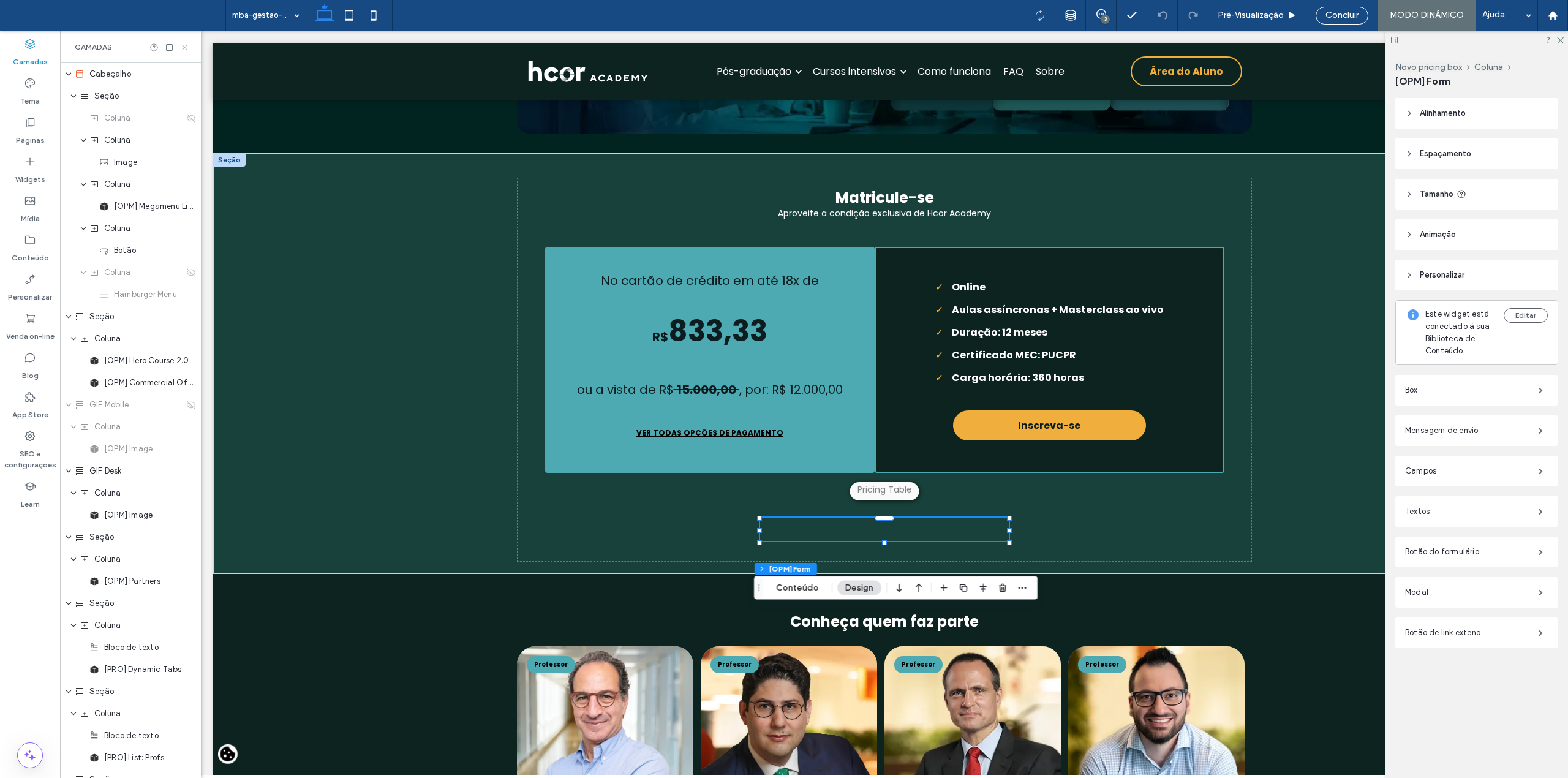
click at [186, 48] on icon at bounding box center [185, 48] width 9 height 9
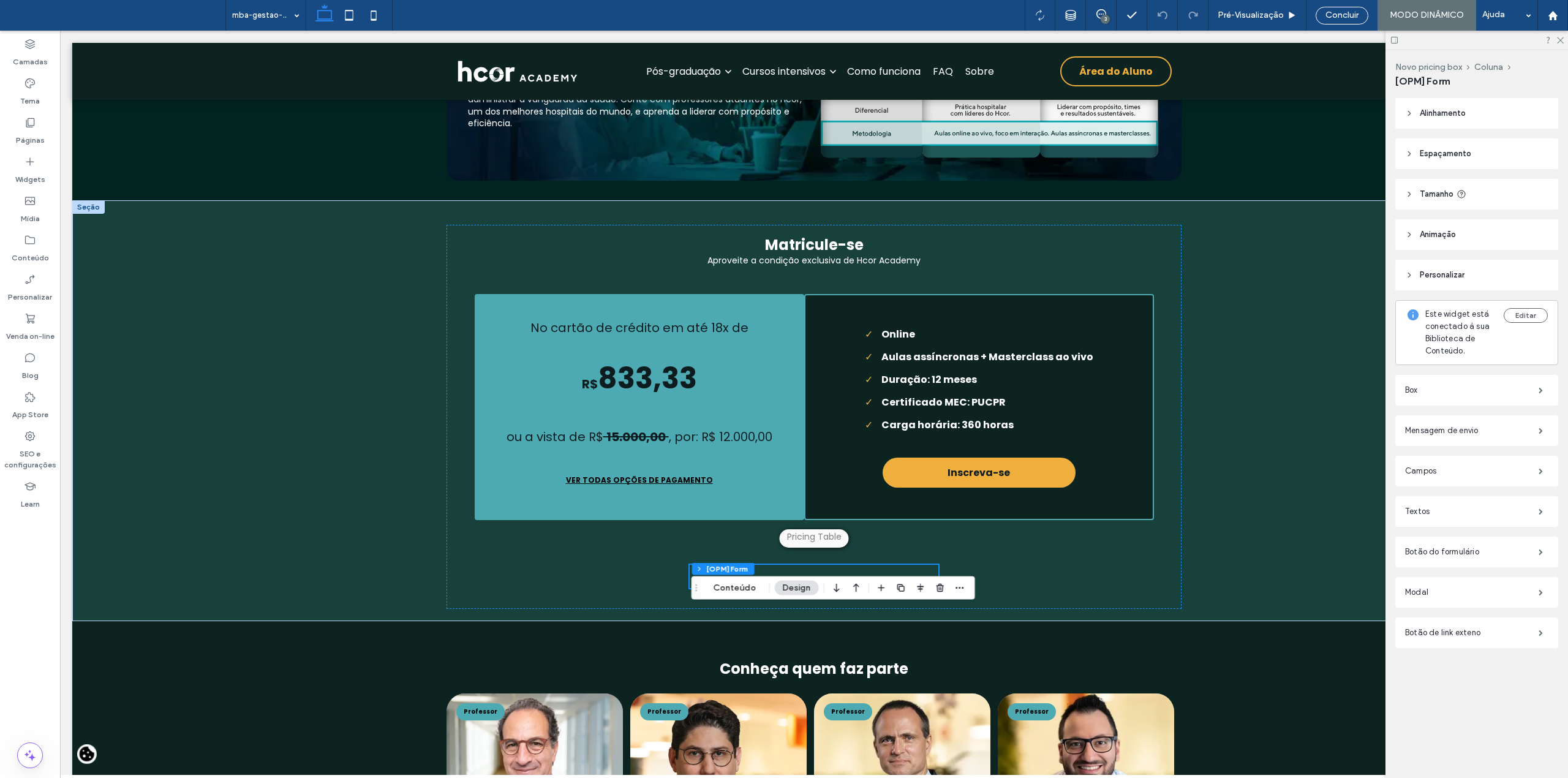
scroll to position [4658, 0]
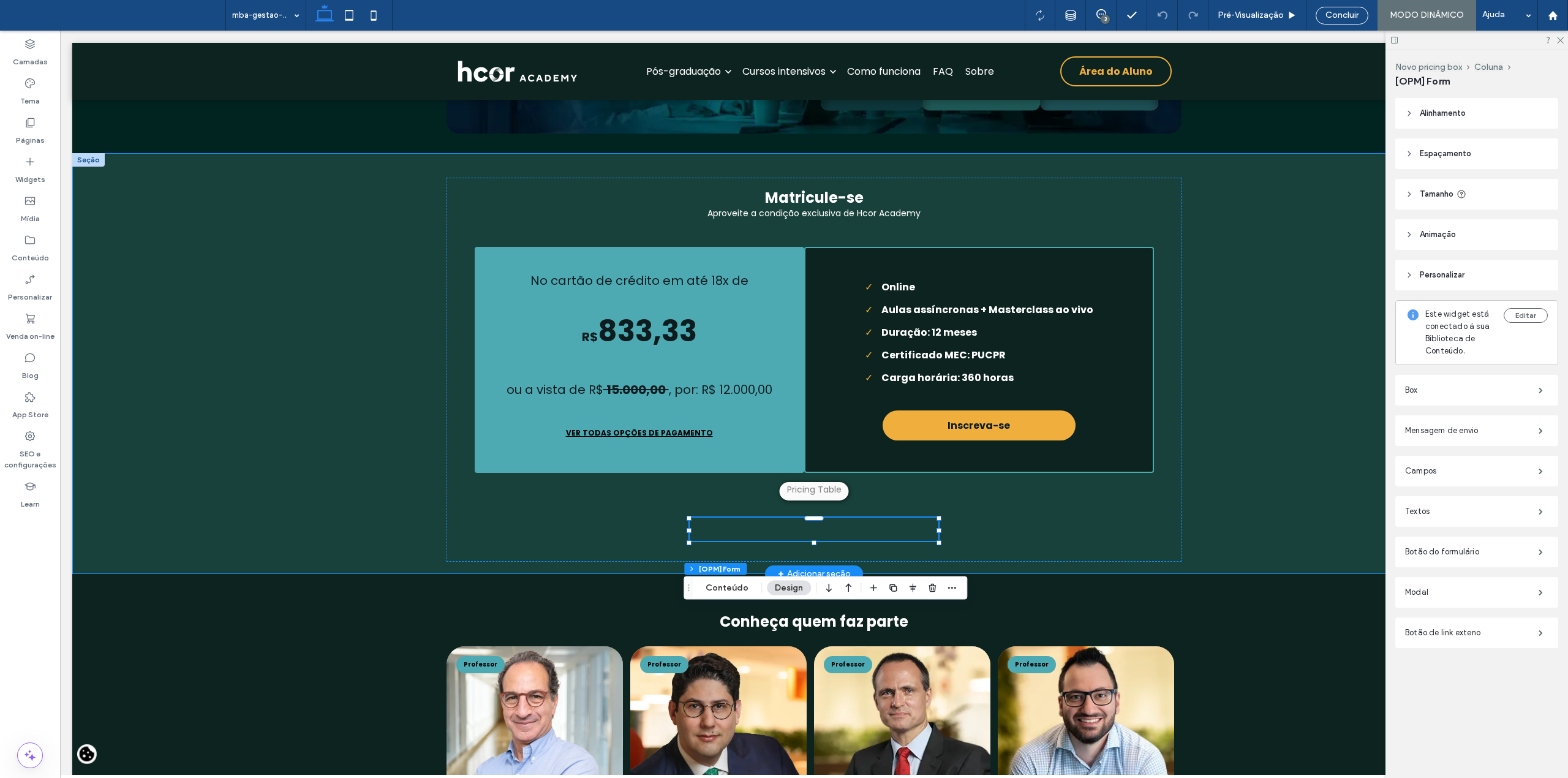
click at [1297, 360] on div "Matricule-se Aproveite a condição exclusiva de Hcor Academy No cartão de crédit…" at bounding box center [814, 363] width 1483 height 421
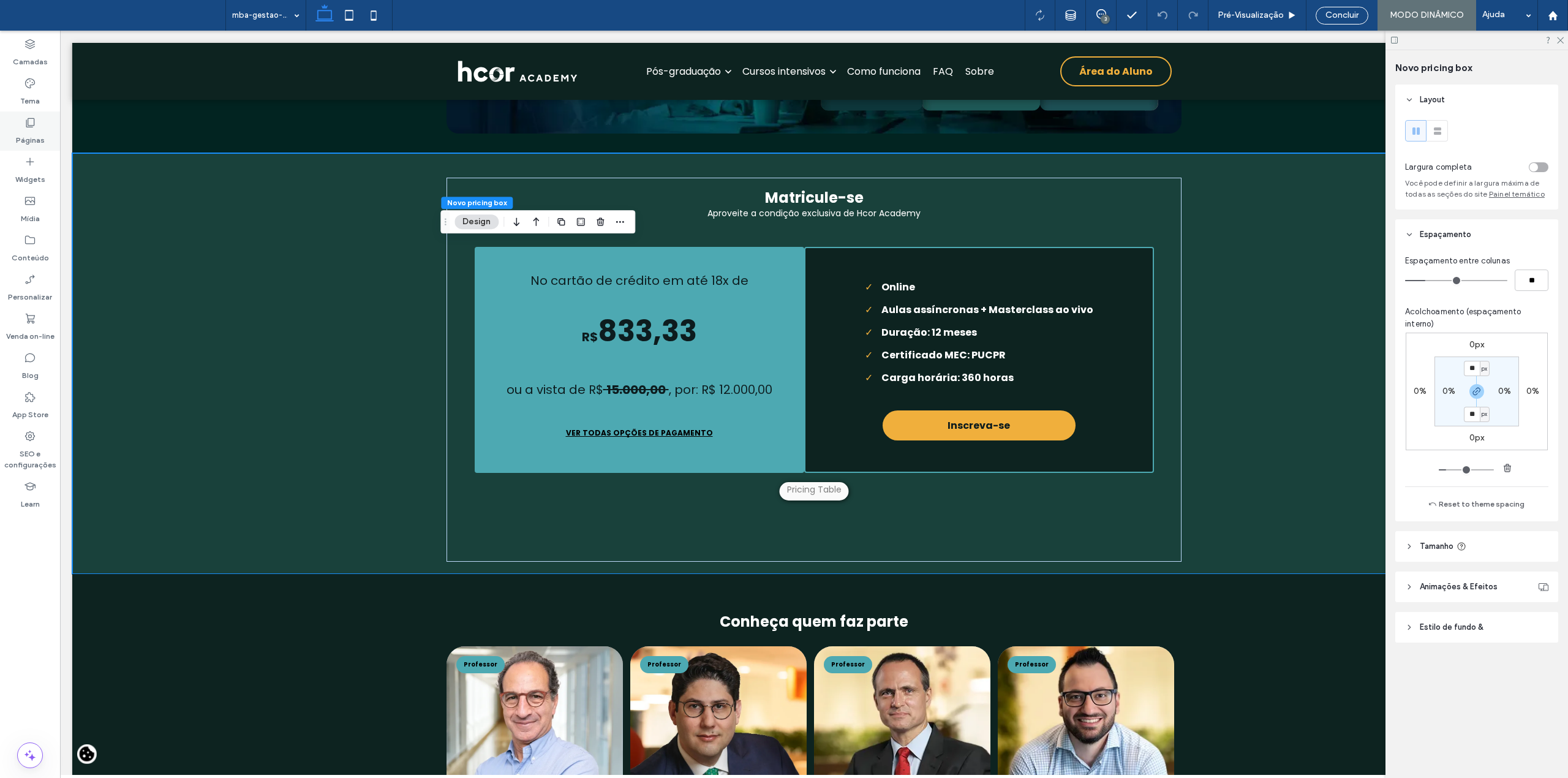
click at [32, 130] on label "Páginas" at bounding box center [30, 137] width 29 height 17
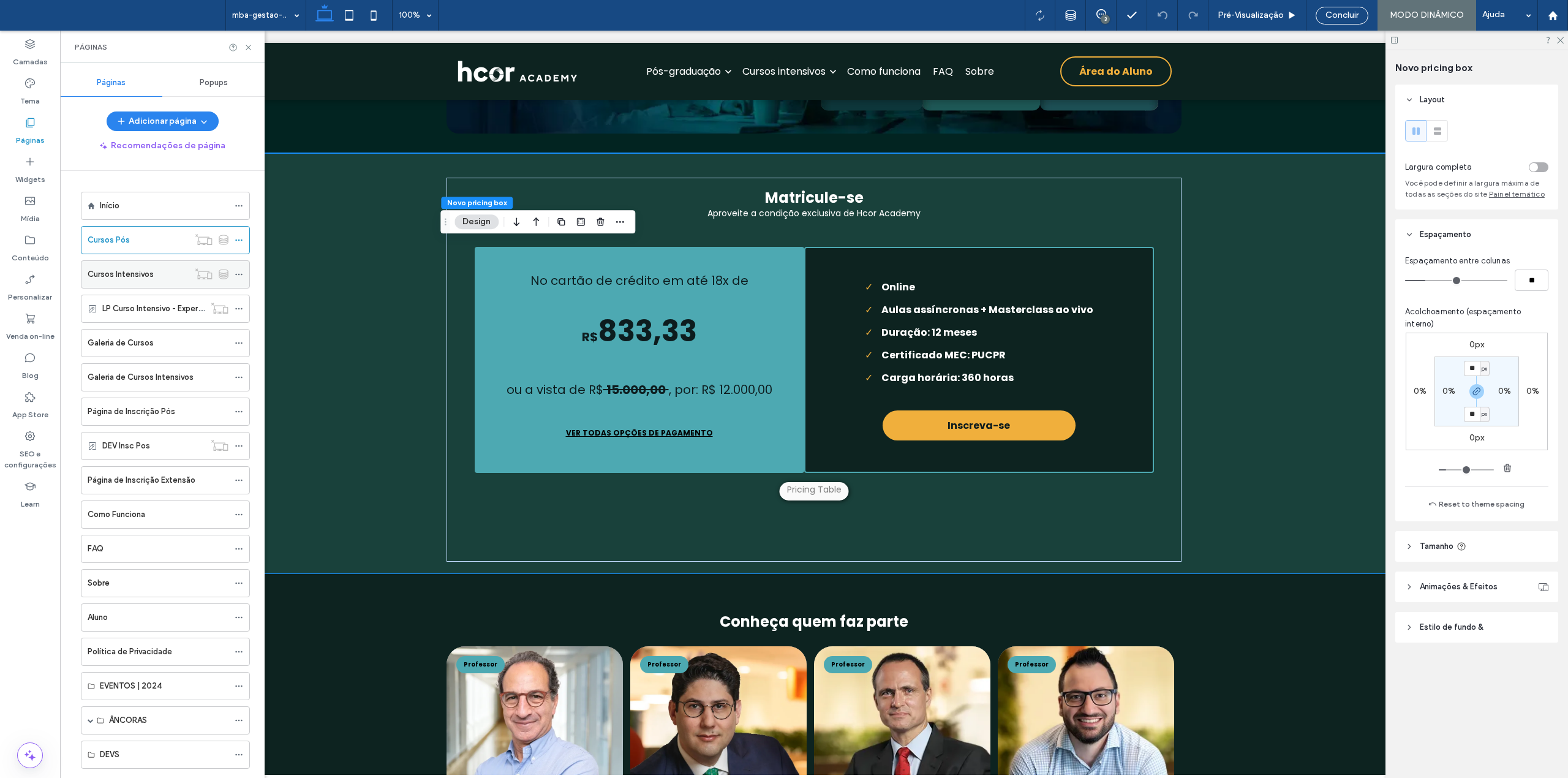
click at [133, 271] on label "Cursos Intensivos" at bounding box center [121, 274] width 66 height 21
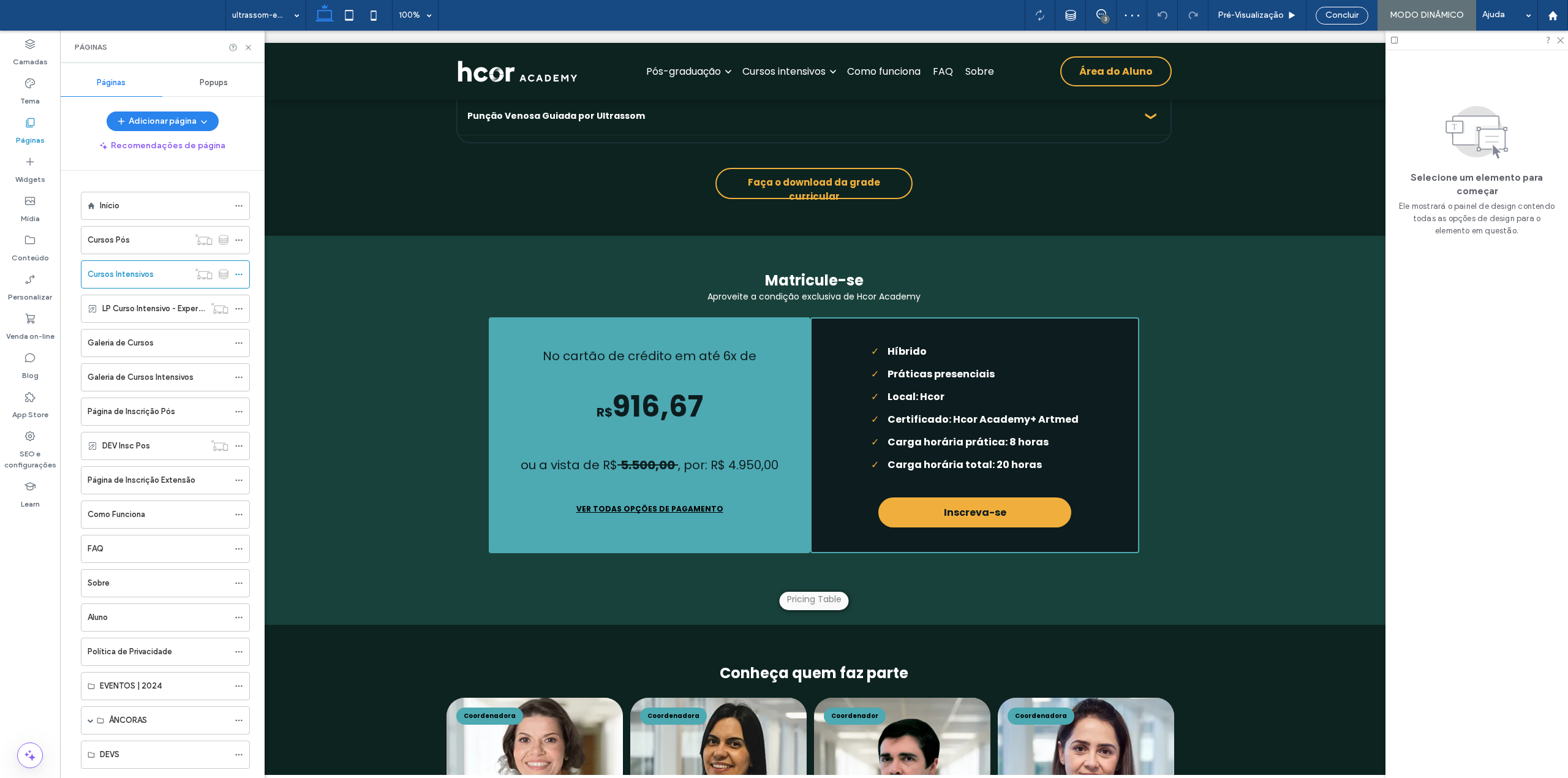
scroll to position [2960, 0]
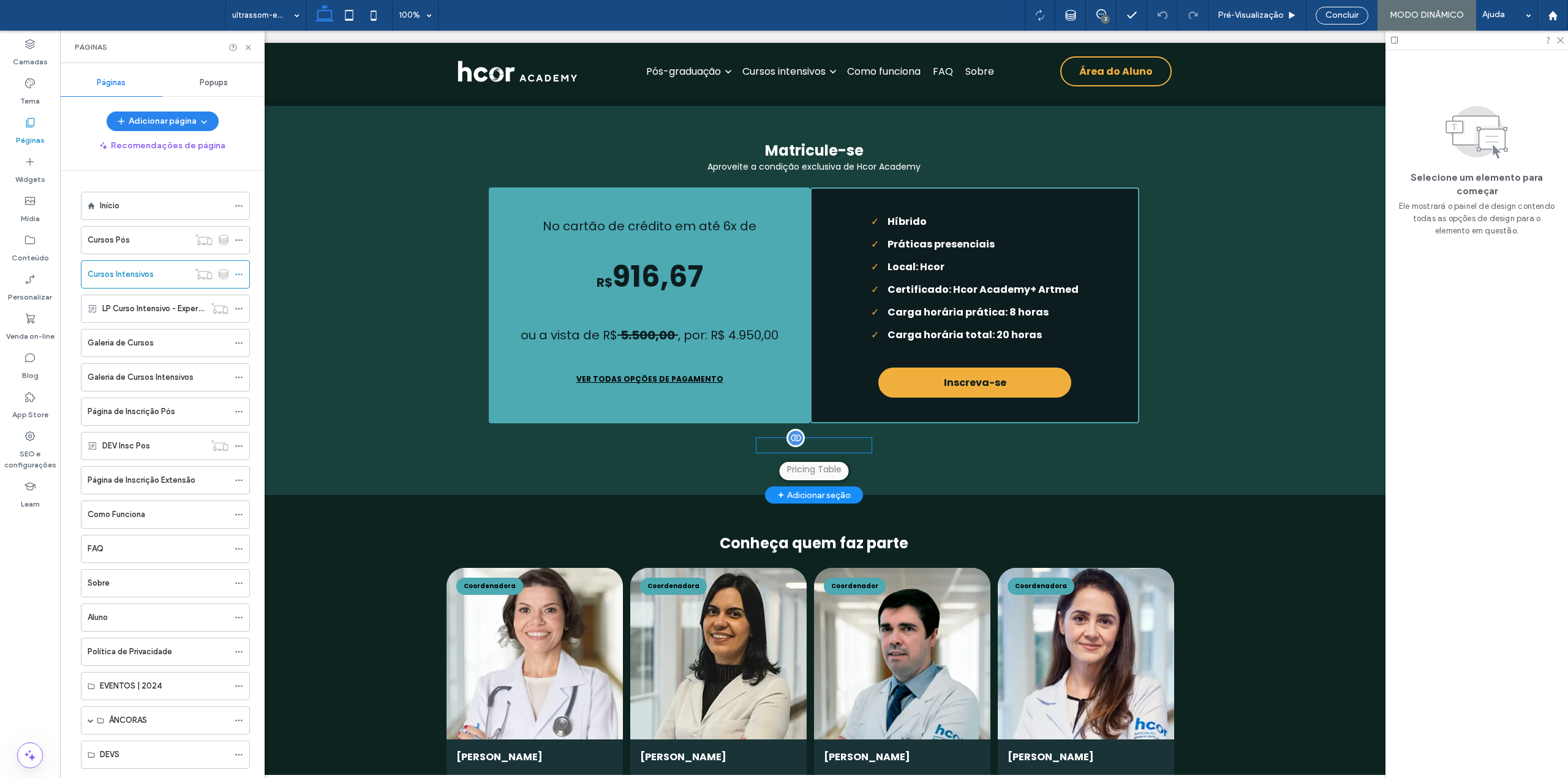
click at [824, 452] on div "**********" at bounding box center [814, 445] width 115 height 15
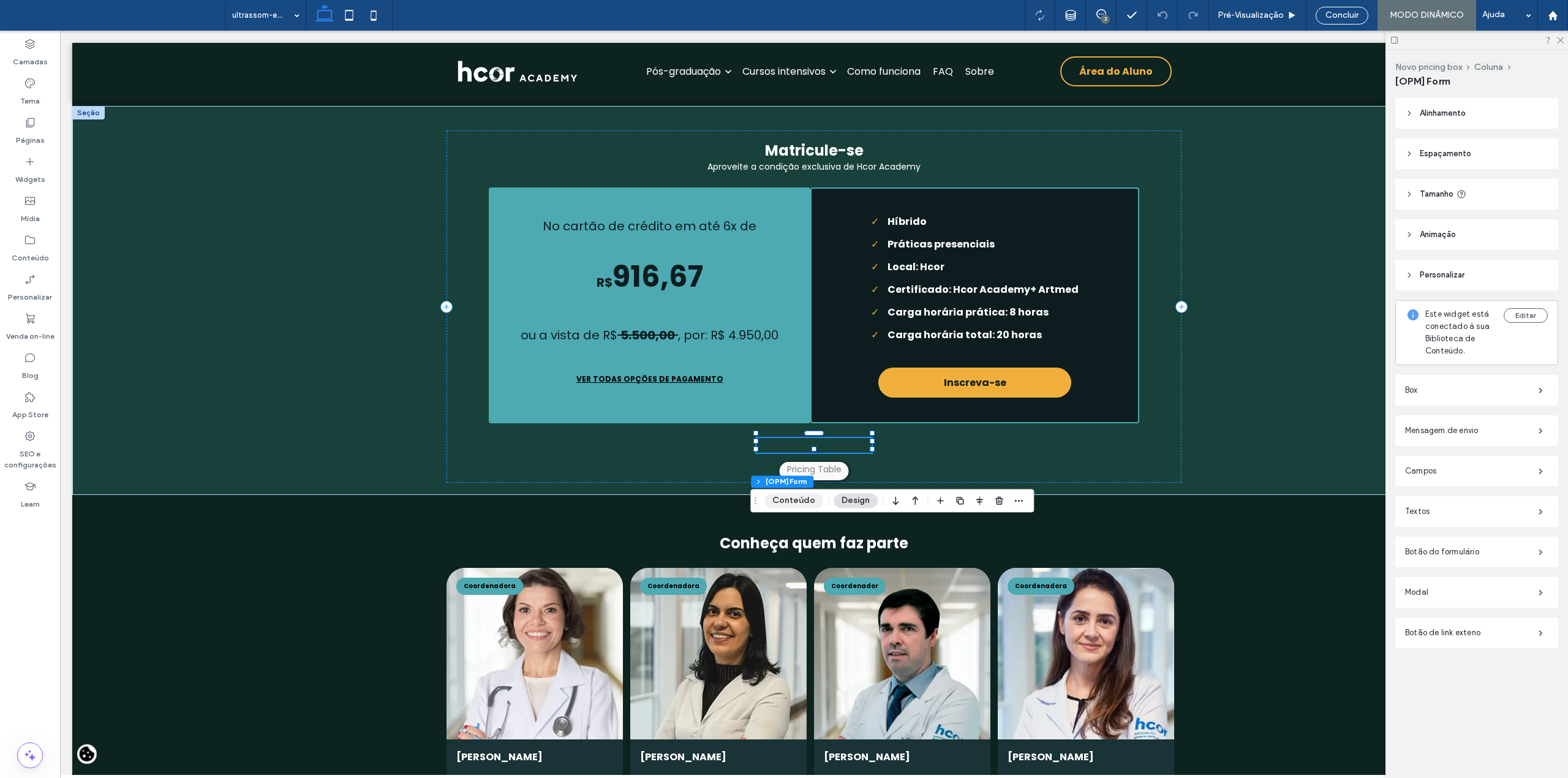
click at [782, 503] on button "Conteúdo" at bounding box center [793, 500] width 59 height 15
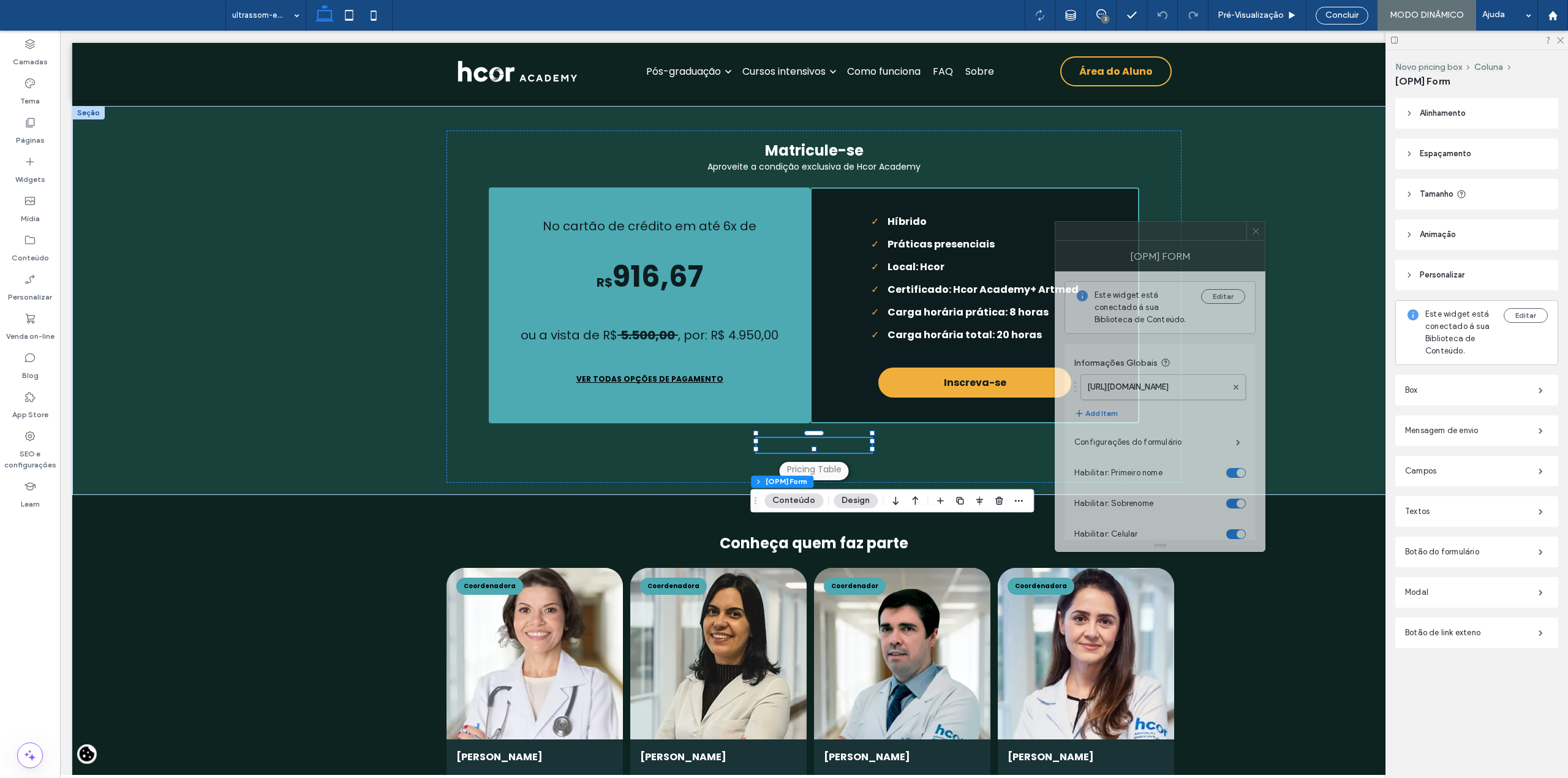
drag, startPoint x: 1415, startPoint y: 244, endPoint x: 1124, endPoint y: 241, distance: 291.0
click at [1124, 241] on div "[OPM] Form" at bounding box center [1160, 256] width 211 height 30
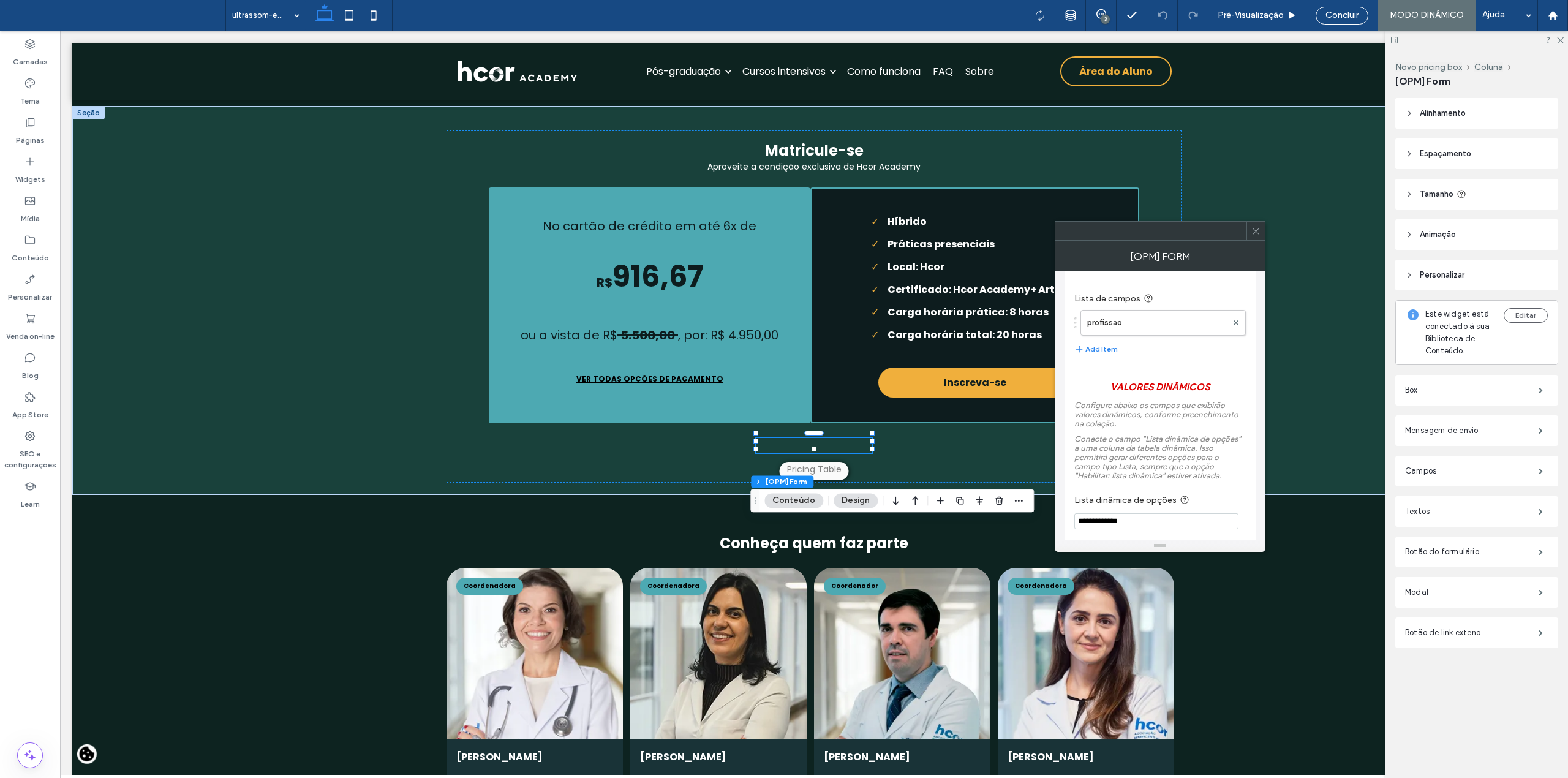
scroll to position [408, 0]
click at [1137, 422] on label "Campo: Nível de ensino" at bounding box center [1155, 420] width 162 height 24
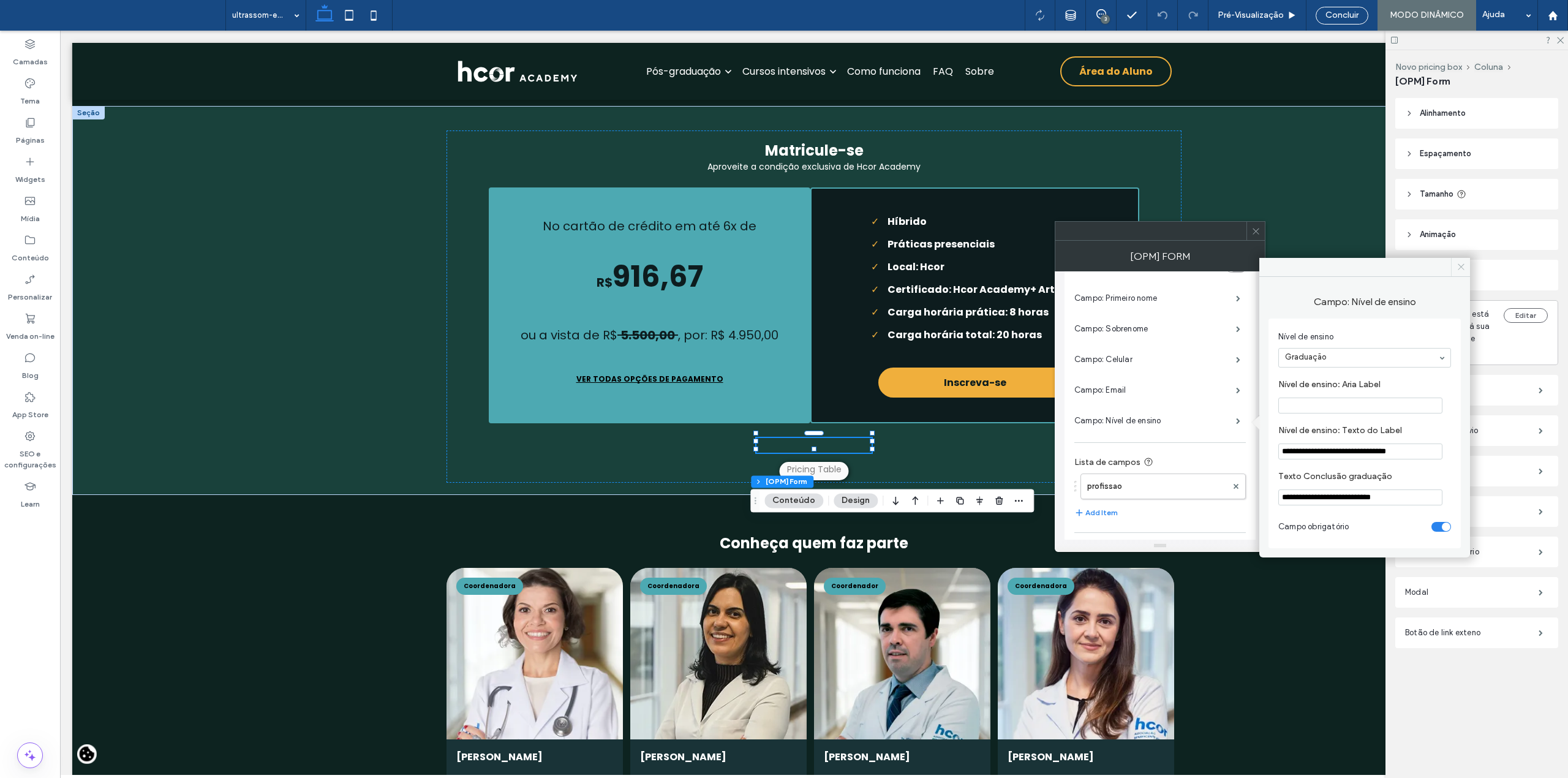
click at [1459, 260] on span at bounding box center [1460, 267] width 19 height 18
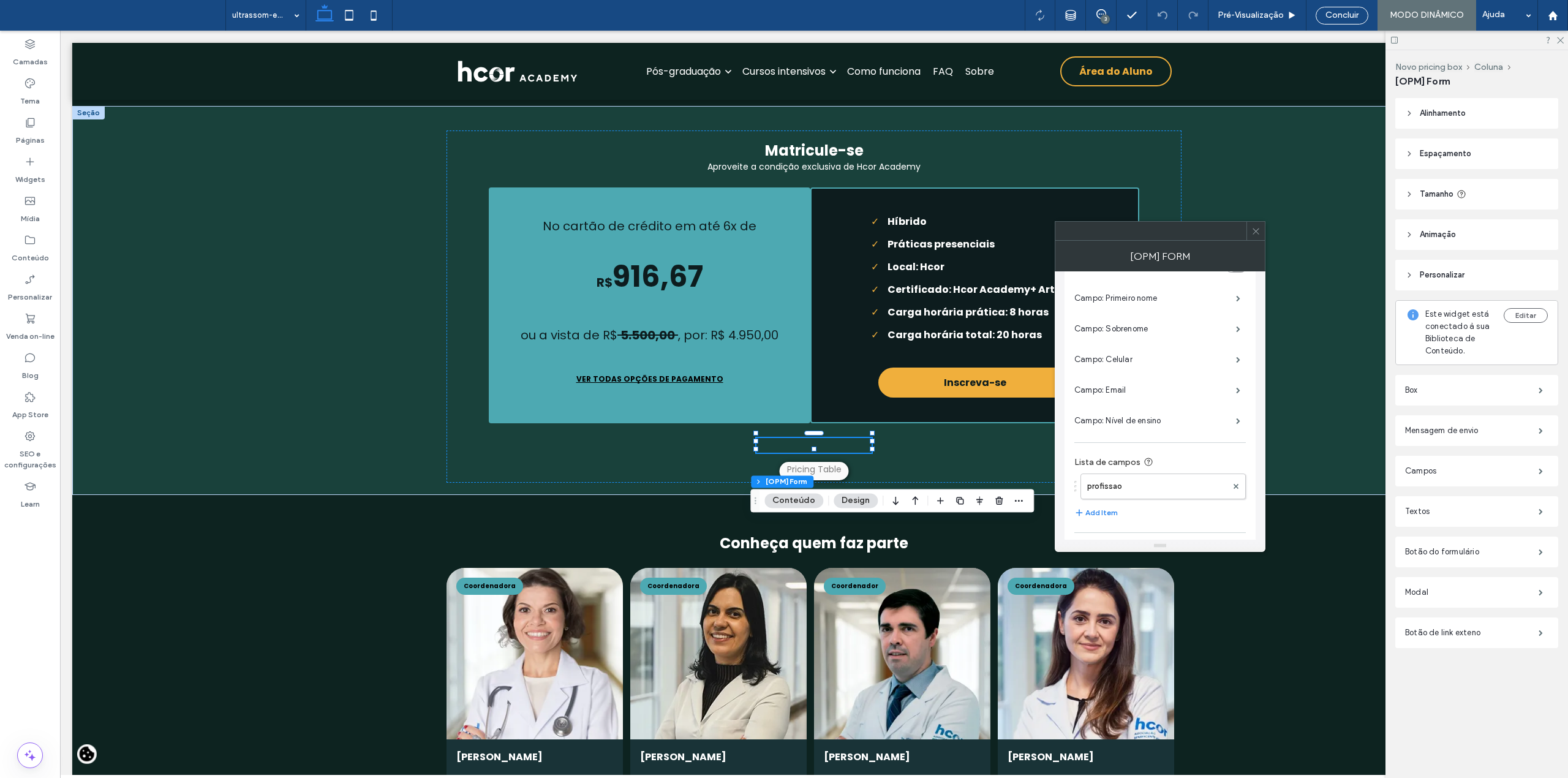
click at [1247, 228] on div at bounding box center [1256, 231] width 18 height 18
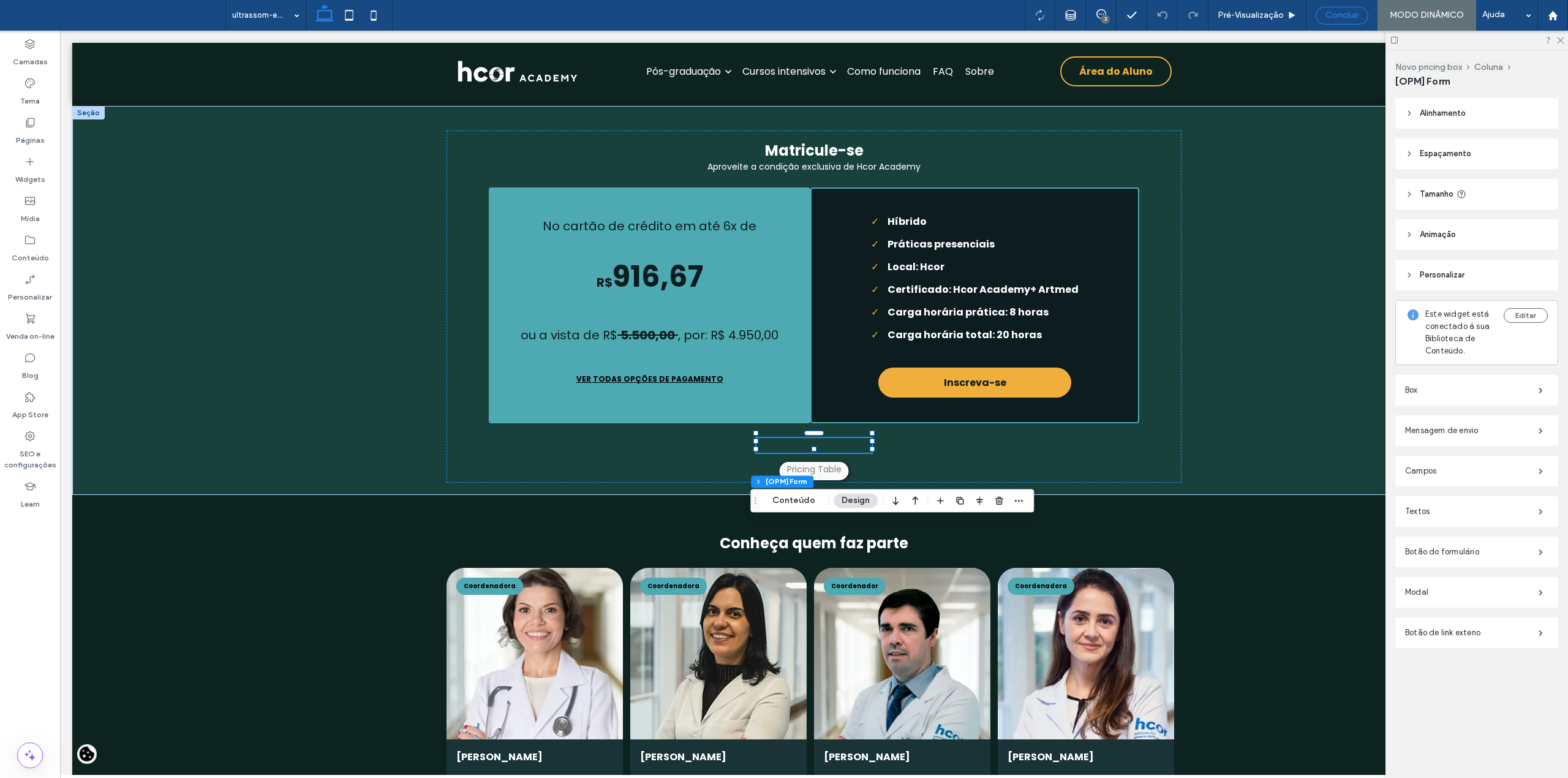
click at [1331, 13] on span "Concluir" at bounding box center [1342, 15] width 33 height 10
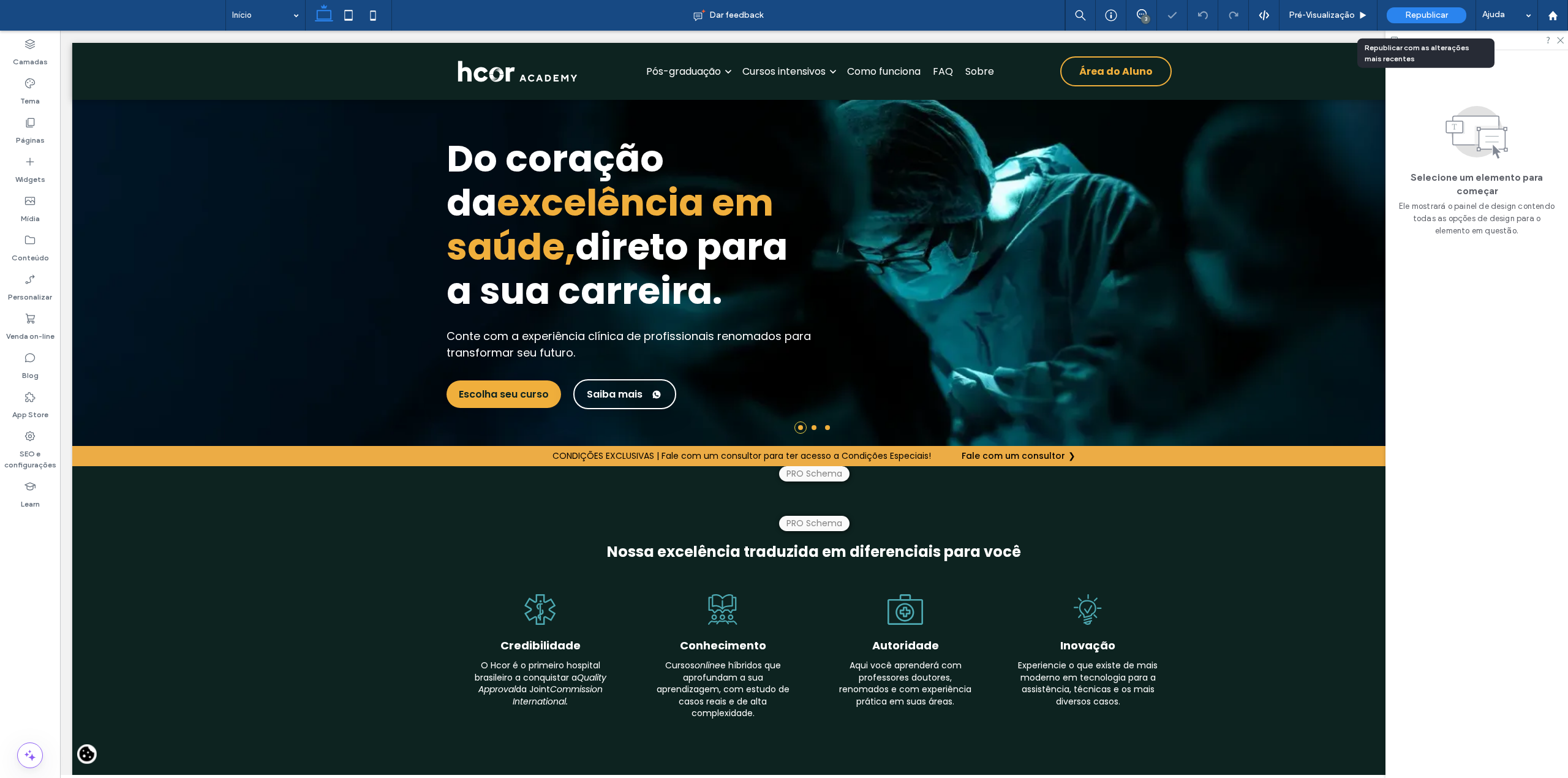
click at [1424, 18] on span "Republicar" at bounding box center [1426, 15] width 43 height 10
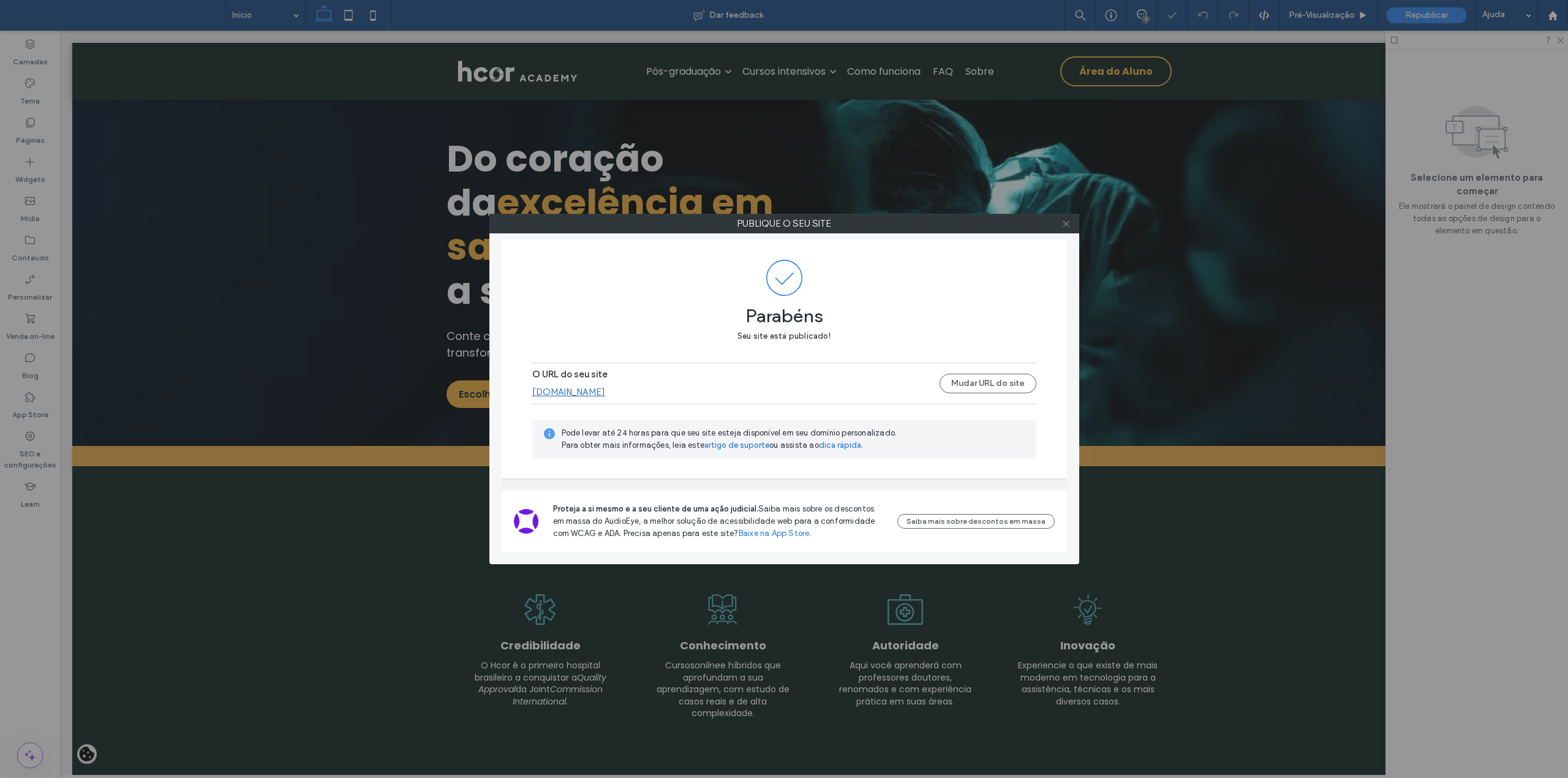
click at [1065, 223] on icon at bounding box center [1066, 224] width 9 height 9
